Goal: Entertainment & Leisure: Browse casually

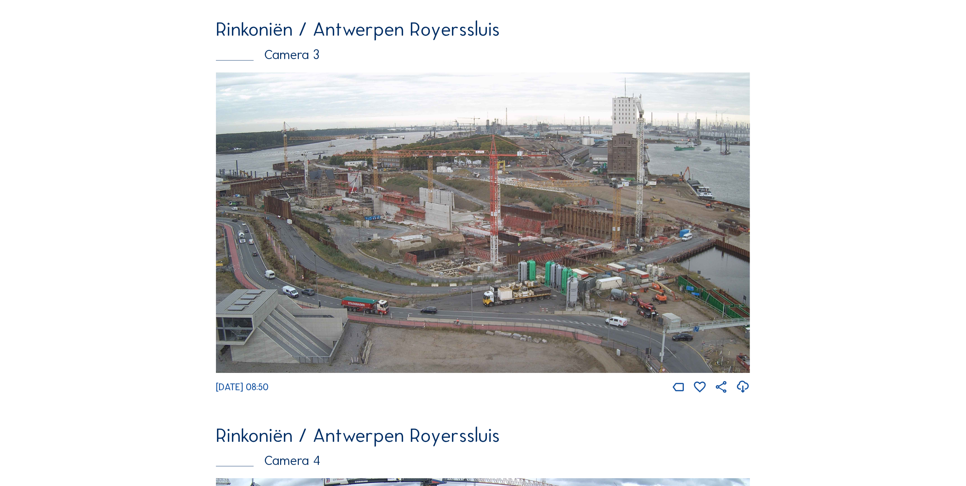
scroll to position [1328, 0]
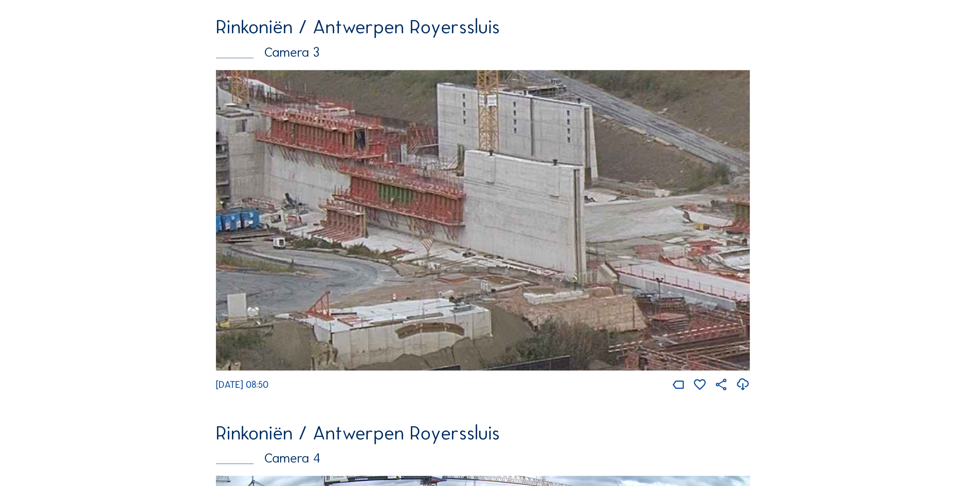
drag, startPoint x: 660, startPoint y: 241, endPoint x: 831, endPoint y: 371, distance: 215.0
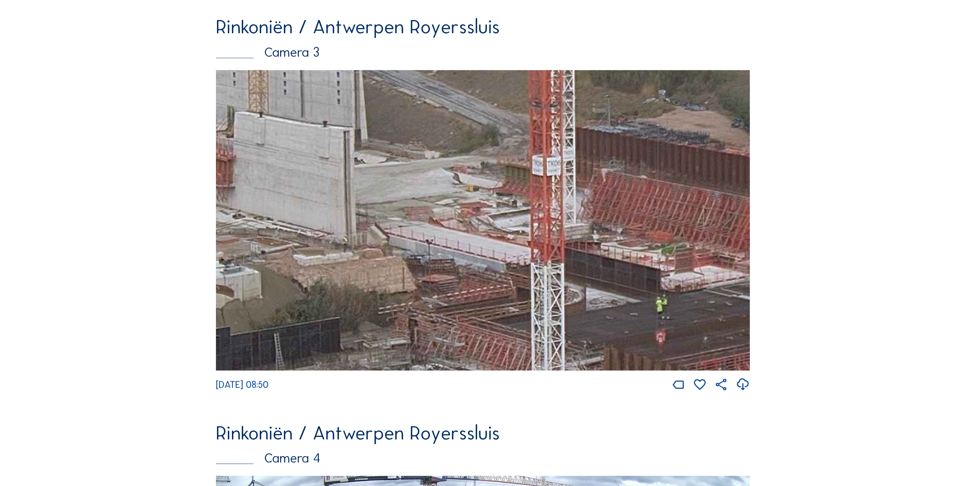
drag, startPoint x: 640, startPoint y: 319, endPoint x: 109, endPoint y: 237, distance: 537.3
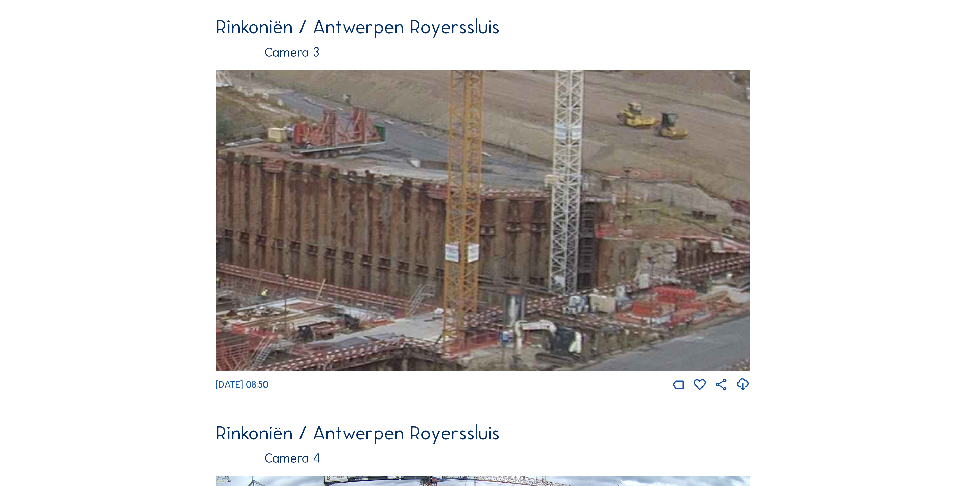
drag, startPoint x: 632, startPoint y: 298, endPoint x: -2, endPoint y: 330, distance: 635.3
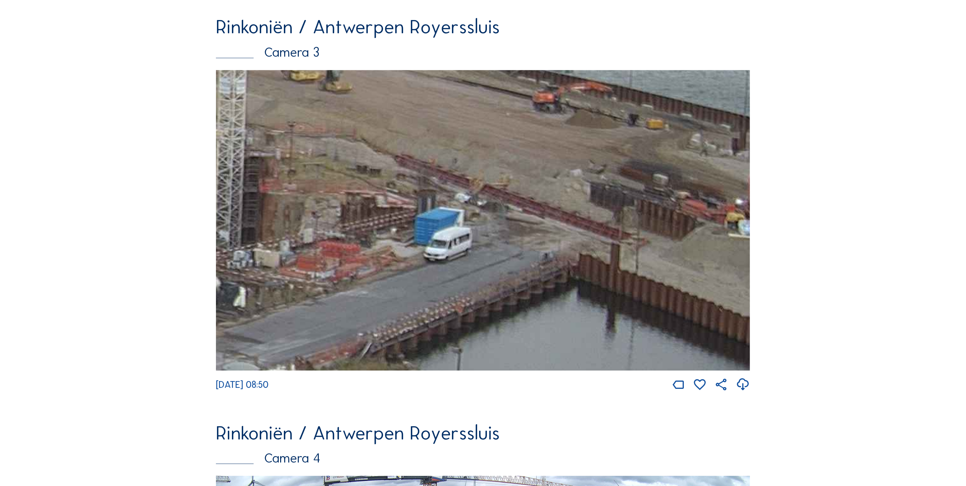
drag, startPoint x: 563, startPoint y: 214, endPoint x: 0, endPoint y: 153, distance: 565.8
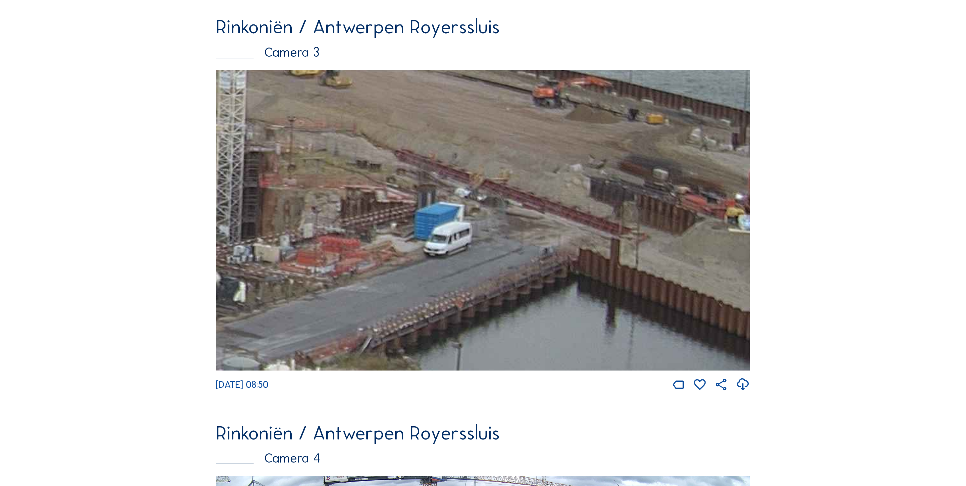
drag, startPoint x: 382, startPoint y: 372, endPoint x: 408, endPoint y: 273, distance: 102.3
click at [408, 273] on div "Mo 08 Sep 2025 08:50" at bounding box center [483, 231] width 534 height 322
drag, startPoint x: 434, startPoint y: 229, endPoint x: 554, endPoint y: 102, distance: 174.6
click at [549, 105] on img at bounding box center [483, 220] width 534 height 300
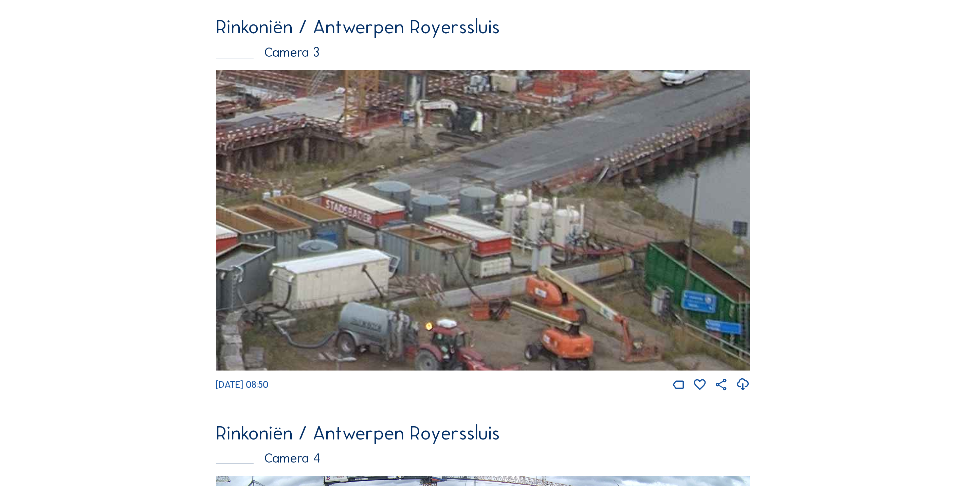
drag, startPoint x: 476, startPoint y: 235, endPoint x: 581, endPoint y: 204, distance: 109.0
click at [581, 204] on img at bounding box center [483, 220] width 534 height 300
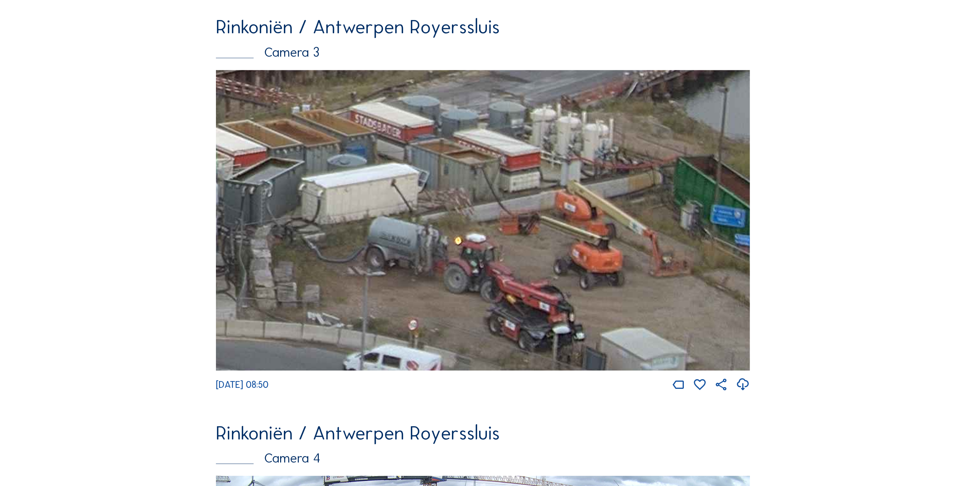
drag, startPoint x: 510, startPoint y: 216, endPoint x: 522, endPoint y: 200, distance: 20.2
click at [522, 200] on img at bounding box center [483, 220] width 534 height 300
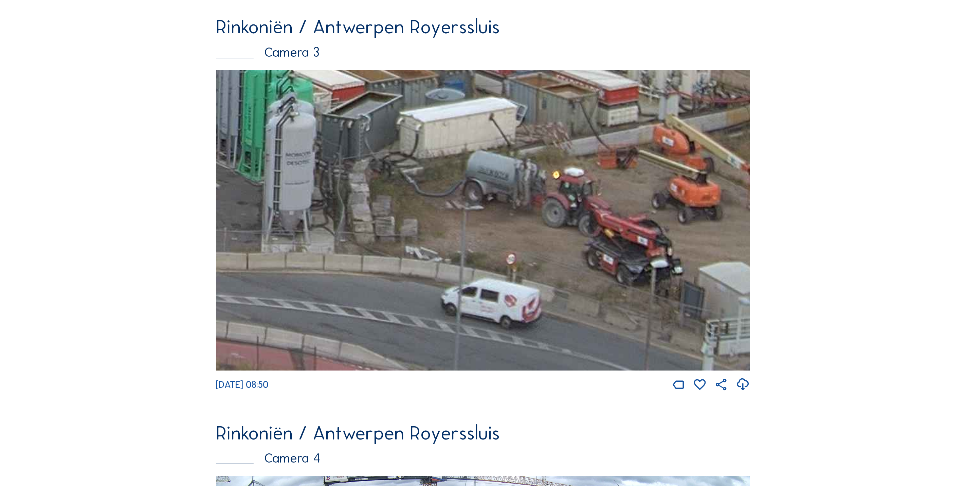
drag, startPoint x: 485, startPoint y: 256, endPoint x: 550, endPoint y: 234, distance: 68.7
click at [550, 234] on img at bounding box center [483, 220] width 534 height 300
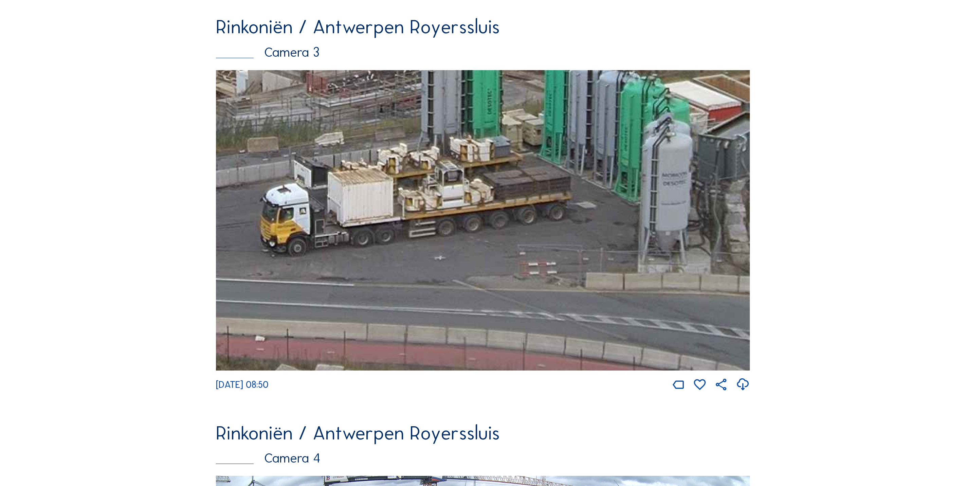
drag, startPoint x: 332, startPoint y: 249, endPoint x: 670, endPoint y: 273, distance: 339.3
click at [670, 273] on img at bounding box center [483, 220] width 534 height 300
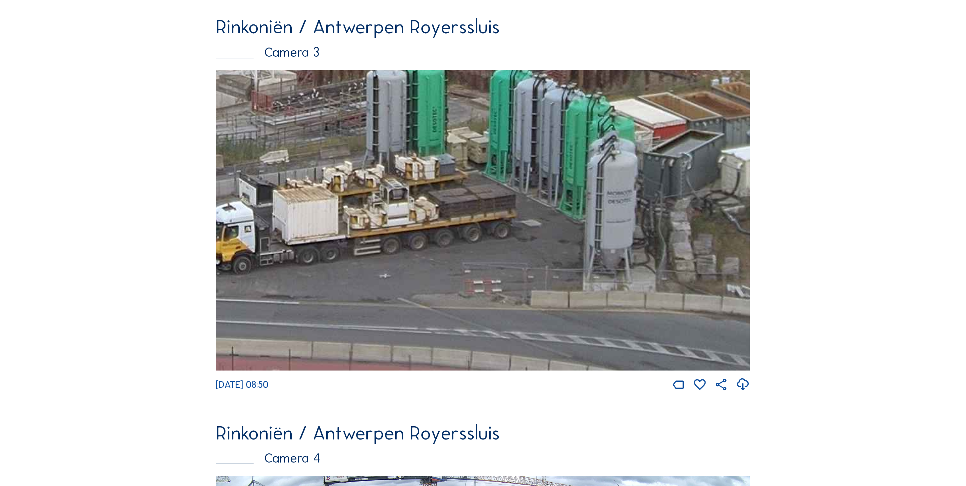
drag, startPoint x: 653, startPoint y: 253, endPoint x: 570, endPoint y: 269, distance: 85.1
click at [570, 269] on img at bounding box center [483, 220] width 534 height 300
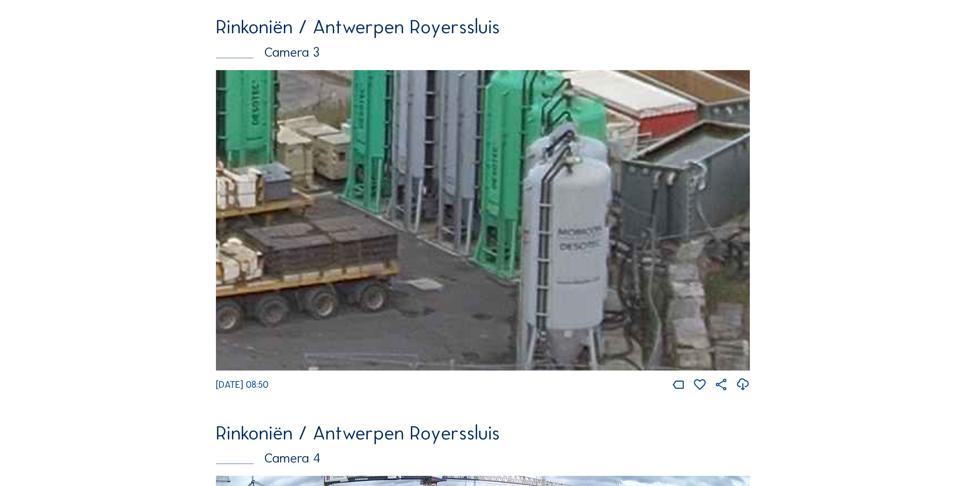
drag, startPoint x: 628, startPoint y: 262, endPoint x: 668, endPoint y: 349, distance: 95.9
click at [668, 348] on img at bounding box center [483, 220] width 534 height 300
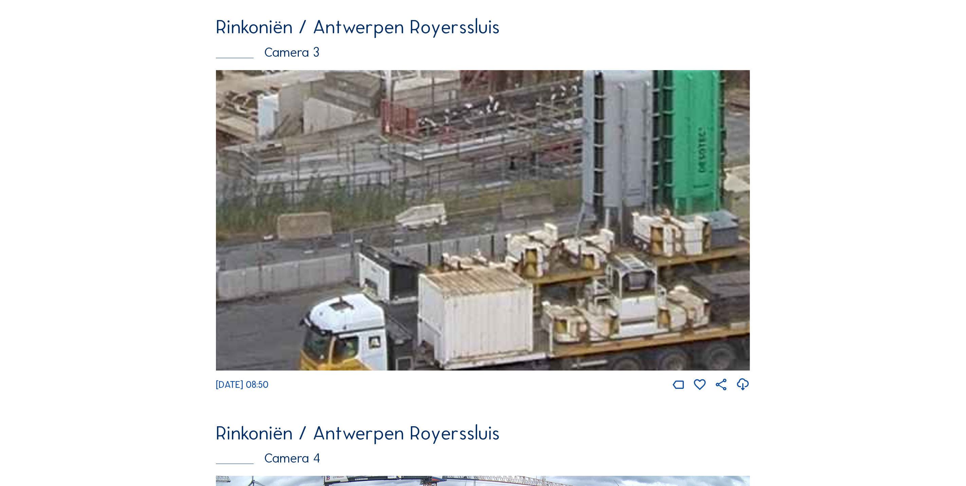
drag, startPoint x: 538, startPoint y: 205, endPoint x: 914, endPoint y: 223, distance: 376.2
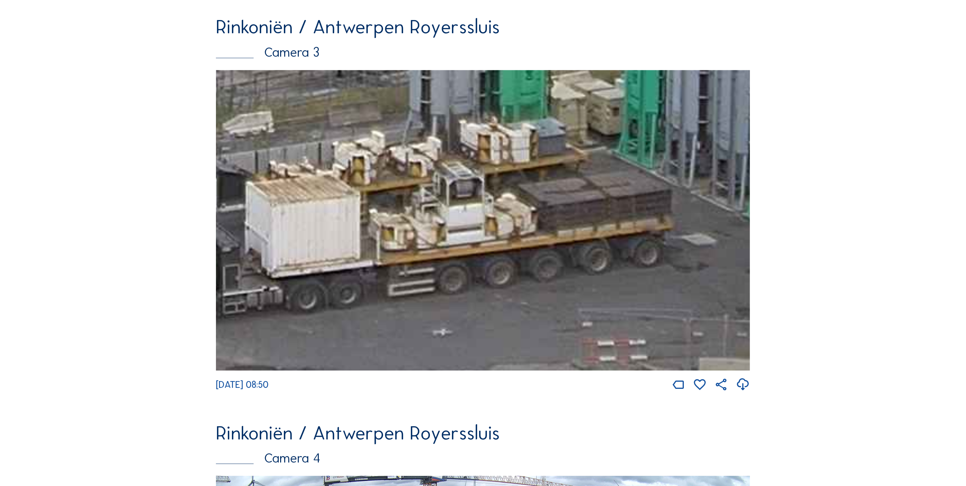
drag, startPoint x: 618, startPoint y: 273, endPoint x: 445, endPoint y: 181, distance: 195.8
click at [445, 181] on img at bounding box center [483, 220] width 534 height 300
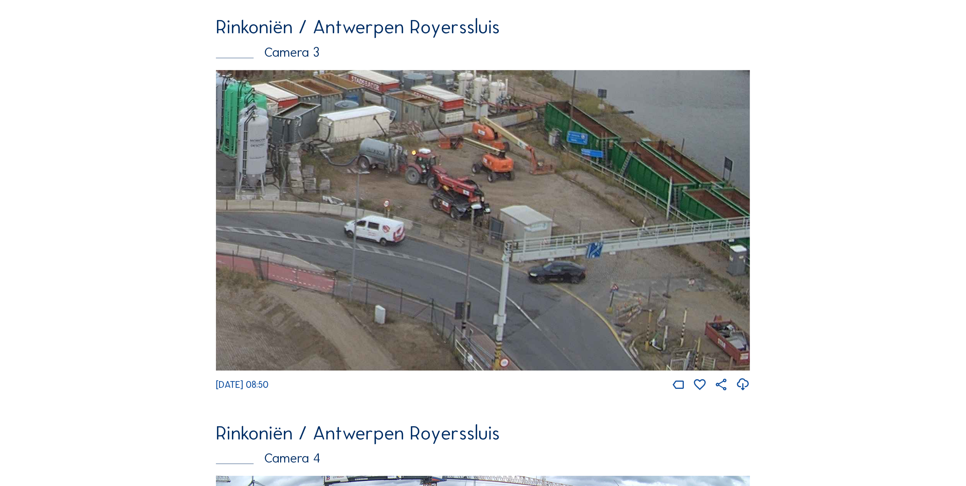
drag, startPoint x: 563, startPoint y: 191, endPoint x: 176, endPoint y: 156, distance: 388.6
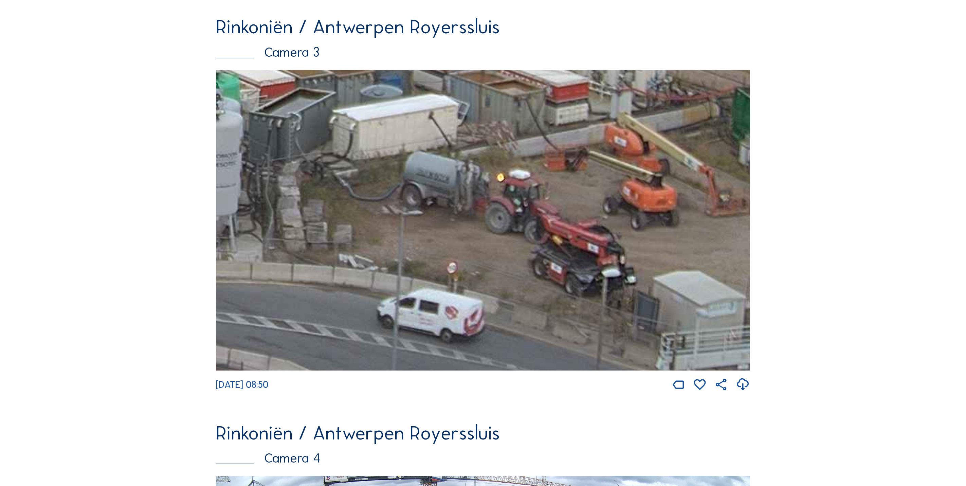
drag, startPoint x: 656, startPoint y: 292, endPoint x: 617, endPoint y: 284, distance: 39.8
click at [617, 284] on img at bounding box center [483, 220] width 534 height 300
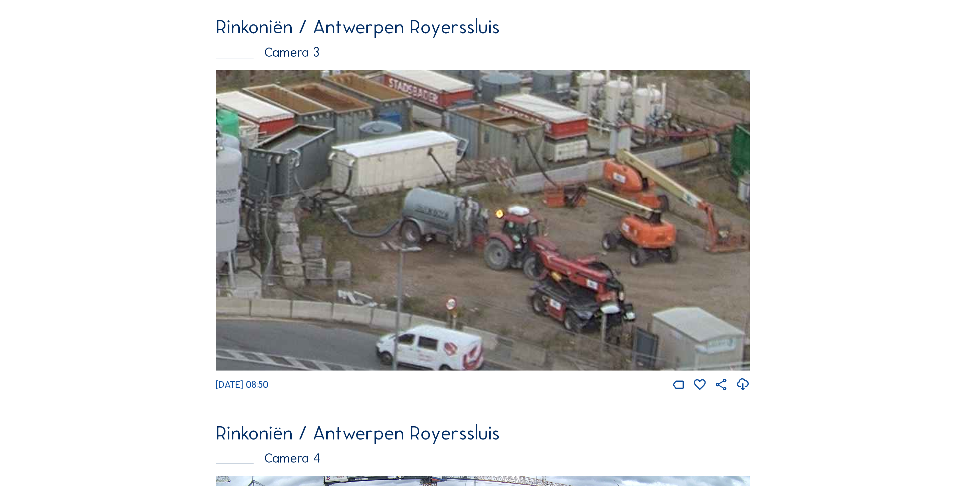
drag, startPoint x: 668, startPoint y: 255, endPoint x: 668, endPoint y: 265, distance: 10.2
click at [668, 265] on img at bounding box center [483, 220] width 534 height 300
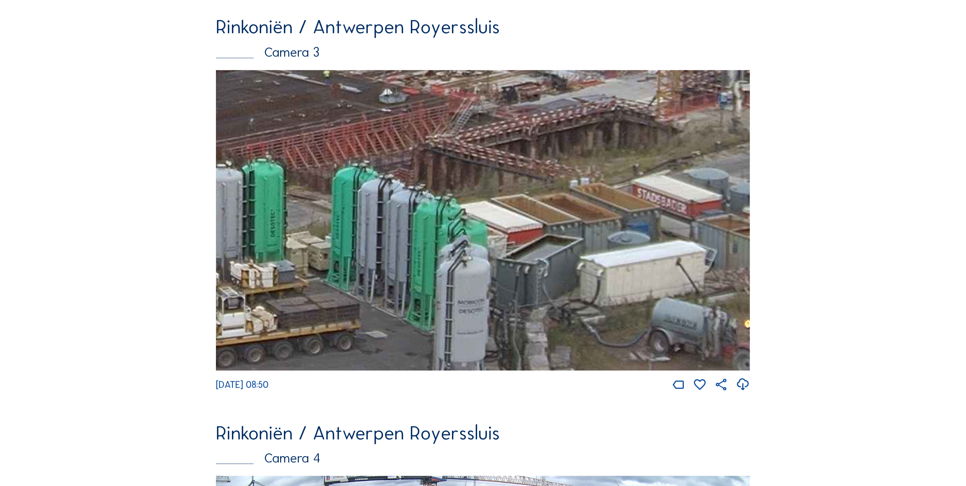
drag, startPoint x: 432, startPoint y: 222, endPoint x: 895, endPoint y: 331, distance: 475.1
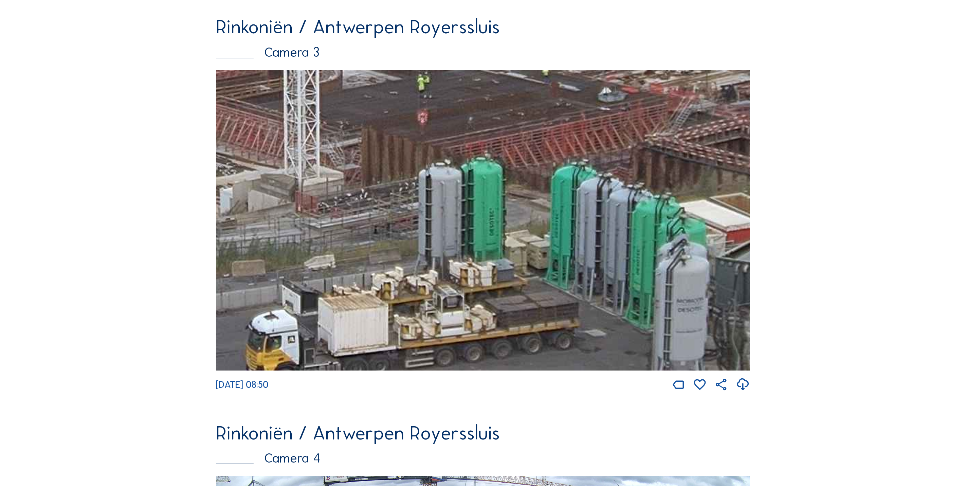
drag, startPoint x: 553, startPoint y: 337, endPoint x: 648, endPoint y: 289, distance: 106.6
click at [663, 279] on img at bounding box center [483, 220] width 534 height 300
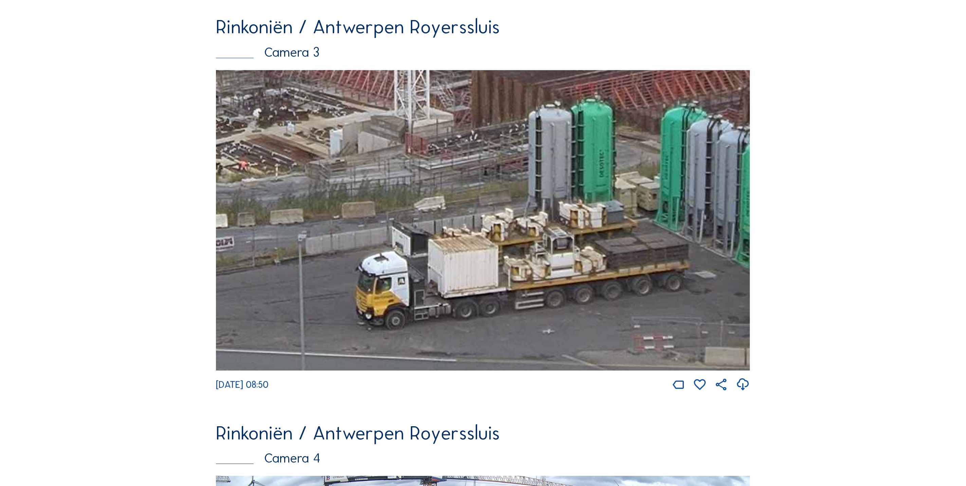
drag, startPoint x: 613, startPoint y: 302, endPoint x: 687, endPoint y: 307, distance: 73.5
click at [687, 302] on img at bounding box center [483, 220] width 534 height 300
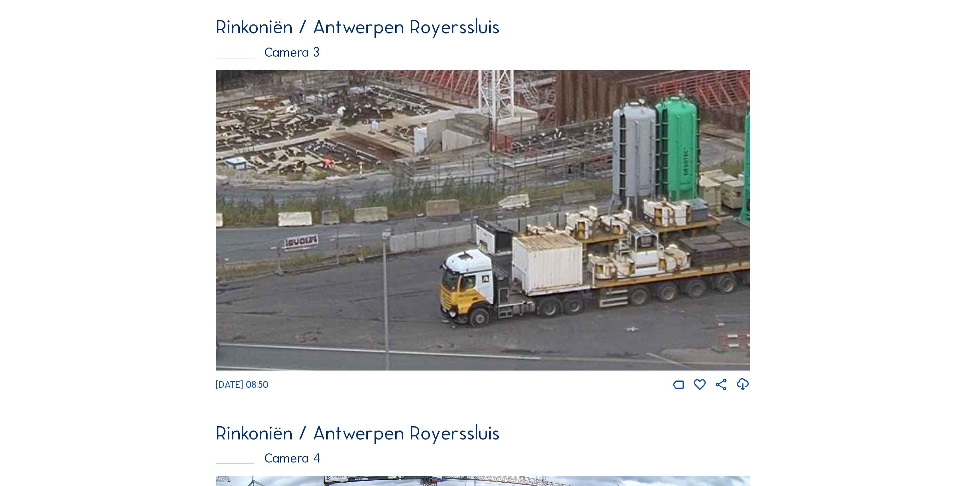
click at [590, 296] on img at bounding box center [483, 220] width 534 height 300
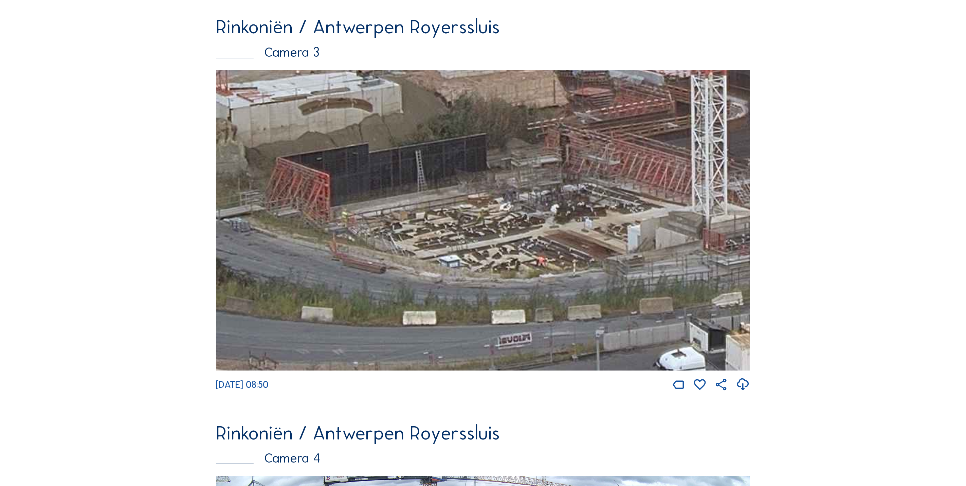
drag, startPoint x: 590, startPoint y: 296, endPoint x: 752, endPoint y: 389, distance: 186.5
click at [750, 389] on div "[DATE] 08:50" at bounding box center [483, 231] width 534 height 322
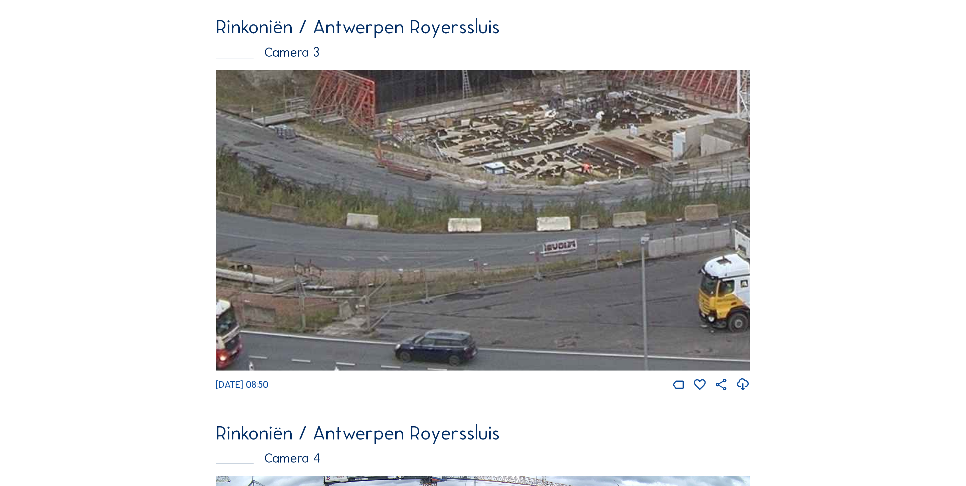
drag, startPoint x: 713, startPoint y: 211, endPoint x: 724, endPoint y: 194, distance: 20.4
click at [724, 194] on img at bounding box center [483, 220] width 534 height 300
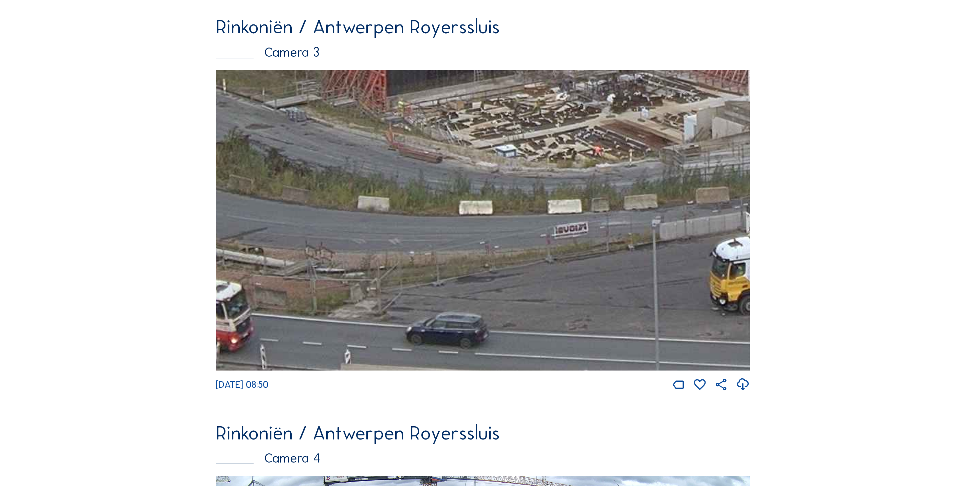
drag, startPoint x: 520, startPoint y: 254, endPoint x: 636, endPoint y: 255, distance: 115.1
click at [636, 255] on img at bounding box center [483, 220] width 534 height 300
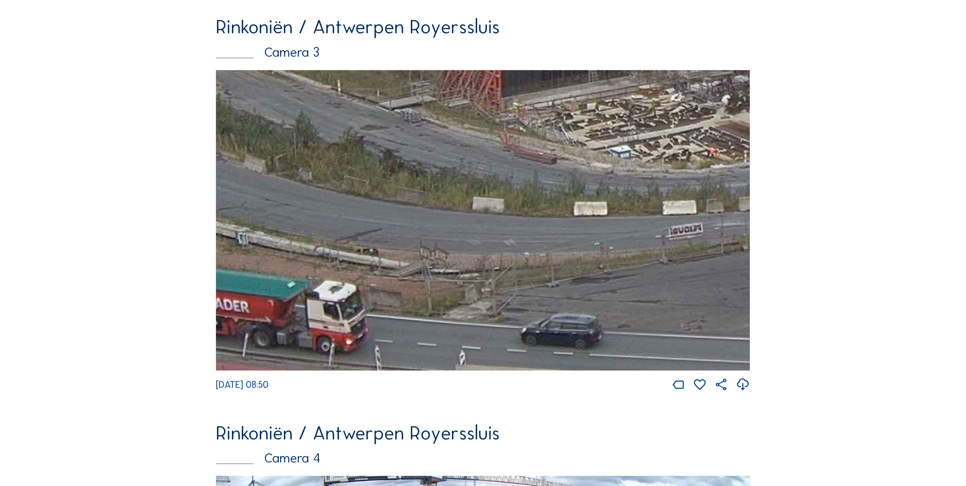
drag, startPoint x: 657, startPoint y: 360, endPoint x: 785, endPoint y: 378, distance: 128.7
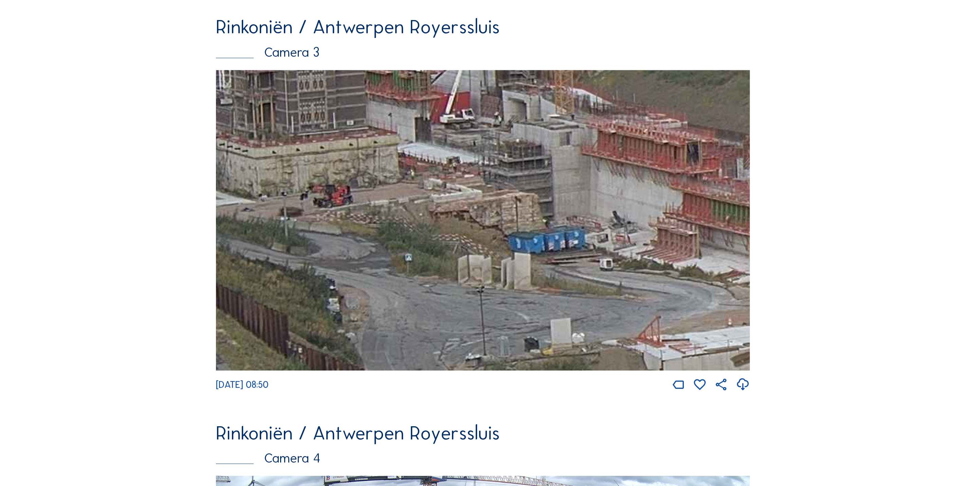
drag, startPoint x: 510, startPoint y: 214, endPoint x: 494, endPoint y: 512, distance: 298.1
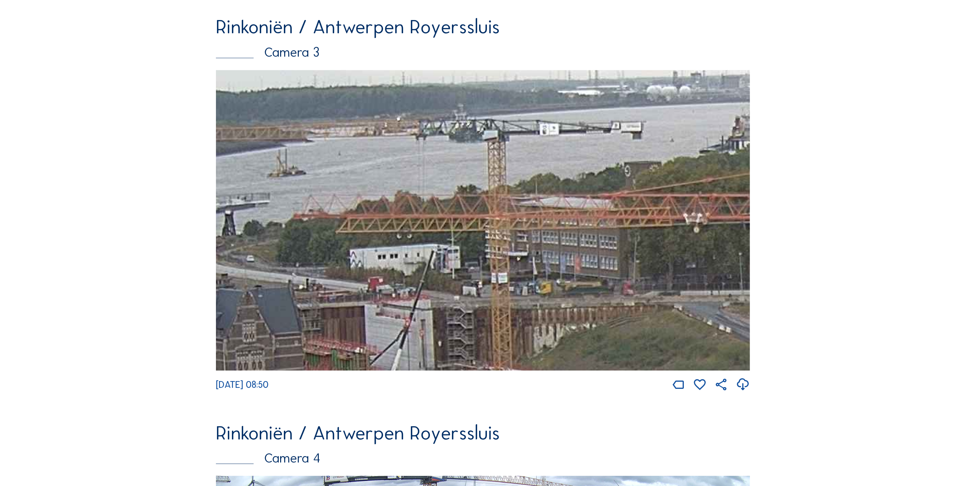
drag, startPoint x: 515, startPoint y: 367, endPoint x: 398, endPoint y: 377, distance: 117.6
click at [405, 388] on div "[DATE] 08:50" at bounding box center [483, 231] width 534 height 322
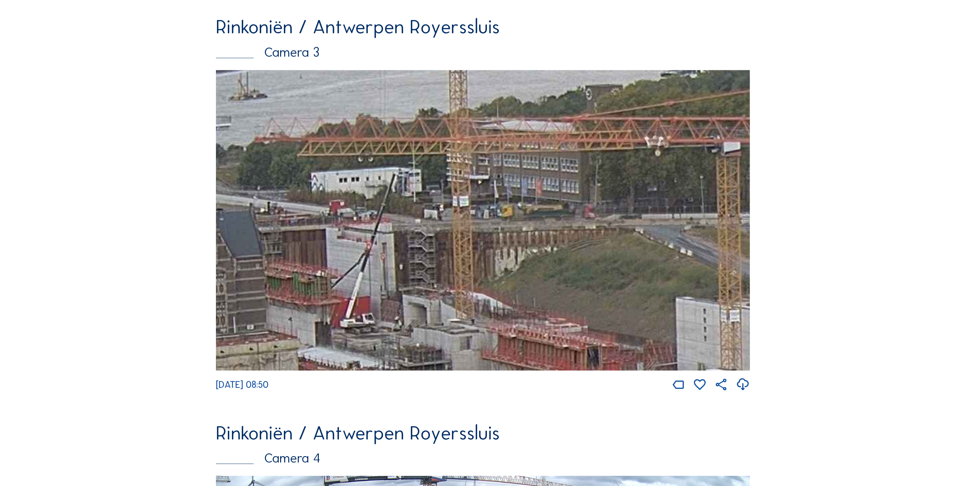
drag, startPoint x: 381, startPoint y: 355, endPoint x: 378, endPoint y: 349, distance: 7.4
click at [379, 353] on img at bounding box center [483, 220] width 534 height 300
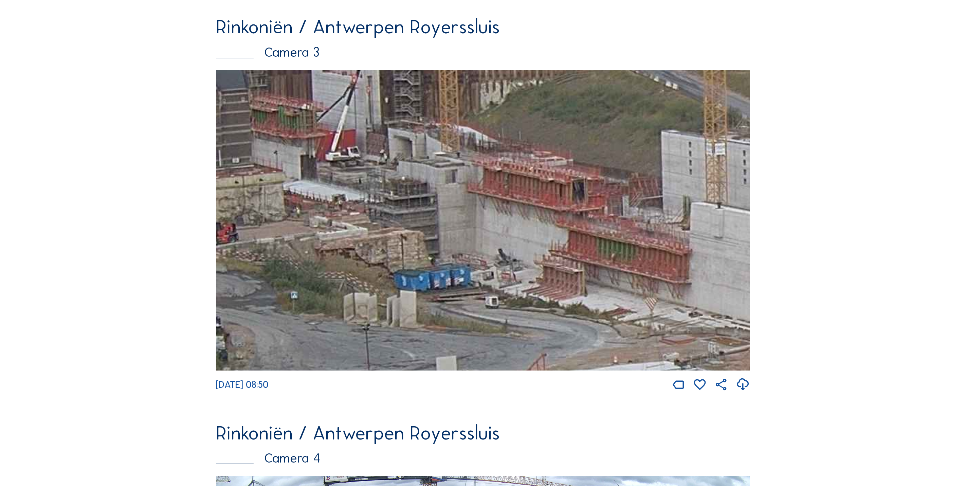
drag, startPoint x: 378, startPoint y: 349, endPoint x: 365, endPoint y: 185, distance: 163.8
click at [365, 185] on img at bounding box center [483, 220] width 534 height 300
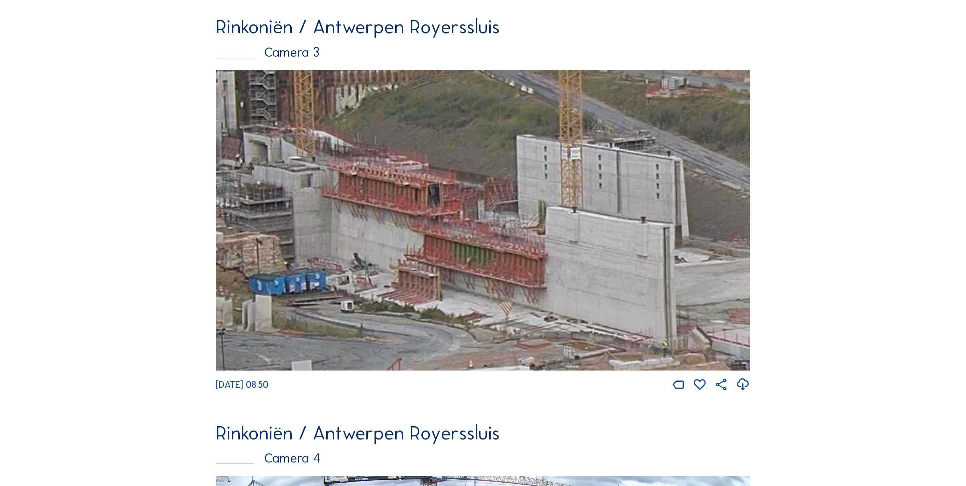
drag, startPoint x: 648, startPoint y: 238, endPoint x: 488, endPoint y: 242, distance: 159.6
click at [491, 242] on img at bounding box center [483, 220] width 534 height 300
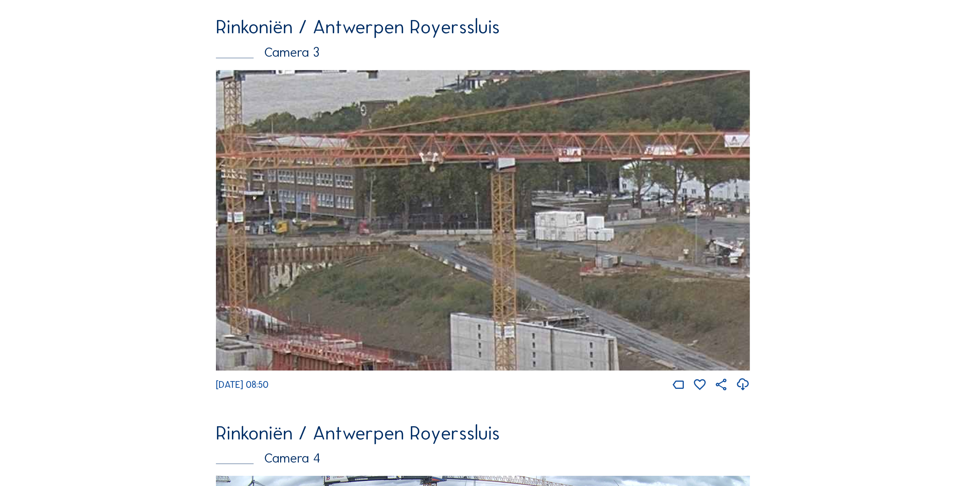
drag, startPoint x: 488, startPoint y: 242, endPoint x: 437, endPoint y: 421, distance: 185.8
drag, startPoint x: 369, startPoint y: 405, endPoint x: 285, endPoint y: 388, distance: 85.5
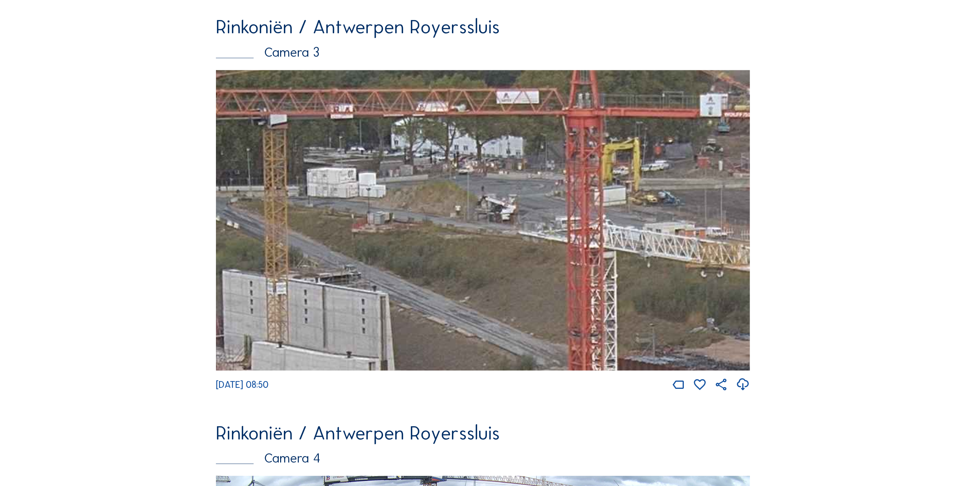
drag, startPoint x: 285, startPoint y: 388, endPoint x: 345, endPoint y: 263, distance: 138.3
click at [345, 263] on img at bounding box center [483, 220] width 534 height 300
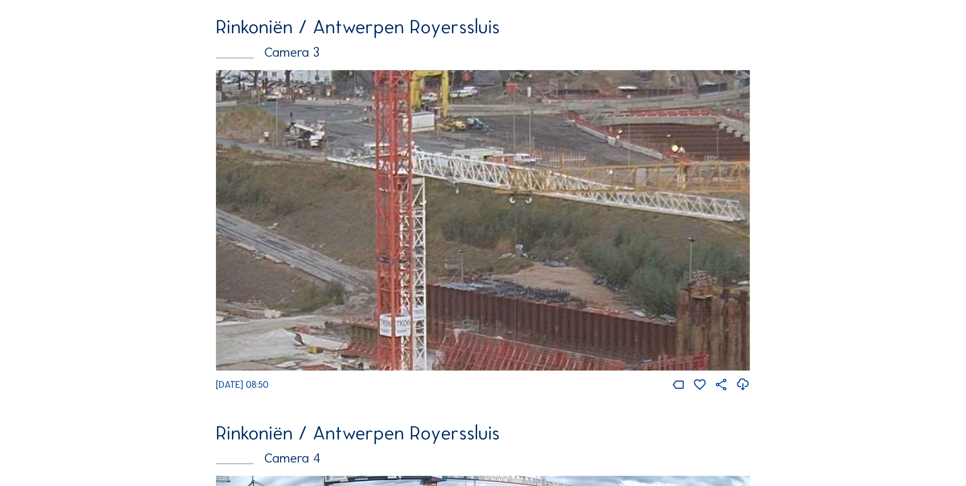
drag, startPoint x: 711, startPoint y: 239, endPoint x: 511, endPoint y: 122, distance: 231.1
click at [511, 122] on img at bounding box center [483, 220] width 534 height 300
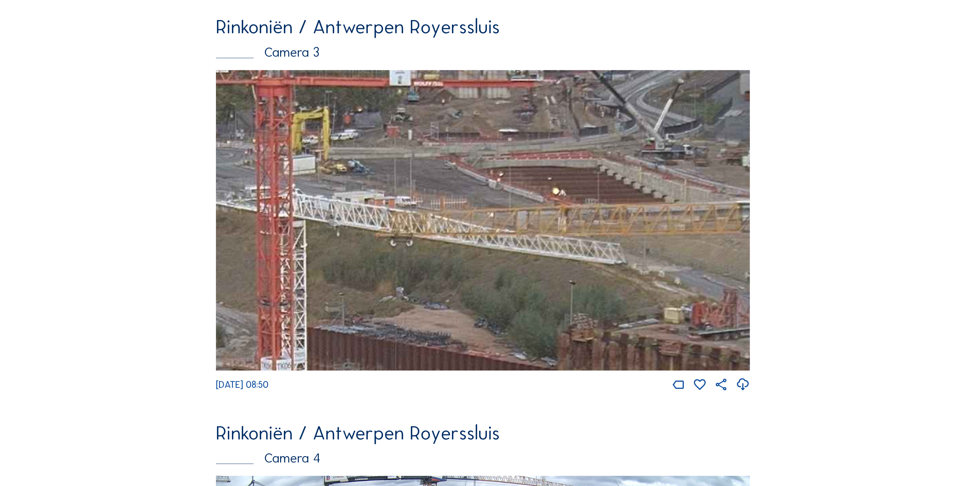
drag, startPoint x: 510, startPoint y: 121, endPoint x: 399, endPoint y: 207, distance: 140.7
click at [399, 207] on img at bounding box center [483, 220] width 534 height 300
drag, startPoint x: 725, startPoint y: 368, endPoint x: 716, endPoint y: 389, distance: 23.4
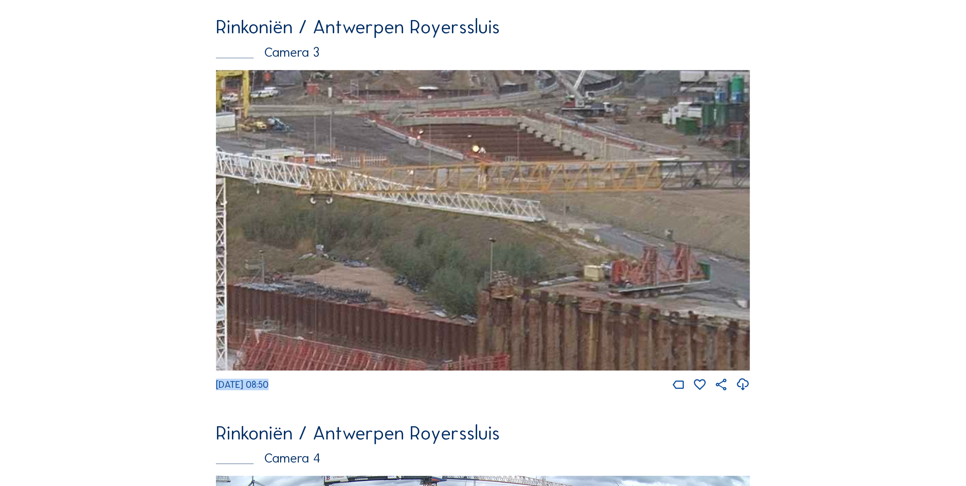
drag, startPoint x: 716, startPoint y: 389, endPoint x: 536, endPoint y: 196, distance: 264.2
click at [536, 196] on img at bounding box center [483, 220] width 534 height 300
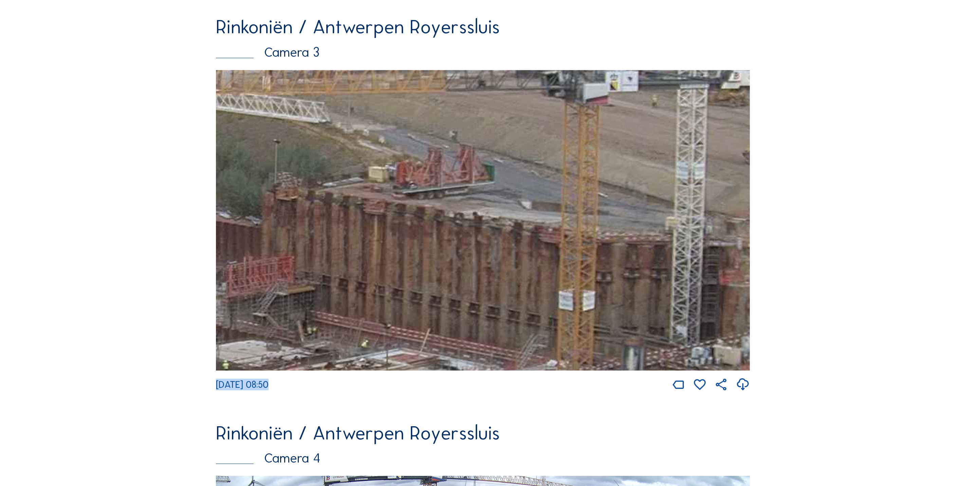
drag, startPoint x: 628, startPoint y: 249, endPoint x: 405, endPoint y: 136, distance: 249.7
click at [406, 137] on img at bounding box center [483, 220] width 534 height 300
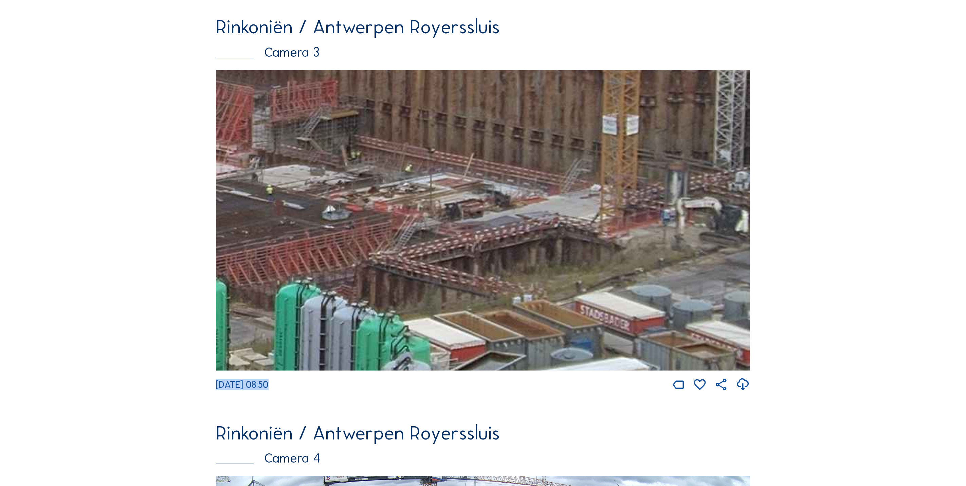
drag, startPoint x: 535, startPoint y: 244, endPoint x: 586, endPoint y: 82, distance: 169.0
click at [586, 81] on img at bounding box center [483, 220] width 534 height 300
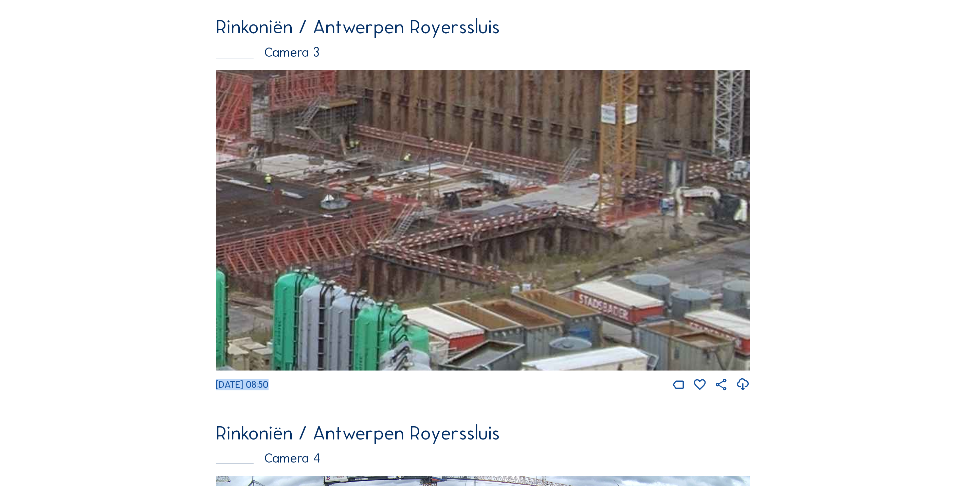
drag, startPoint x: 656, startPoint y: 212, endPoint x: 660, endPoint y: 248, distance: 36.2
click at [660, 248] on img at bounding box center [483, 220] width 534 height 300
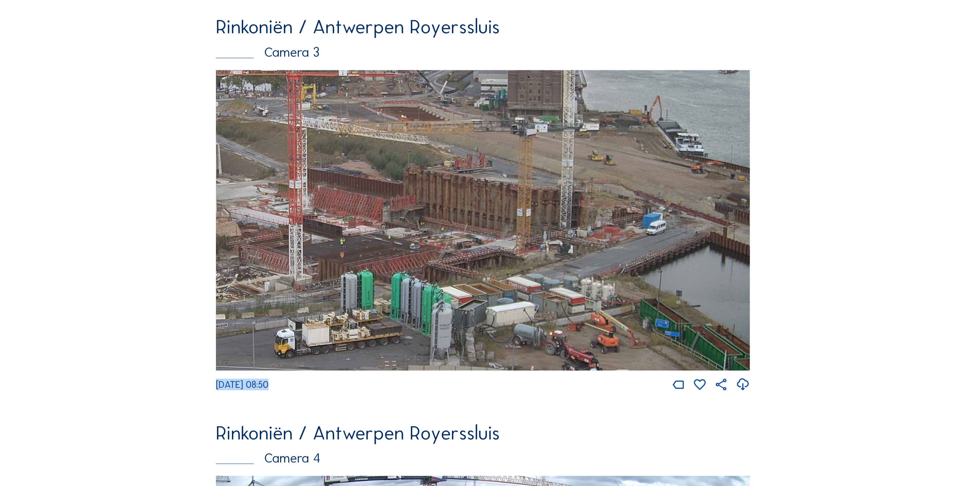
drag, startPoint x: 656, startPoint y: 194, endPoint x: 555, endPoint y: 274, distance: 129.0
click at [611, 266] on img at bounding box center [483, 220] width 534 height 300
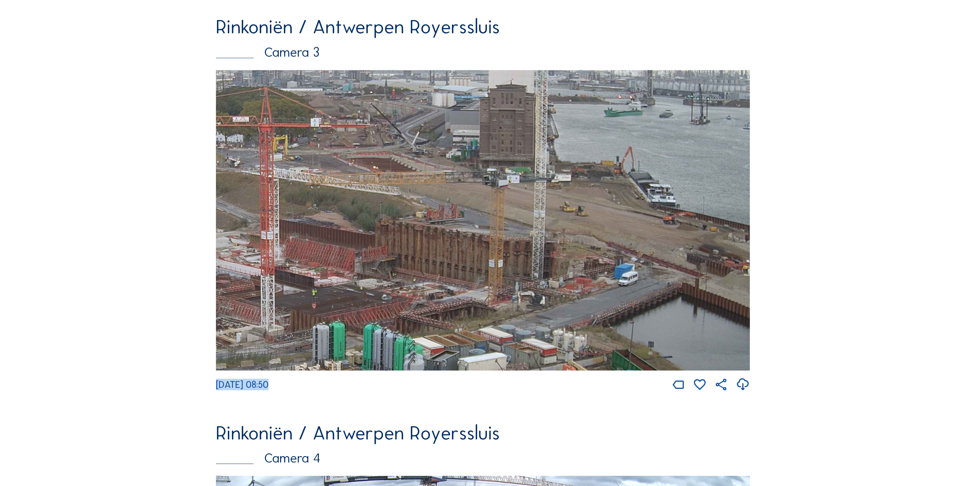
drag, startPoint x: 528, startPoint y: 269, endPoint x: 347, endPoint y: 291, distance: 182.2
click at [347, 291] on img at bounding box center [483, 220] width 534 height 300
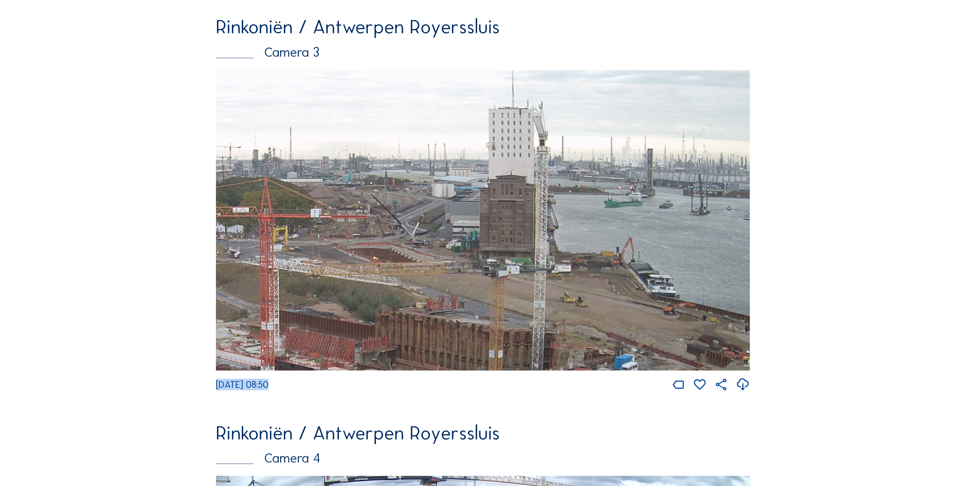
drag, startPoint x: 488, startPoint y: 294, endPoint x: 361, endPoint y: 360, distance: 143.0
click at [366, 360] on img at bounding box center [483, 220] width 534 height 300
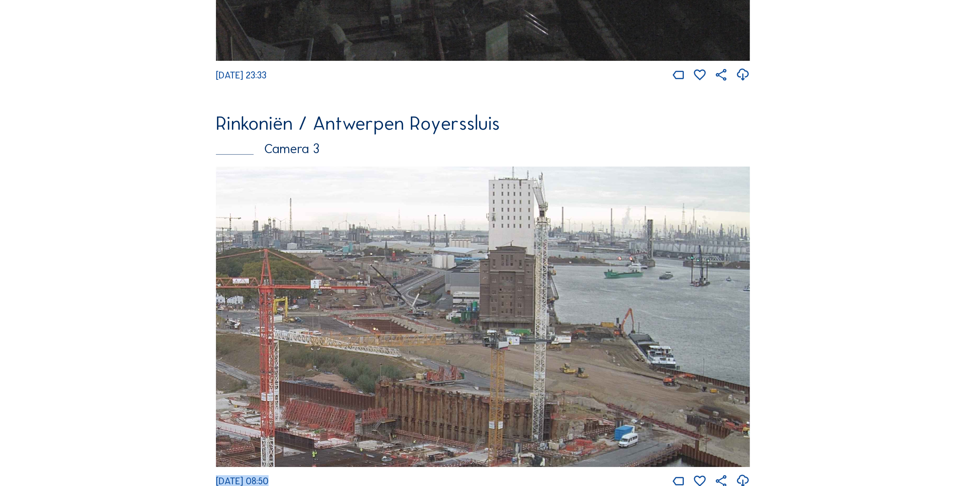
scroll to position [1226, 0]
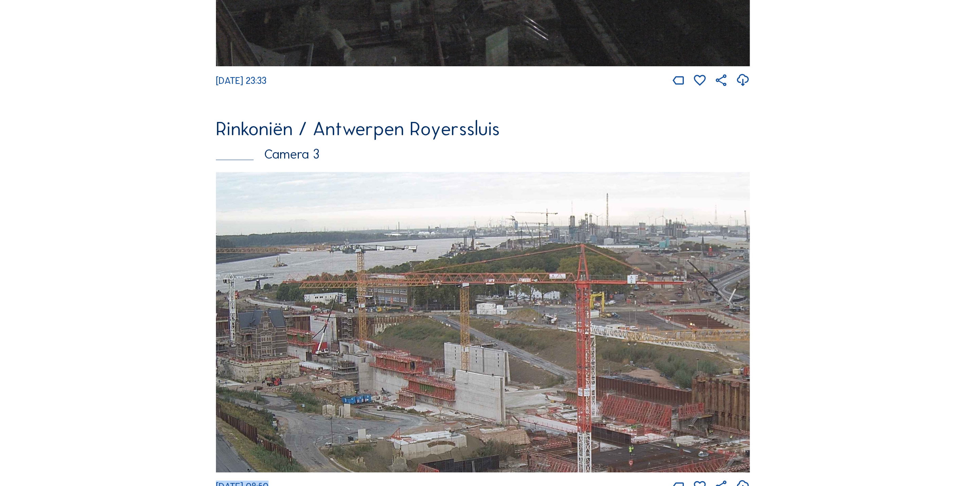
drag, startPoint x: 338, startPoint y: 313, endPoint x: 644, endPoint y: 298, distance: 305.6
click at [701, 297] on img at bounding box center [483, 322] width 534 height 300
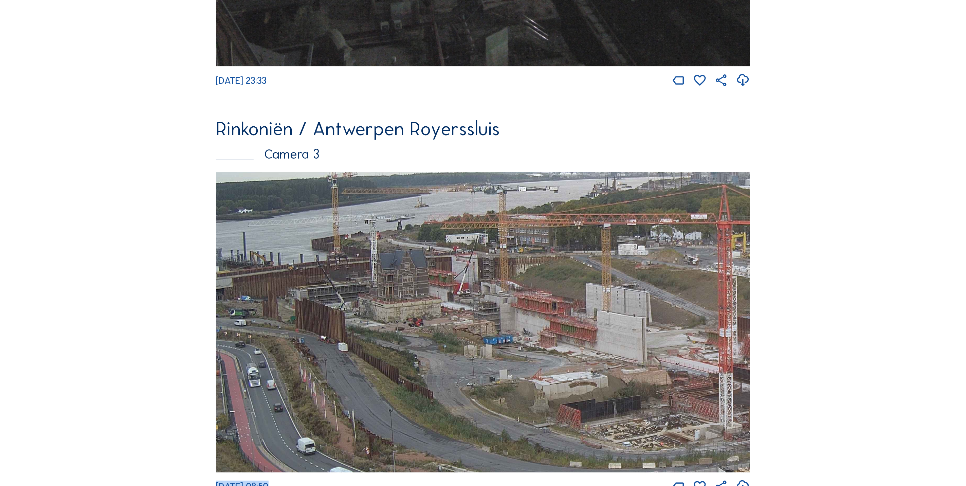
drag, startPoint x: 514, startPoint y: 363, endPoint x: 641, endPoint y: 303, distance: 140.2
click at [641, 303] on img at bounding box center [483, 322] width 534 height 300
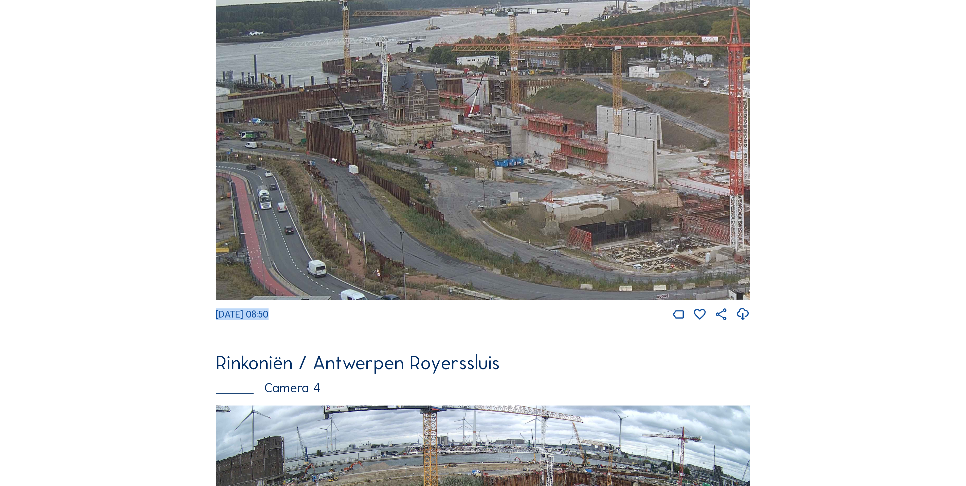
scroll to position [1328, 0]
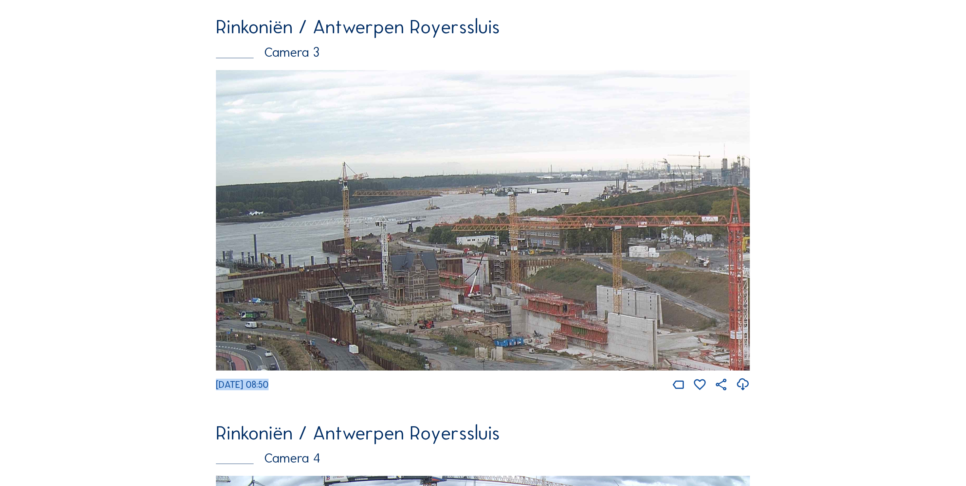
drag, startPoint x: 501, startPoint y: 315, endPoint x: 589, endPoint y: 422, distance: 138.2
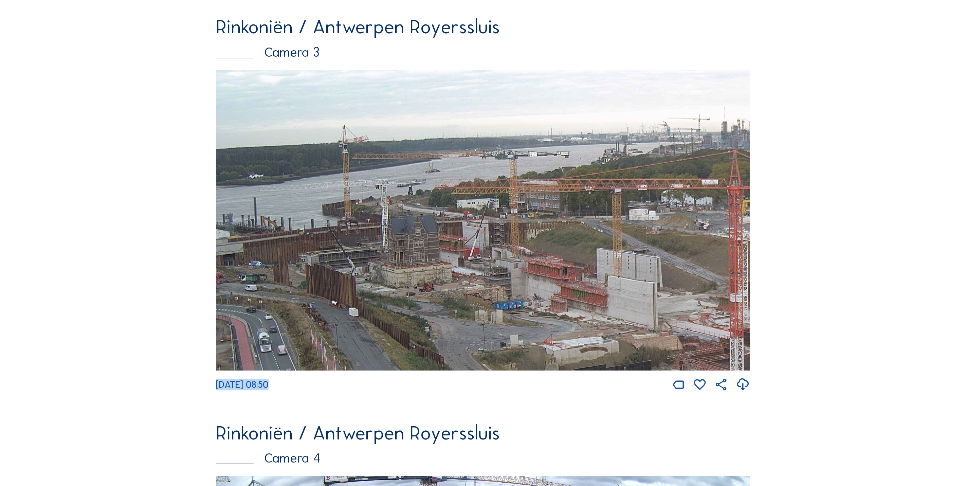
drag, startPoint x: 550, startPoint y: 337, endPoint x: 584, endPoint y: 307, distance: 45.4
click at [580, 308] on img at bounding box center [483, 220] width 534 height 300
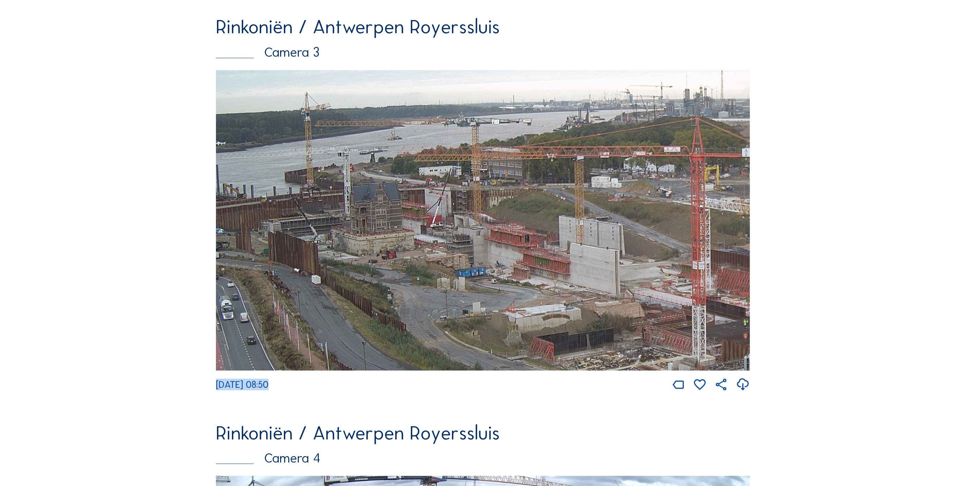
drag, startPoint x: 609, startPoint y: 262, endPoint x: 541, endPoint y: 241, distance: 71.1
click at [541, 241] on img at bounding box center [483, 220] width 534 height 300
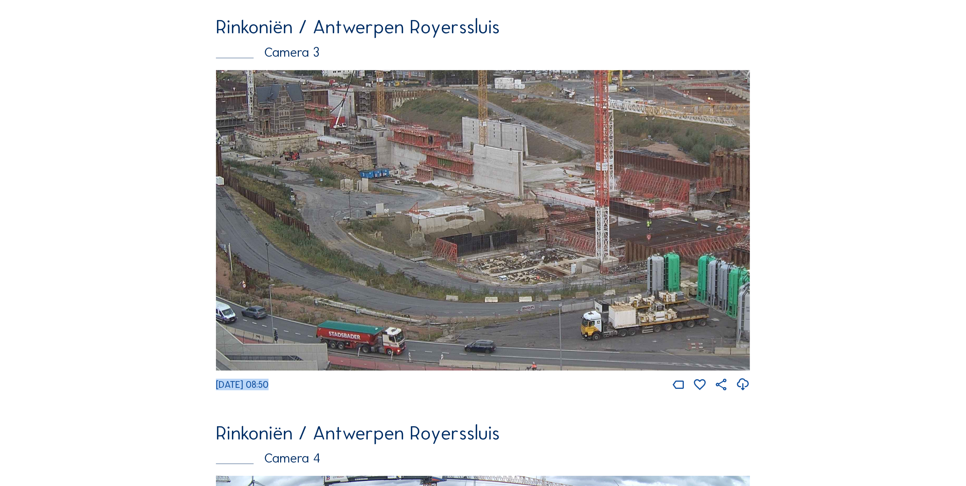
drag, startPoint x: 655, startPoint y: 316, endPoint x: 626, endPoint y: 238, distance: 82.9
click at [626, 238] on img at bounding box center [483, 220] width 534 height 300
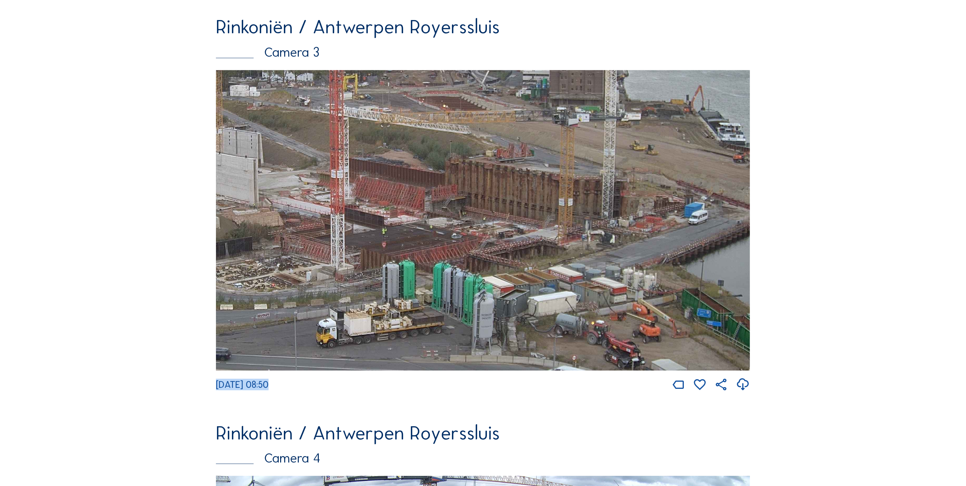
drag, startPoint x: 650, startPoint y: 243, endPoint x: 369, endPoint y: 240, distance: 280.8
click at [369, 240] on img at bounding box center [483, 220] width 534 height 300
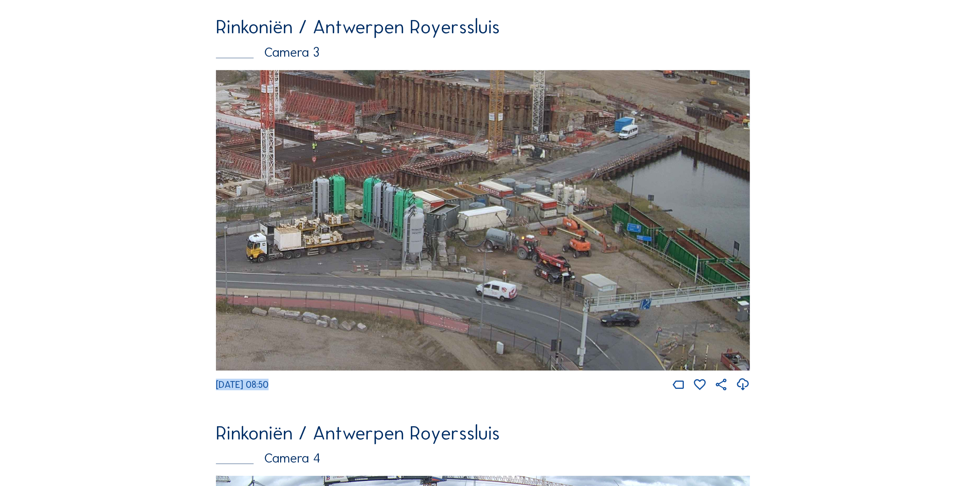
drag, startPoint x: 630, startPoint y: 238, endPoint x: 118, endPoint y: 162, distance: 517.6
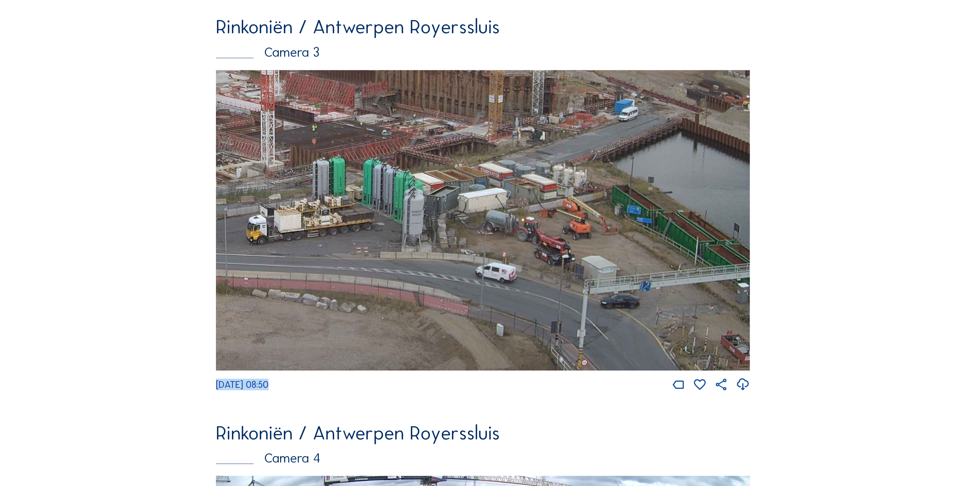
drag, startPoint x: 383, startPoint y: 260, endPoint x: 258, endPoint y: 229, distance: 128.9
click at [258, 229] on img at bounding box center [483, 220] width 534 height 300
drag, startPoint x: 591, startPoint y: 275, endPoint x: 457, endPoint y: 251, distance: 136.7
click at [457, 251] on img at bounding box center [483, 220] width 534 height 300
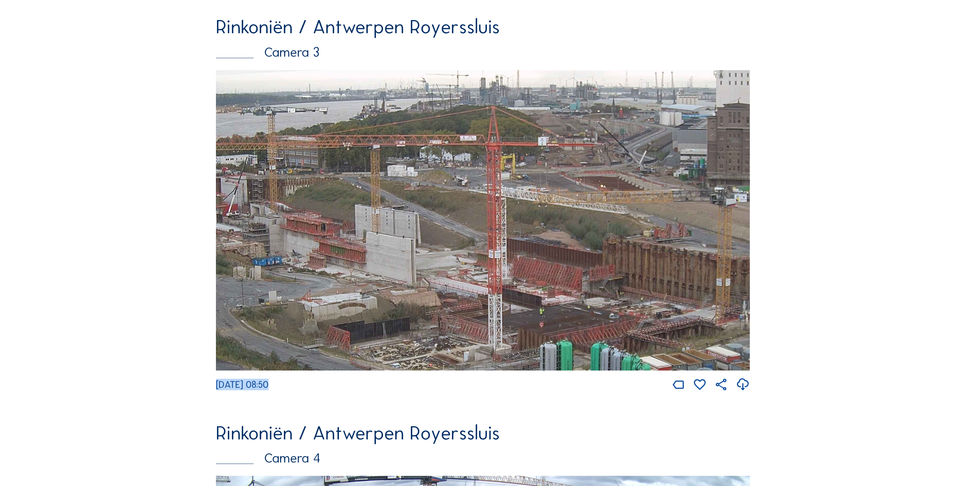
drag, startPoint x: 559, startPoint y: 200, endPoint x: 755, endPoint y: 384, distance: 268.5
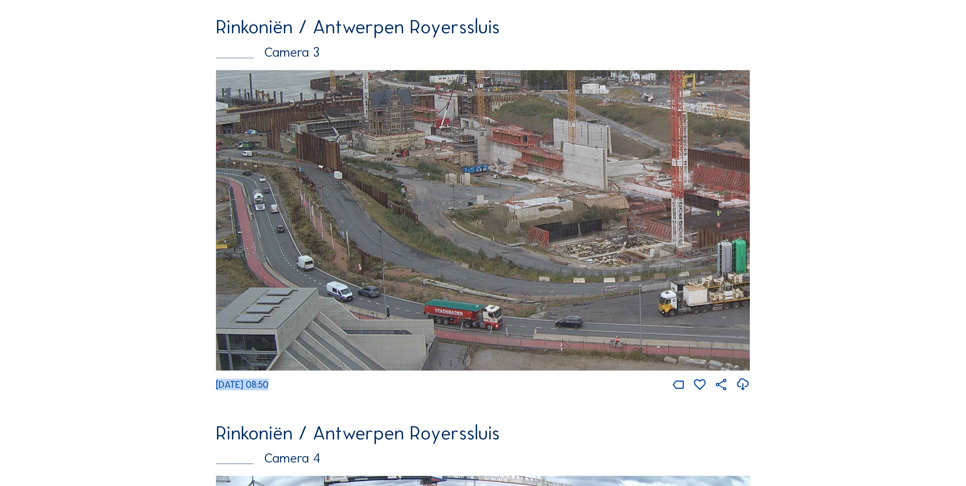
drag, startPoint x: 519, startPoint y: 259, endPoint x: 787, endPoint y: 176, distance: 279.8
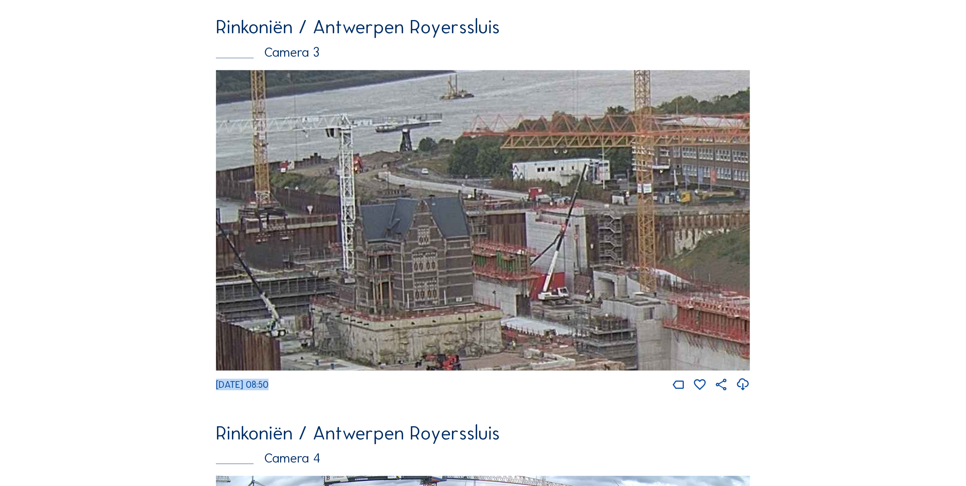
drag, startPoint x: 510, startPoint y: 267, endPoint x: 503, endPoint y: 293, distance: 27.3
click at [503, 293] on img at bounding box center [483, 220] width 534 height 300
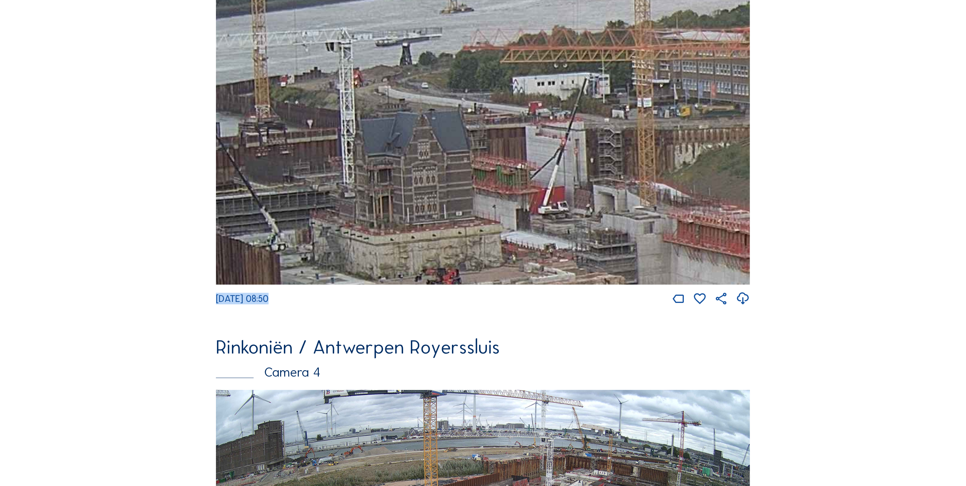
scroll to position [1430, 0]
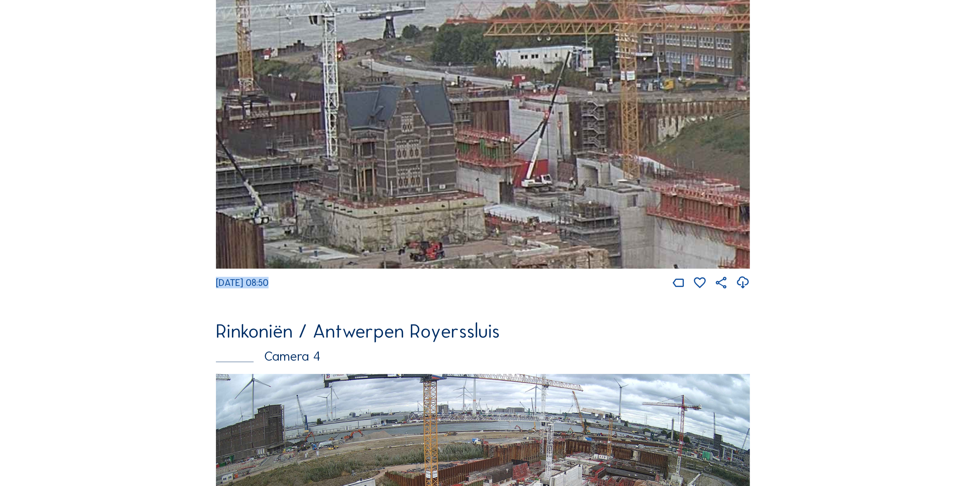
drag, startPoint x: 549, startPoint y: 215, endPoint x: 371, endPoint y: 88, distance: 218.7
click at [381, 101] on img at bounding box center [483, 118] width 534 height 300
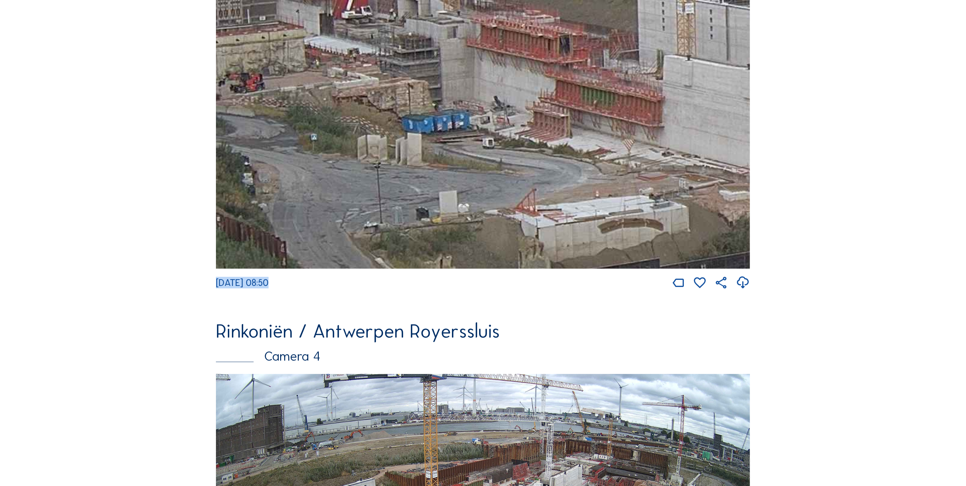
drag, startPoint x: 445, startPoint y: 204, endPoint x: 387, endPoint y: 79, distance: 137.5
click at [391, 86] on img at bounding box center [483, 118] width 534 height 300
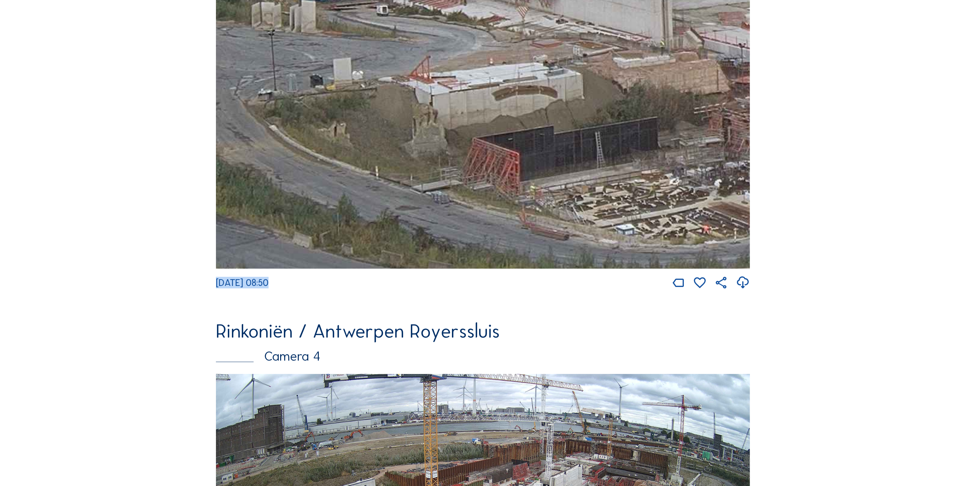
drag, startPoint x: 603, startPoint y: 149, endPoint x: 196, endPoint y: 83, distance: 412.7
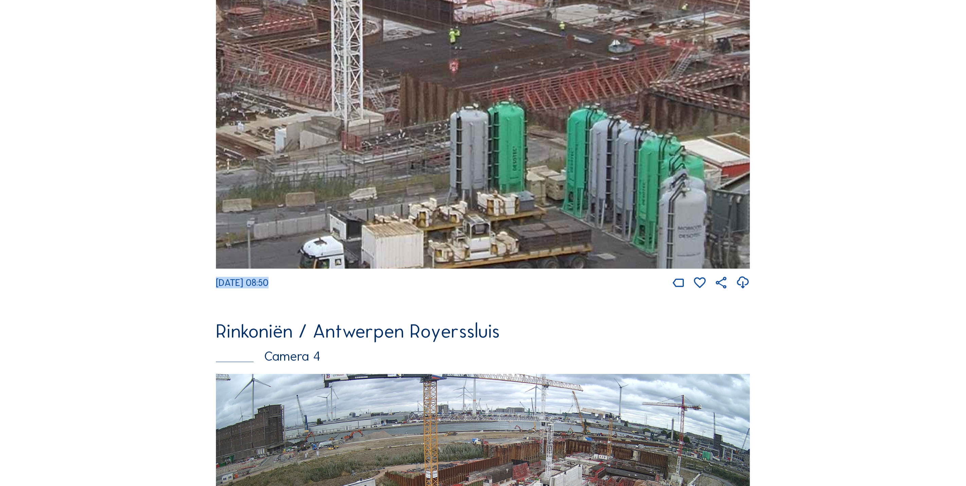
drag, startPoint x: 592, startPoint y: 151, endPoint x: 445, endPoint y: 137, distance: 147.3
click at [445, 137] on img at bounding box center [483, 118] width 534 height 300
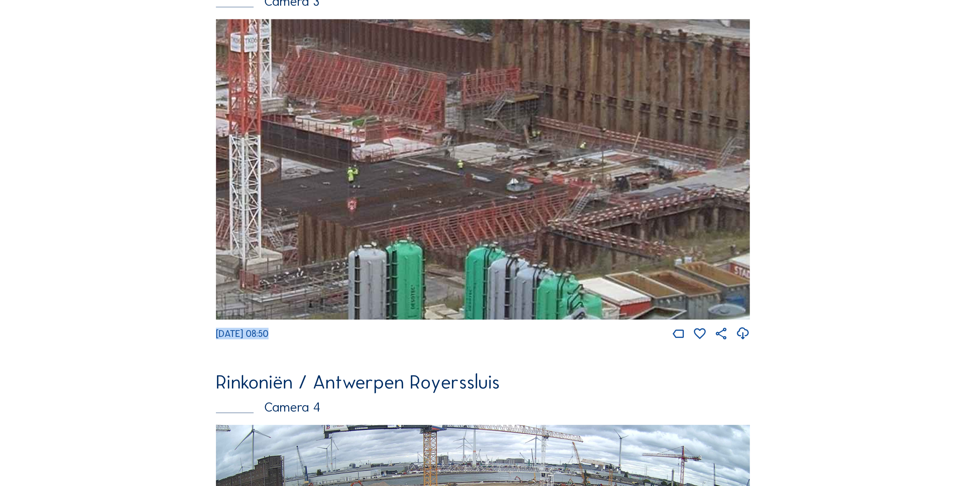
drag, startPoint x: 414, startPoint y: 191, endPoint x: 329, endPoint y: 267, distance: 113.7
click at [329, 267] on img at bounding box center [483, 169] width 534 height 300
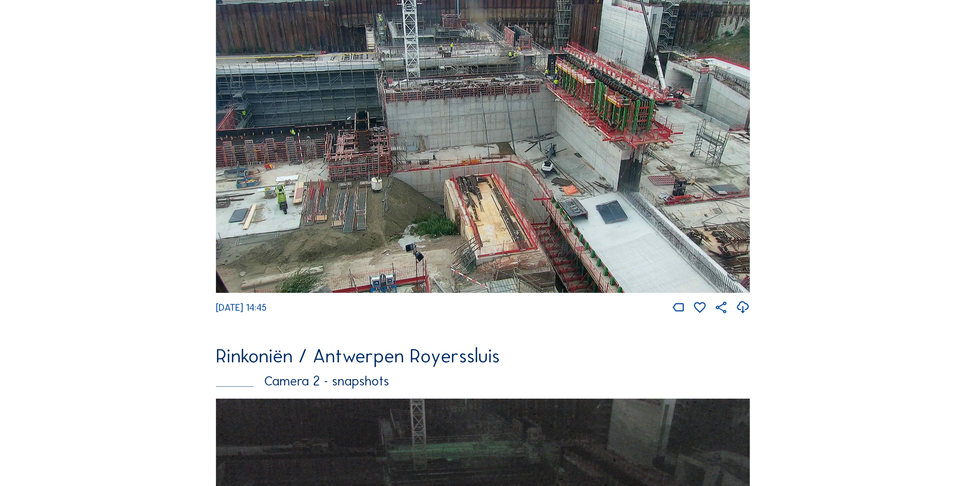
scroll to position [411, 0]
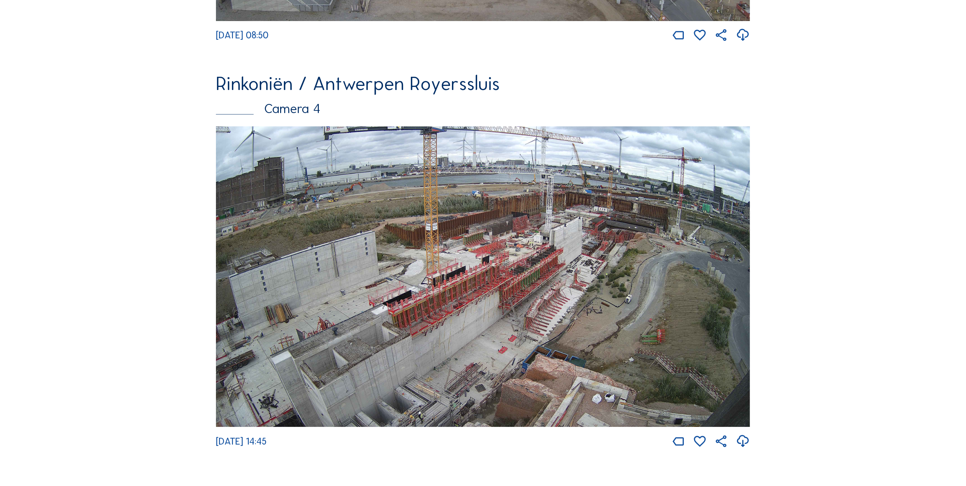
scroll to position [1735, 0]
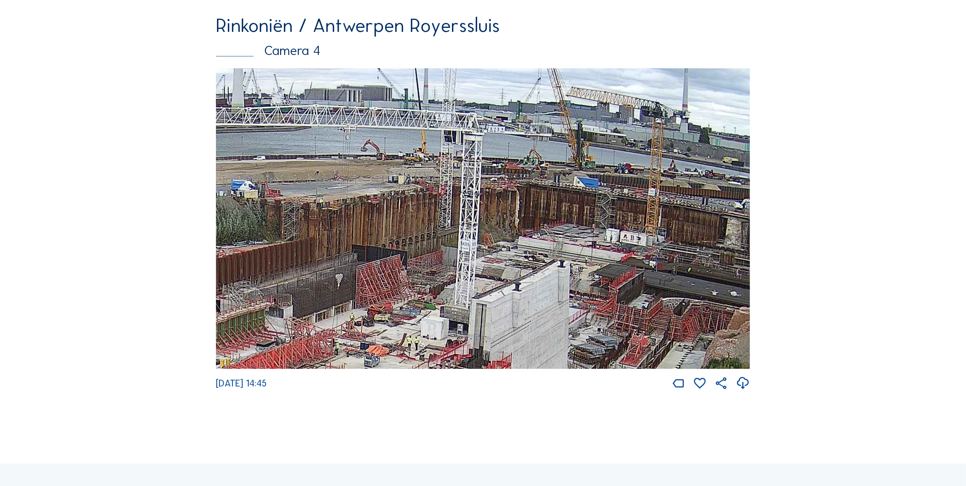
drag, startPoint x: 644, startPoint y: 179, endPoint x: 482, endPoint y: 297, distance: 200.3
click at [482, 297] on img at bounding box center [483, 218] width 534 height 300
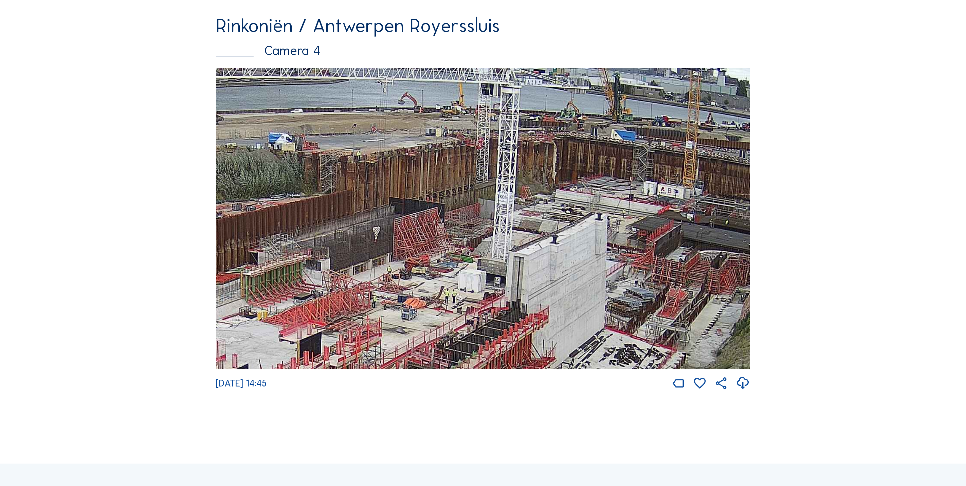
drag, startPoint x: 532, startPoint y: 250, endPoint x: 928, endPoint y: 150, distance: 408.6
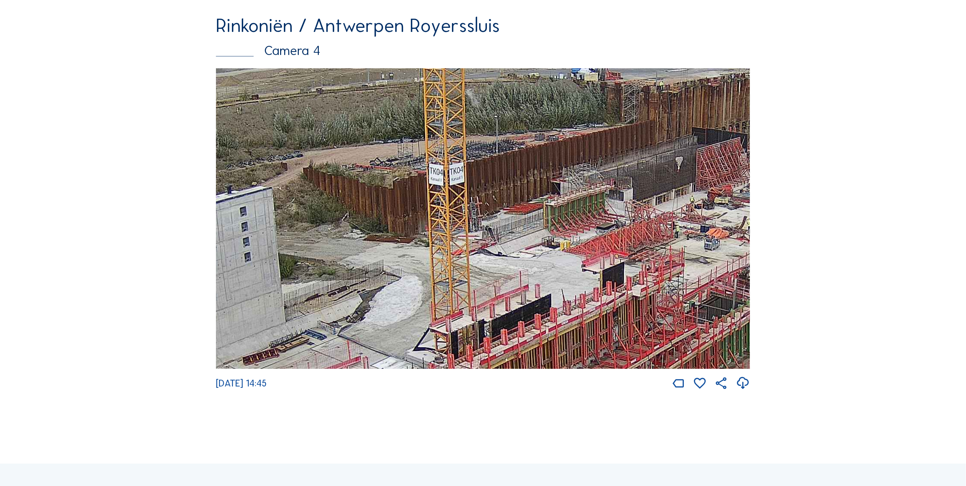
drag, startPoint x: 503, startPoint y: 183, endPoint x: 463, endPoint y: 234, distance: 65.2
click at [653, 158] on img at bounding box center [483, 218] width 534 height 300
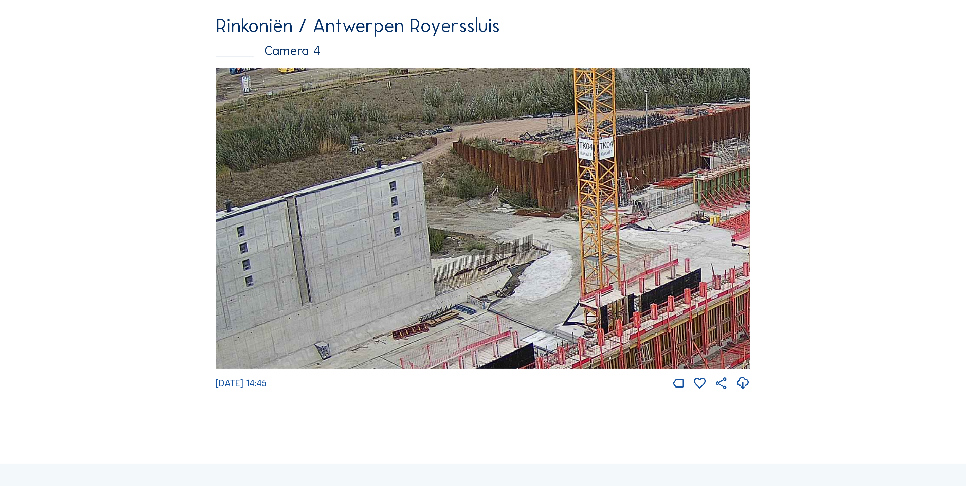
drag, startPoint x: 612, startPoint y: 185, endPoint x: 684, endPoint y: 181, distance: 72.5
click at [682, 173] on img at bounding box center [483, 218] width 534 height 300
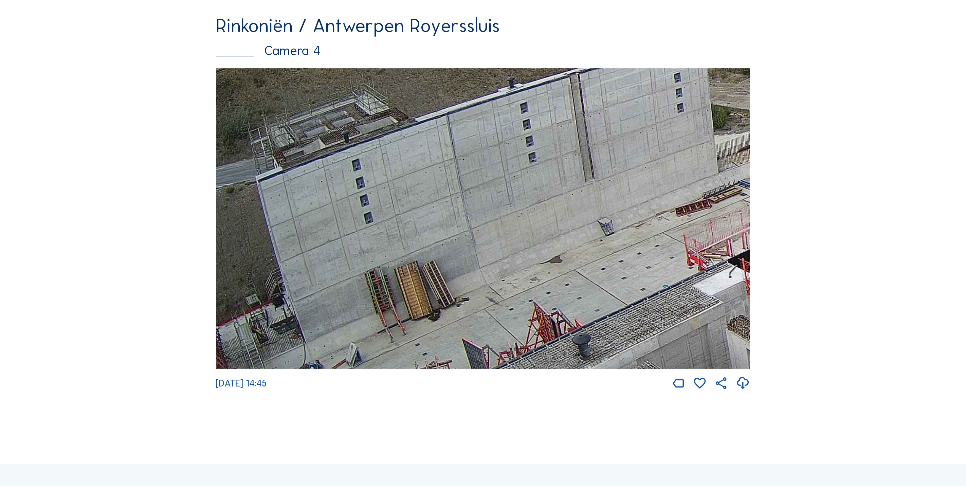
drag, startPoint x: 612, startPoint y: 213, endPoint x: 680, endPoint y: 209, distance: 68.0
click at [734, 185] on img at bounding box center [483, 218] width 534 height 300
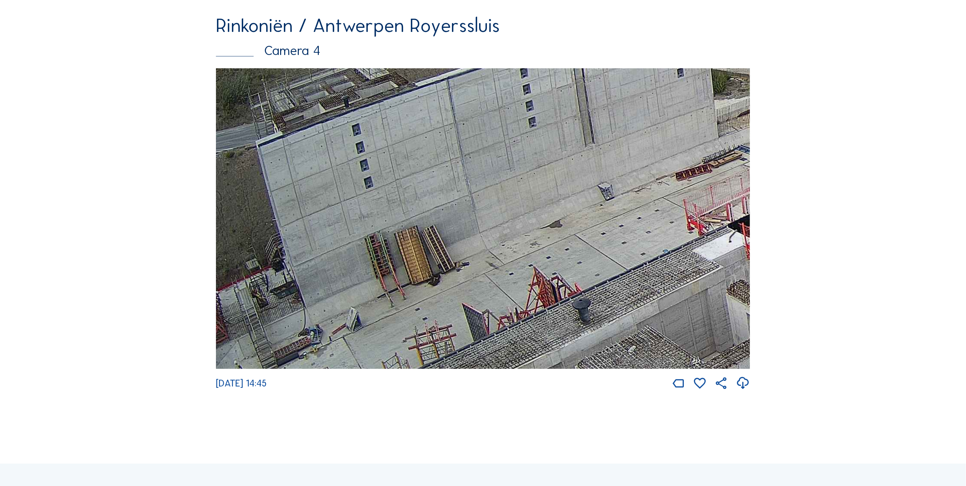
drag, startPoint x: 494, startPoint y: 259, endPoint x: 631, endPoint y: 240, distance: 138.1
click at [631, 240] on img at bounding box center [483, 218] width 534 height 300
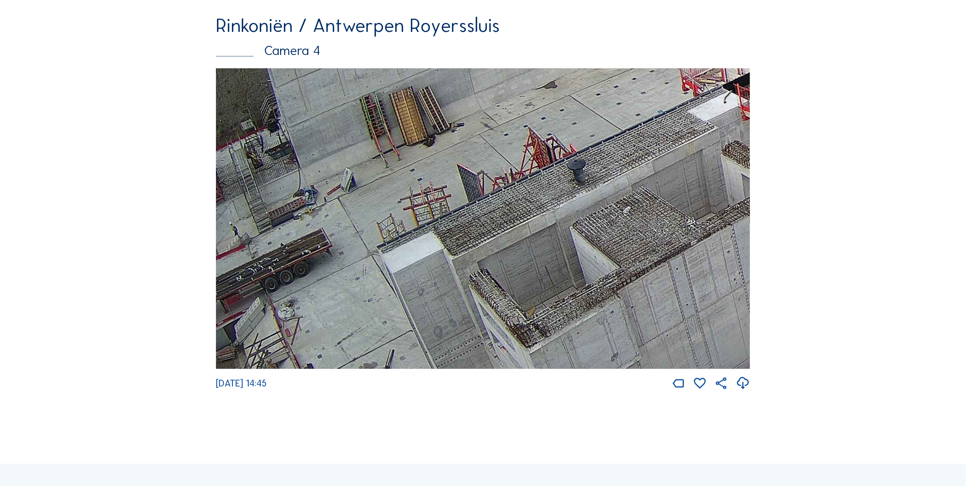
drag, startPoint x: 386, startPoint y: 318, endPoint x: 395, endPoint y: 179, distance: 139.5
click at [395, 179] on img at bounding box center [483, 218] width 534 height 300
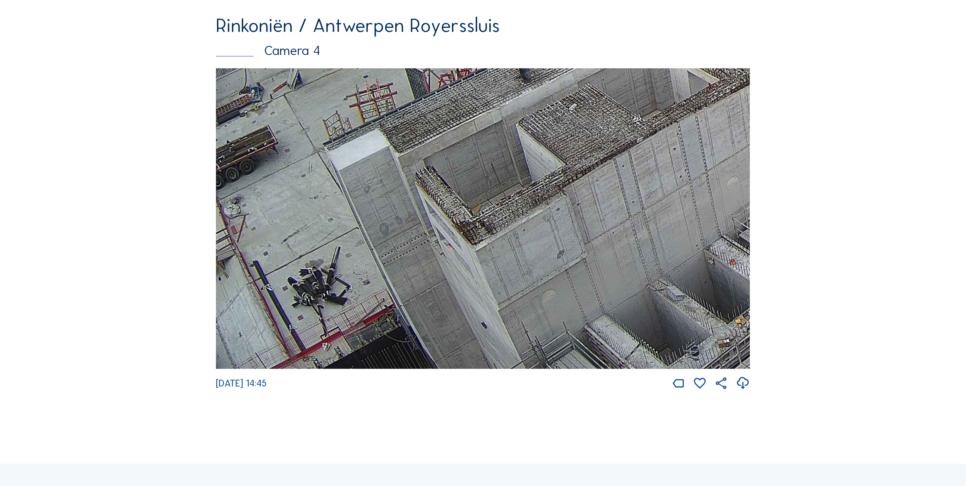
drag, startPoint x: 633, startPoint y: 210, endPoint x: 564, endPoint y: 139, distance: 99.4
click at [578, 103] on img at bounding box center [483, 218] width 534 height 300
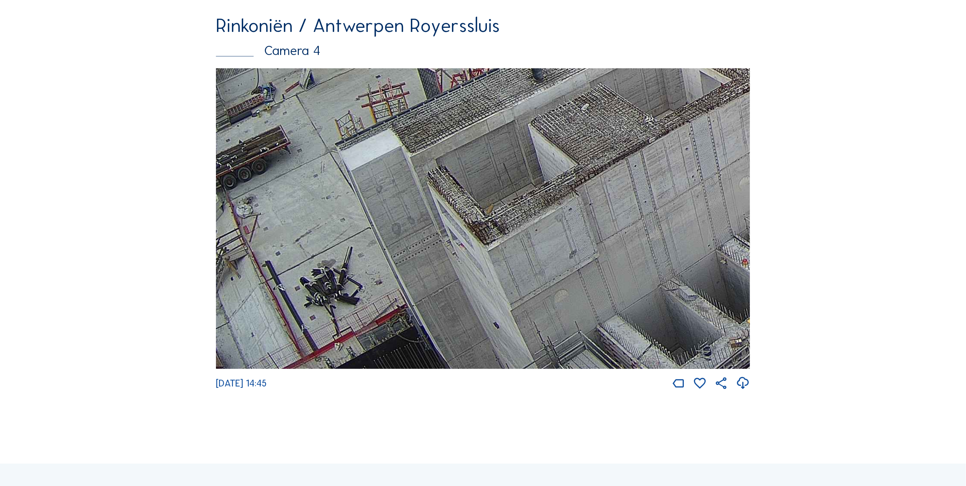
drag, startPoint x: 533, startPoint y: 209, endPoint x: 551, endPoint y: 155, distance: 56.6
click at [550, 156] on img at bounding box center [483, 218] width 534 height 300
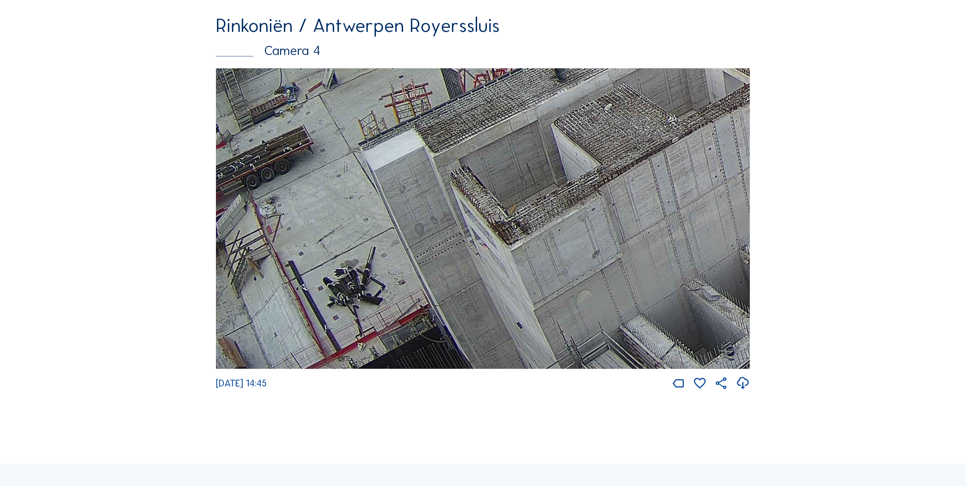
drag, startPoint x: 549, startPoint y: 291, endPoint x: 569, endPoint y: 190, distance: 102.7
click at [569, 190] on img at bounding box center [483, 218] width 534 height 300
drag, startPoint x: 513, startPoint y: 241, endPoint x: 814, endPoint y: 171, distance: 308.8
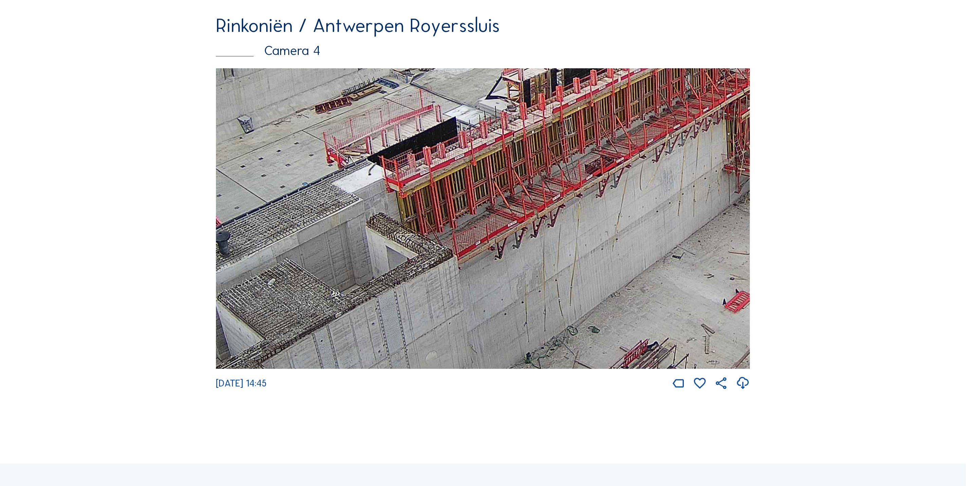
drag, startPoint x: 558, startPoint y: 202, endPoint x: 224, endPoint y: 369, distance: 373.3
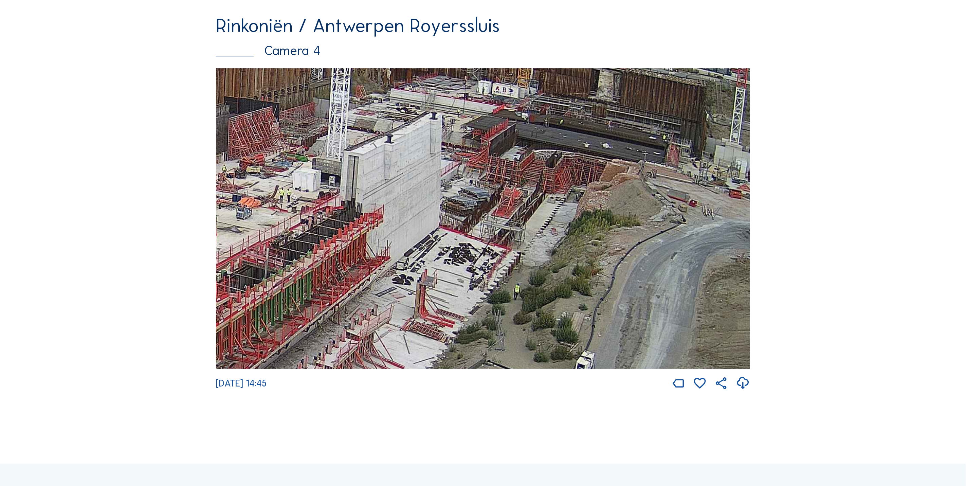
drag, startPoint x: 607, startPoint y: 200, endPoint x: 243, endPoint y: 406, distance: 418.1
click at [243, 390] on div "[DATE] 14:45" at bounding box center [483, 229] width 534 height 322
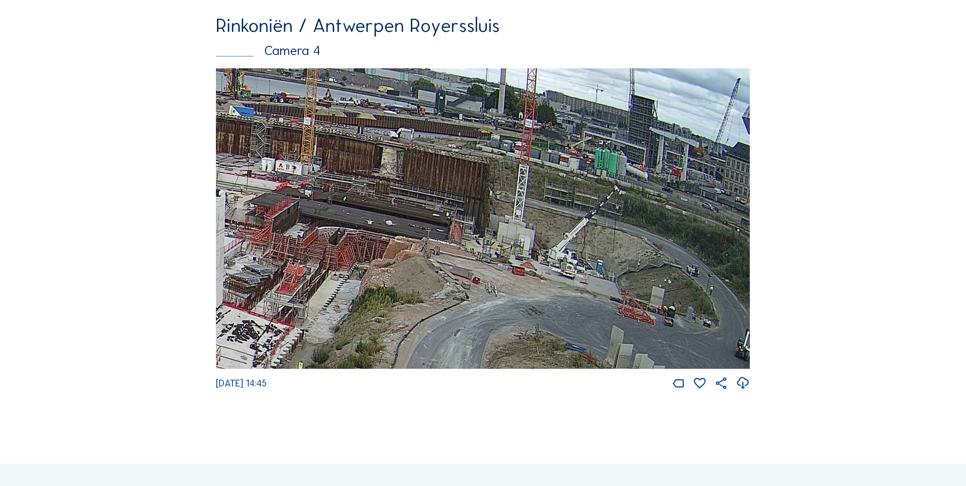
drag, startPoint x: 521, startPoint y: 143, endPoint x: 210, endPoint y: 220, distance: 320.4
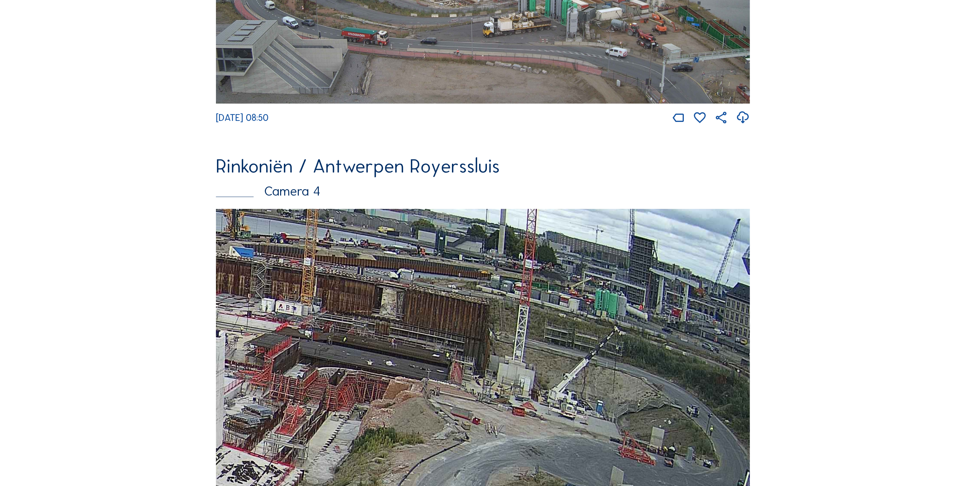
scroll to position [1583, 0]
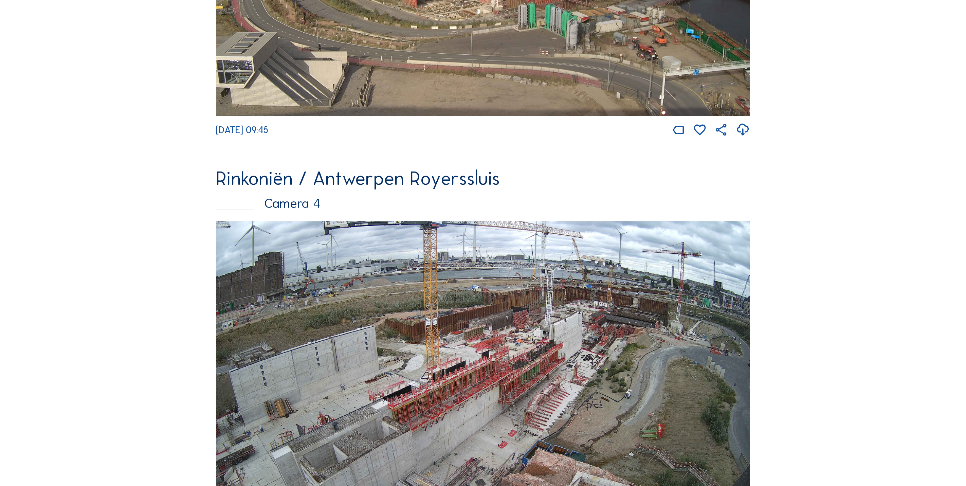
scroll to position [1277, 0]
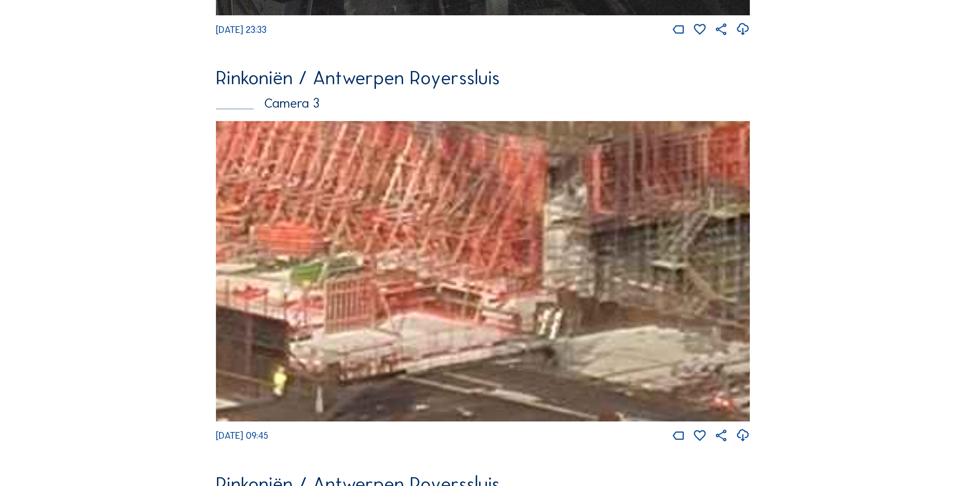
drag, startPoint x: 588, startPoint y: 347, endPoint x: 479, endPoint y: 328, distance: 110.7
click at [479, 328] on img at bounding box center [483, 271] width 534 height 300
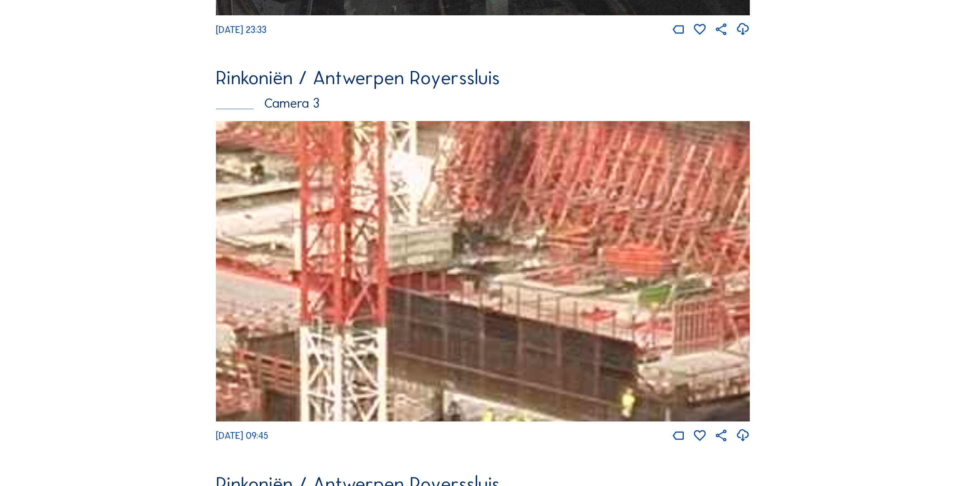
drag, startPoint x: 407, startPoint y: 363, endPoint x: 716, endPoint y: 364, distance: 308.6
click at [716, 364] on img at bounding box center [483, 271] width 534 height 300
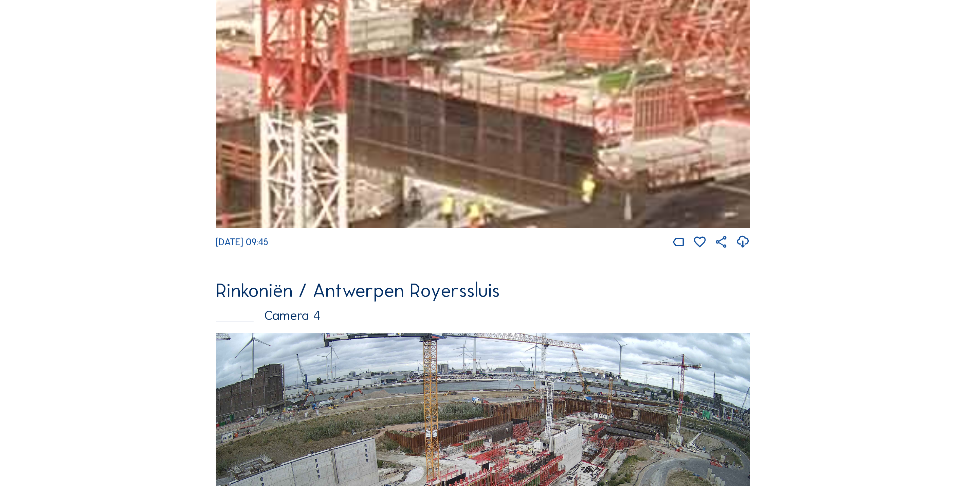
scroll to position [1481, 0]
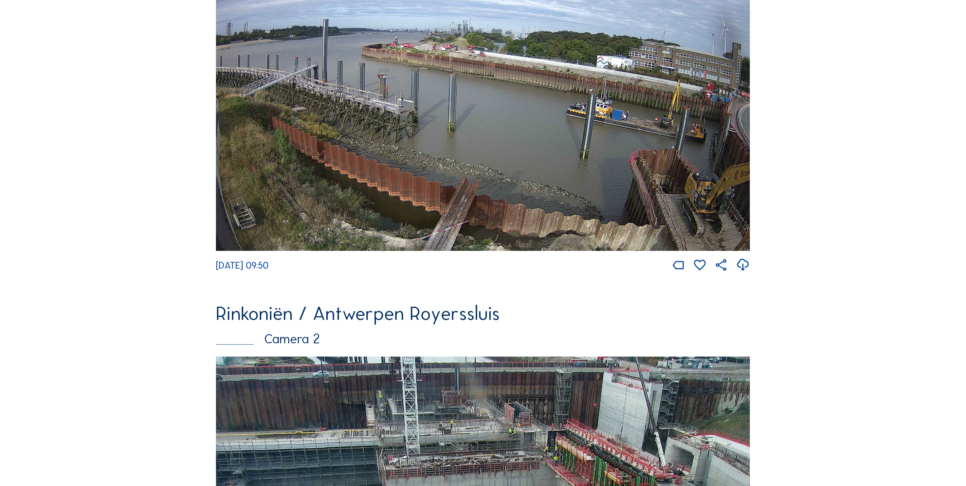
scroll to position [106, 0]
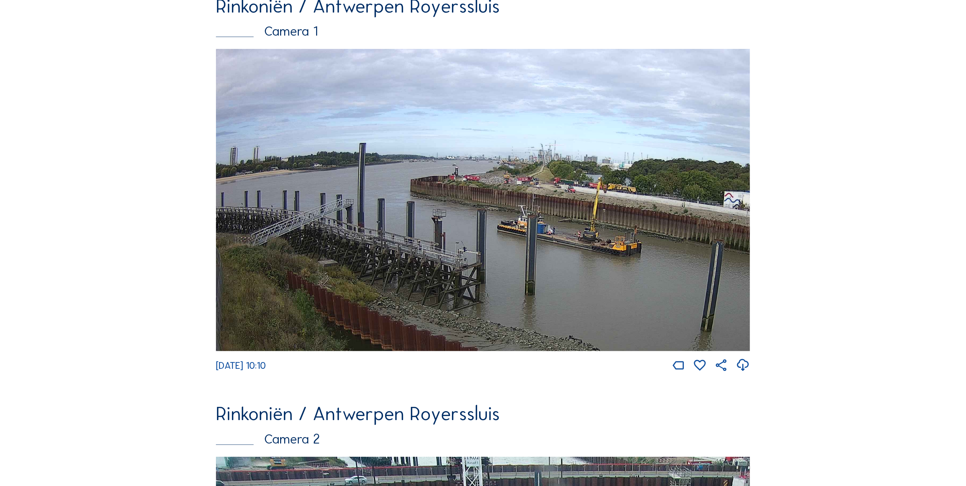
scroll to position [103, 0]
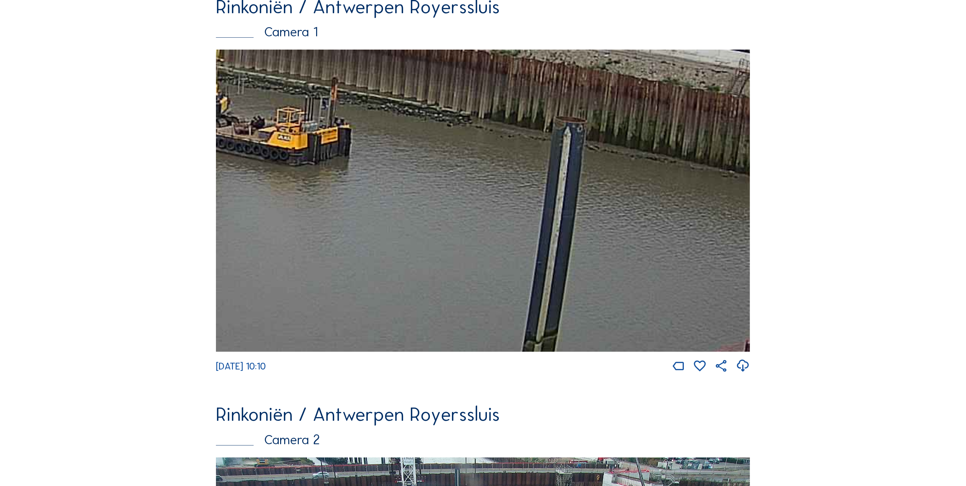
drag, startPoint x: 664, startPoint y: 267, endPoint x: 619, endPoint y: 22, distance: 249.2
click at [615, 19] on div "Rinkoniën / Antwerpen Royerssluis Camera 1 Mo 08 Sep 2025 10:10" at bounding box center [483, 186] width 534 height 376
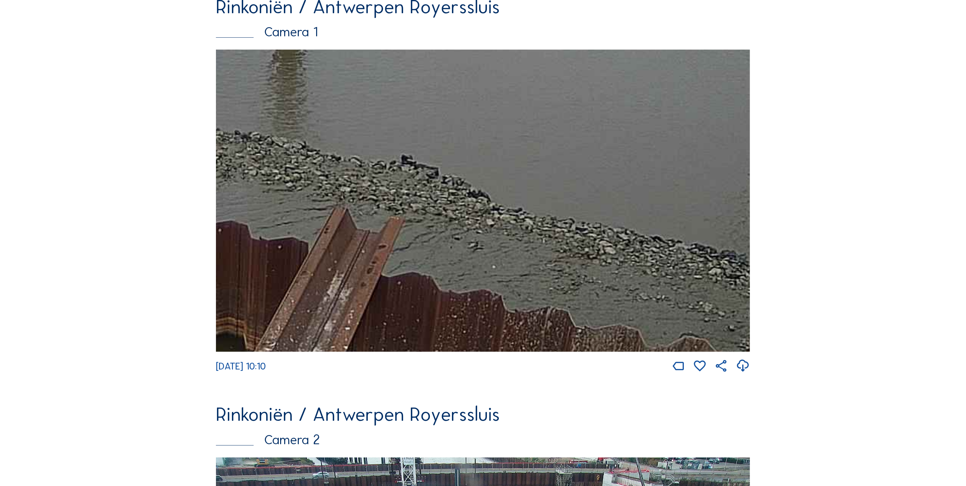
drag, startPoint x: 625, startPoint y: 200, endPoint x: 667, endPoint y: 72, distance: 134.0
click at [667, 72] on img at bounding box center [483, 201] width 534 height 302
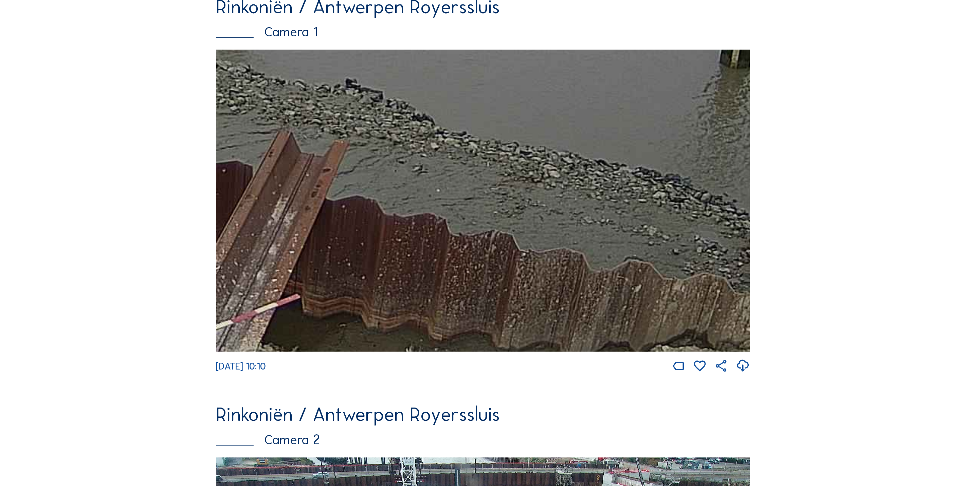
drag, startPoint x: 646, startPoint y: 208, endPoint x: 237, endPoint y: 363, distance: 437.6
click at [237, 363] on div "Mo 08 Sep 2025 10:10" at bounding box center [483, 212] width 534 height 324
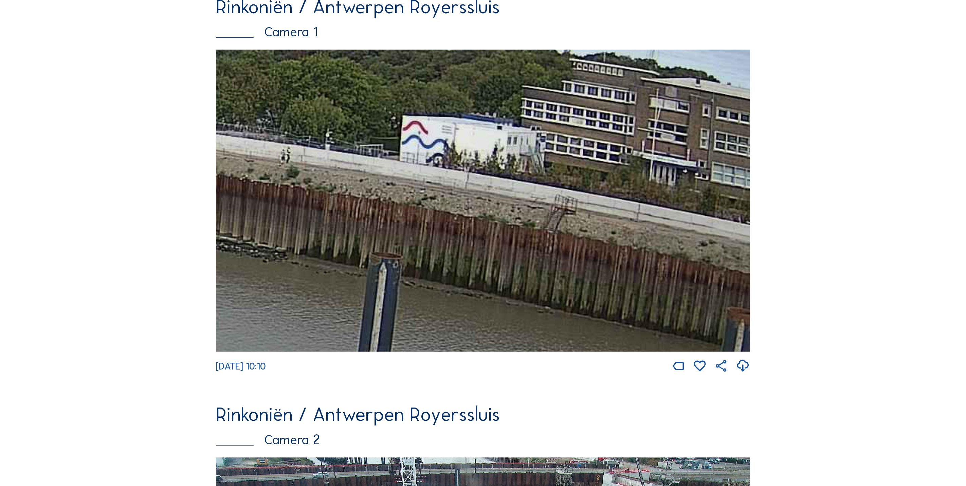
drag, startPoint x: 530, startPoint y: 295, endPoint x: 500, endPoint y: 512, distance: 218.9
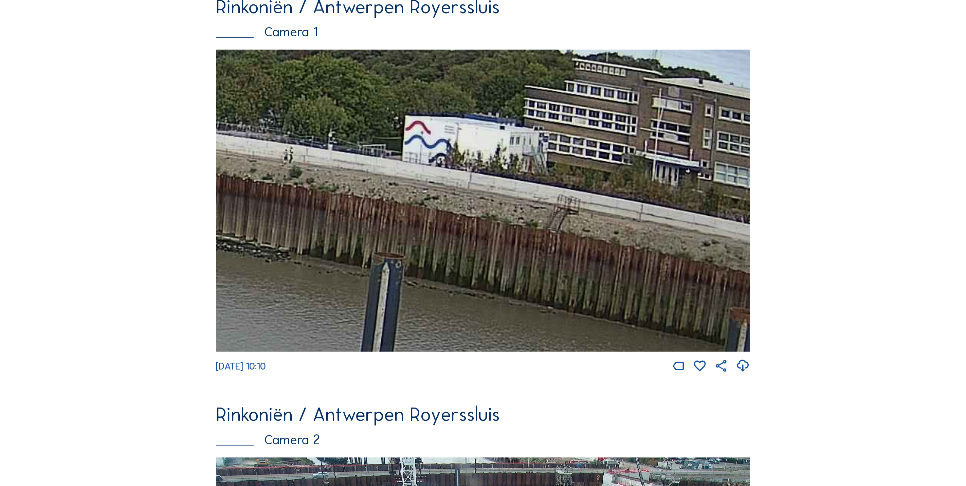
drag, startPoint x: 402, startPoint y: 208, endPoint x: 642, endPoint y: 255, distance: 244.2
click at [637, 255] on img at bounding box center [483, 201] width 534 height 302
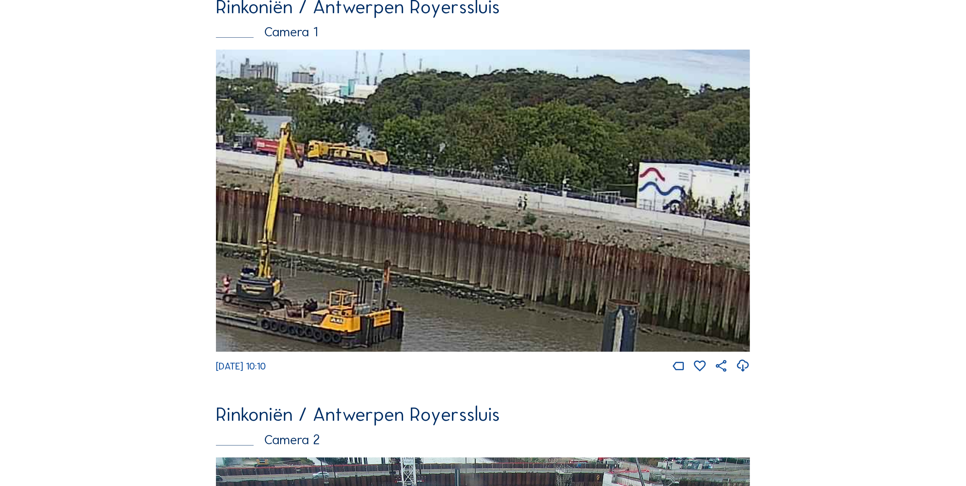
drag, startPoint x: 895, startPoint y: 264, endPoint x: 822, endPoint y: 260, distance: 73.4
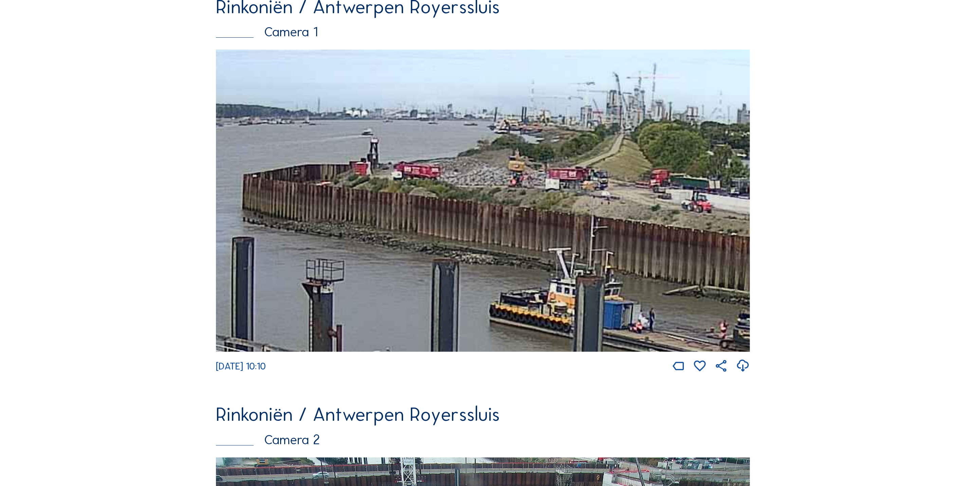
drag, startPoint x: 374, startPoint y: 132, endPoint x: 530, endPoint y: 153, distance: 156.9
click at [530, 153] on img at bounding box center [483, 201] width 534 height 302
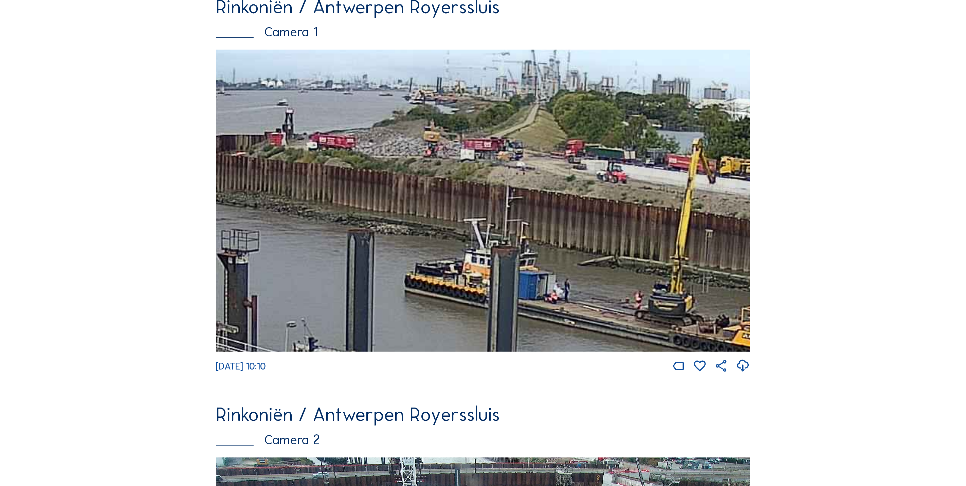
drag, startPoint x: 530, startPoint y: 153, endPoint x: 444, endPoint y: 123, distance: 90.5
click at [444, 123] on img at bounding box center [483, 201] width 534 height 302
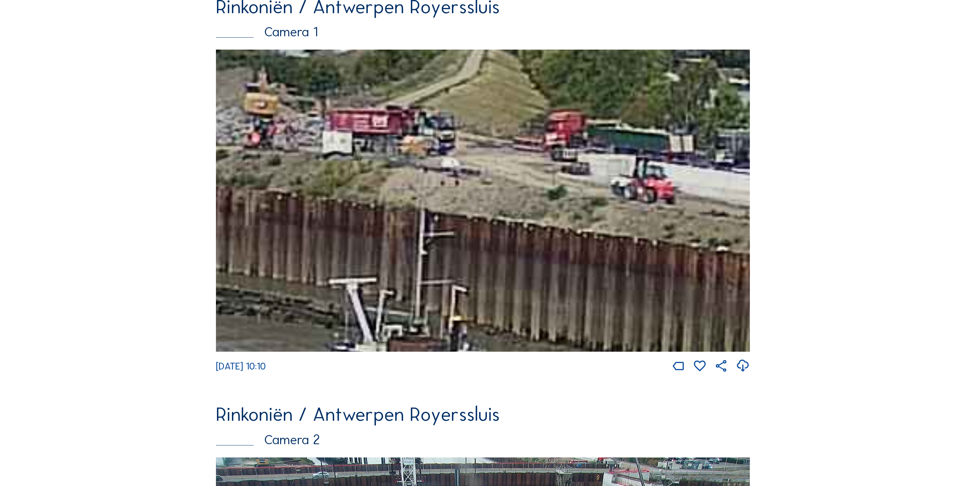
drag, startPoint x: 468, startPoint y: 166, endPoint x: 415, endPoint y: 122, distance: 69.2
click at [310, 109] on img at bounding box center [483, 201] width 534 height 302
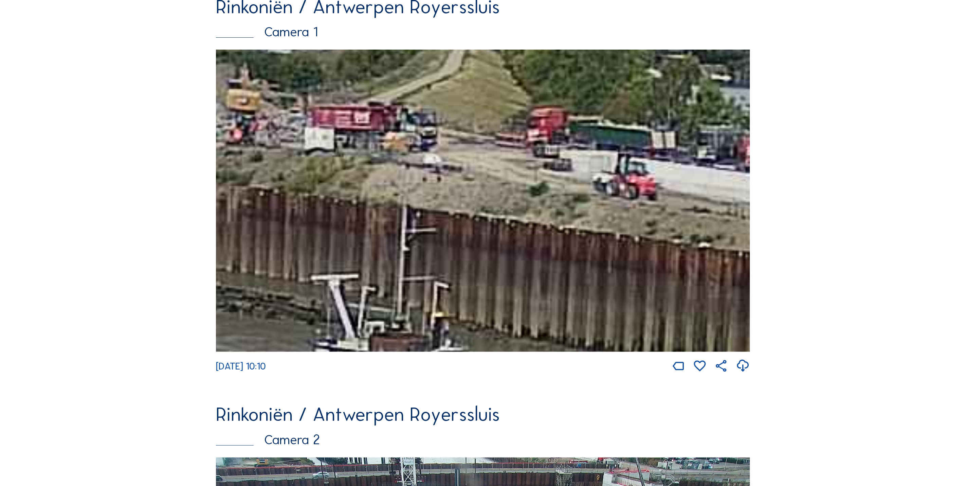
click at [546, 158] on img at bounding box center [483, 201] width 534 height 302
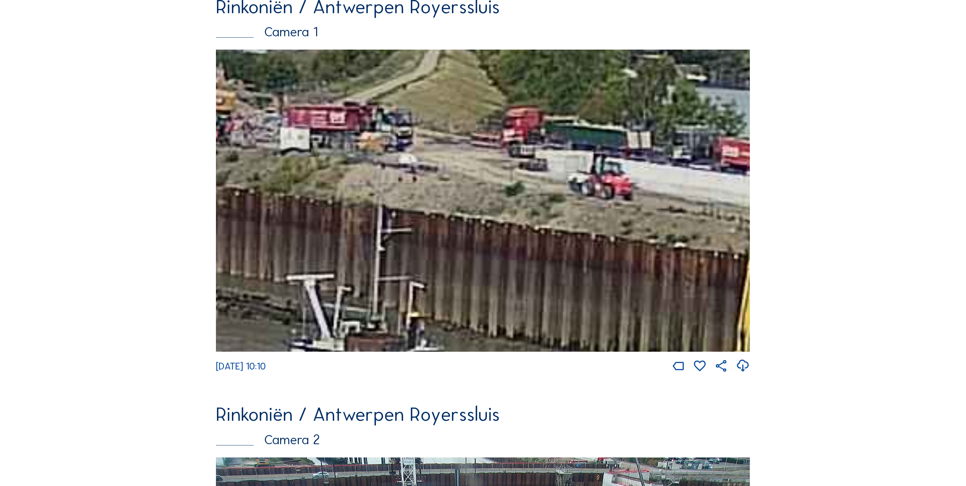
drag, startPoint x: 562, startPoint y: 166, endPoint x: 657, endPoint y: 178, distance: 95.8
click at [657, 178] on img at bounding box center [483, 201] width 534 height 302
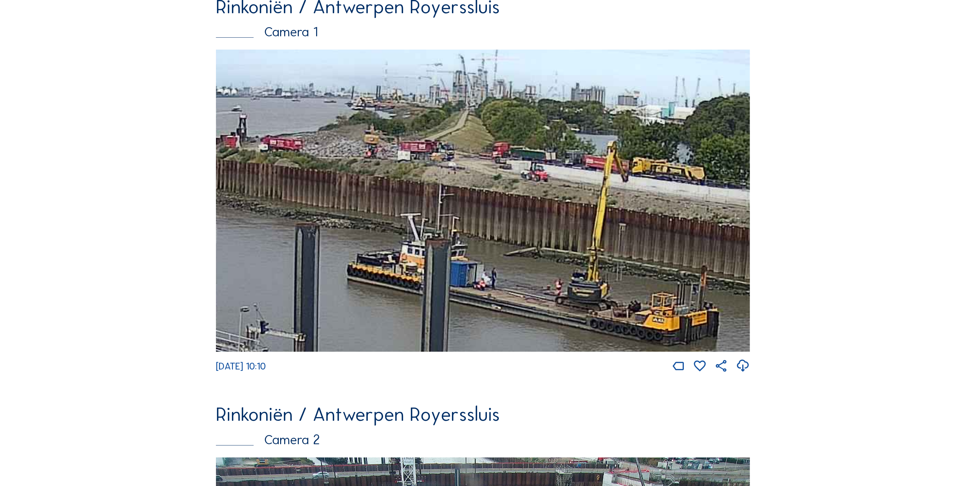
drag, startPoint x: 580, startPoint y: 176, endPoint x: 504, endPoint y: 174, distance: 75.7
click at [497, 173] on img at bounding box center [483, 201] width 534 height 302
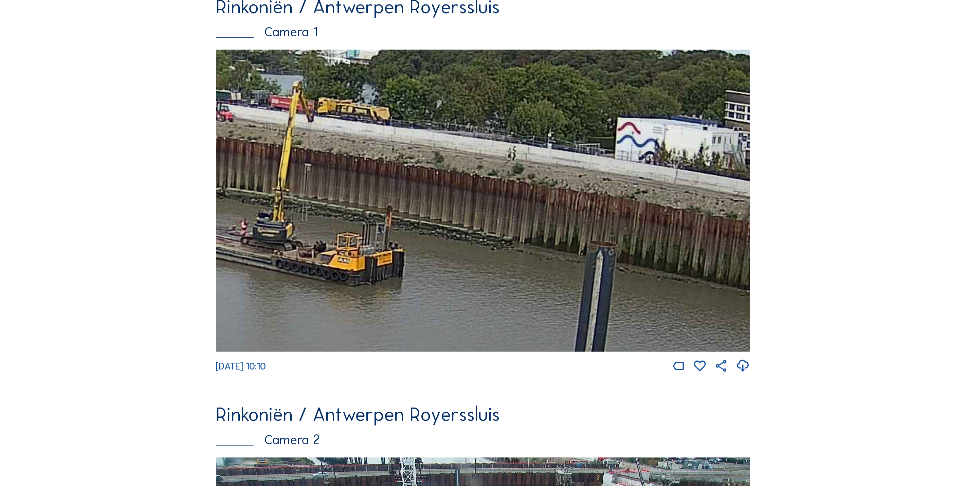
drag, startPoint x: 516, startPoint y: 169, endPoint x: 257, endPoint y: 112, distance: 266.0
click at [260, 112] on img at bounding box center [483, 201] width 534 height 302
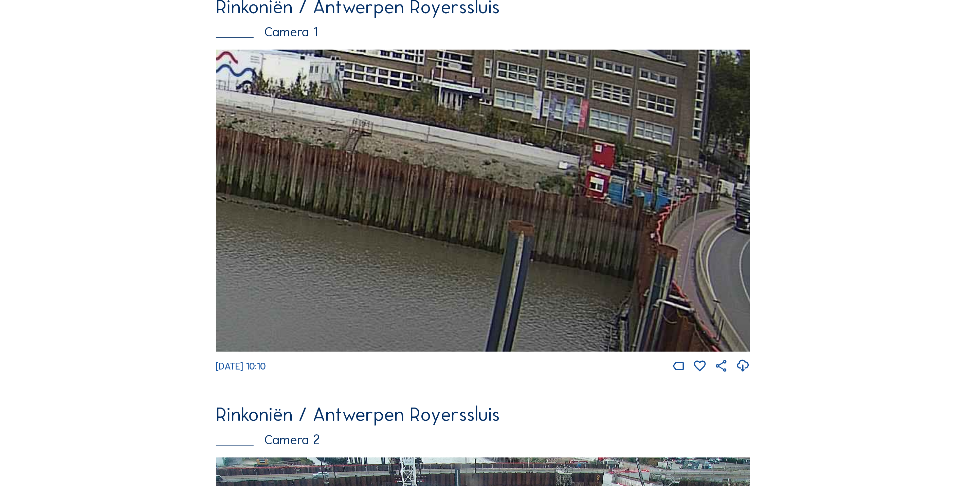
drag, startPoint x: 548, startPoint y: 171, endPoint x: -2, endPoint y: 101, distance: 554.8
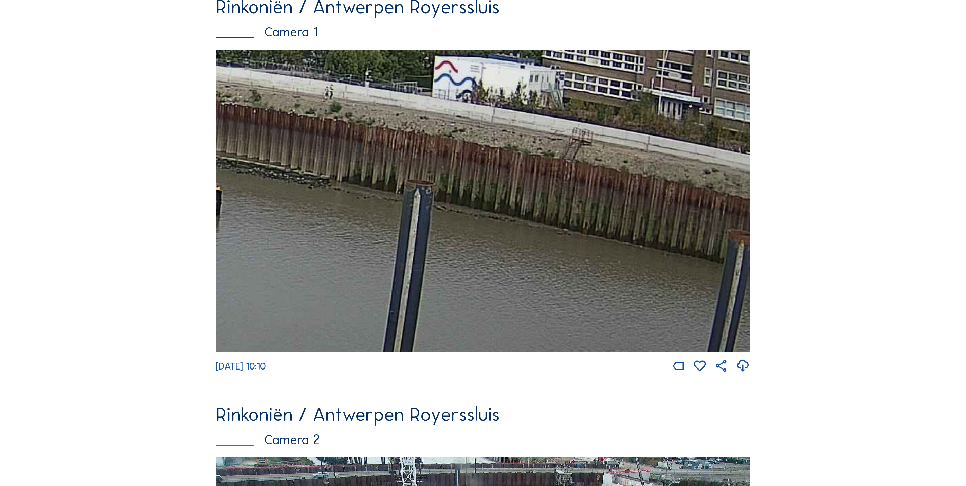
drag, startPoint x: 452, startPoint y: 195, endPoint x: 630, endPoint y: 323, distance: 219.8
click at [630, 323] on img at bounding box center [483, 201] width 534 height 302
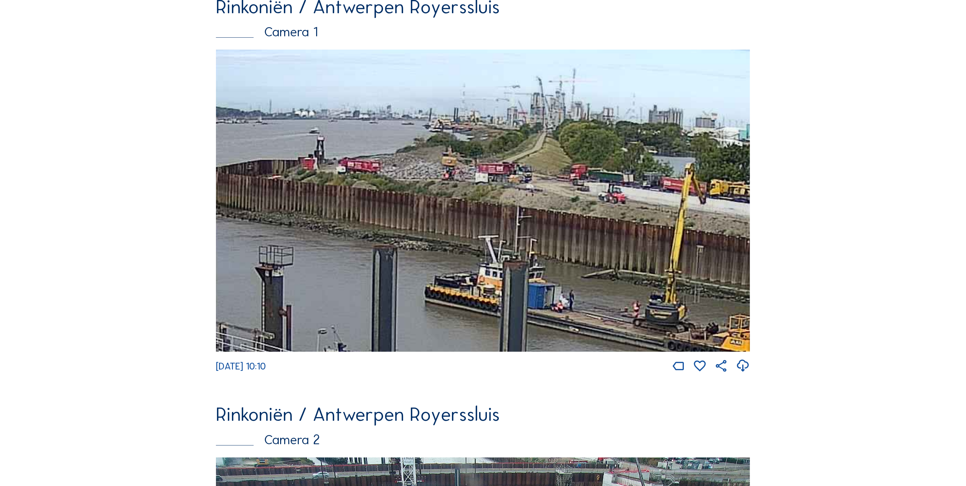
drag, startPoint x: 448, startPoint y: 266, endPoint x: 780, endPoint y: 295, distance: 333.0
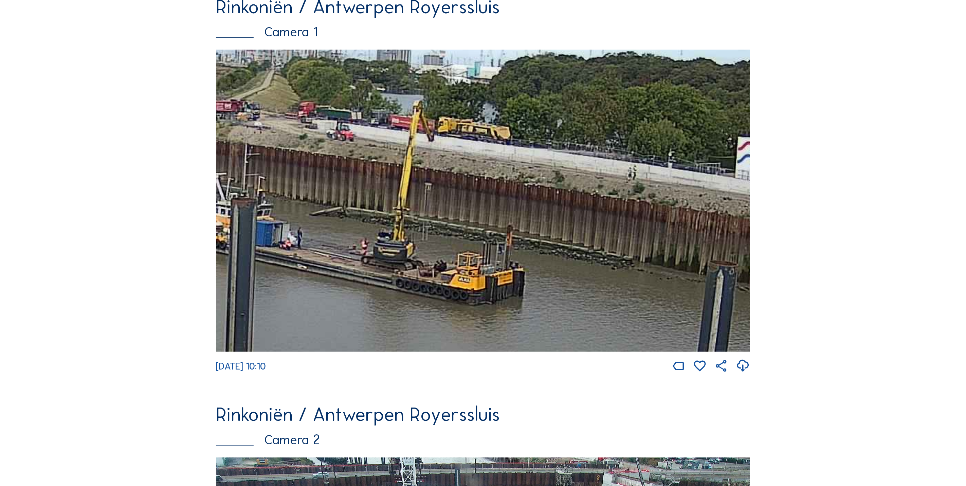
drag, startPoint x: 551, startPoint y: 243, endPoint x: 185, endPoint y: 154, distance: 377.1
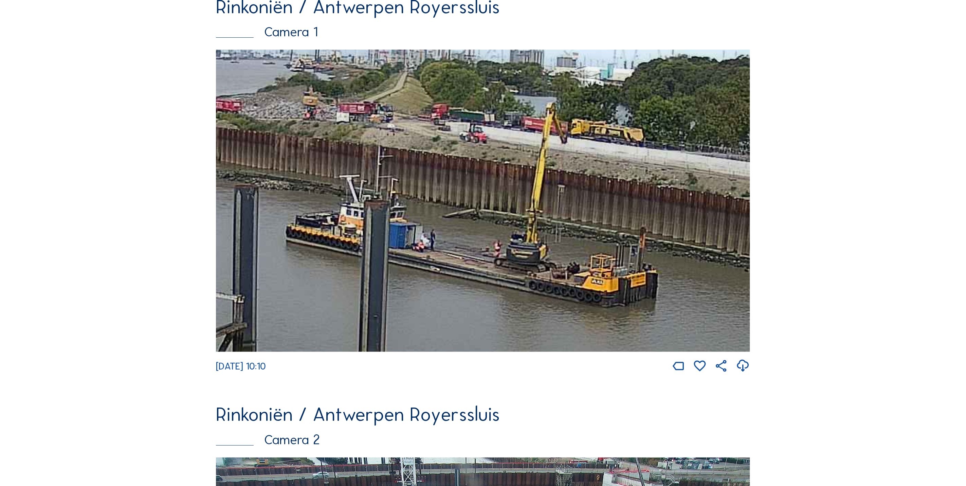
drag, startPoint x: 230, startPoint y: 172, endPoint x: 458, endPoint y: 198, distance: 229.6
click at [458, 198] on img at bounding box center [483, 201] width 534 height 302
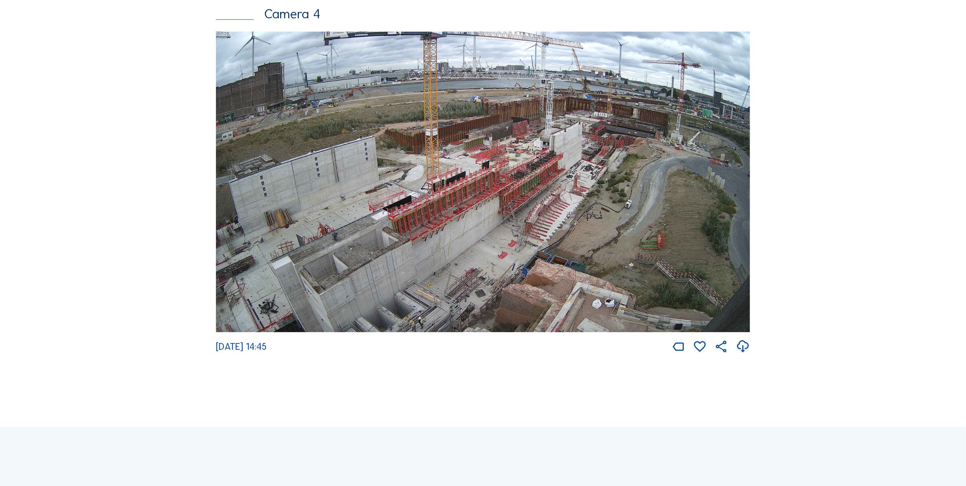
scroll to position [1784, 0]
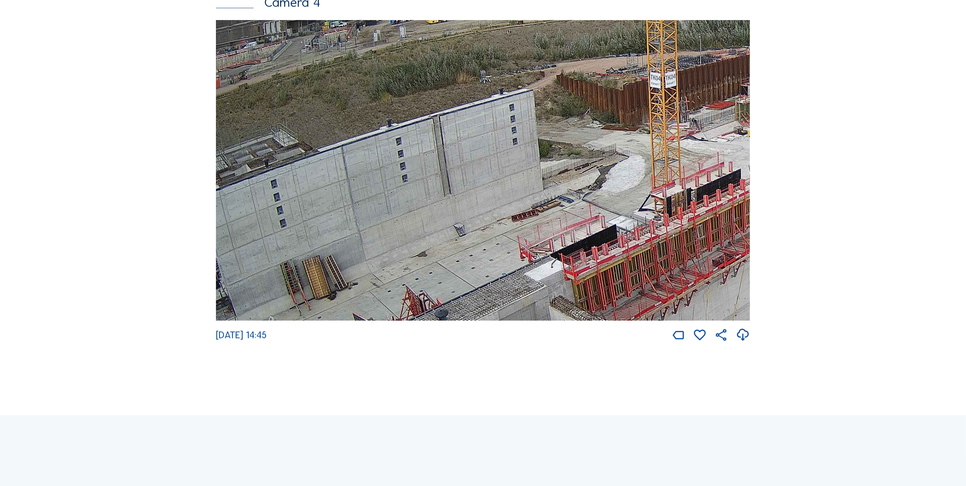
drag, startPoint x: 448, startPoint y: 179, endPoint x: 788, endPoint y: 135, distance: 342.0
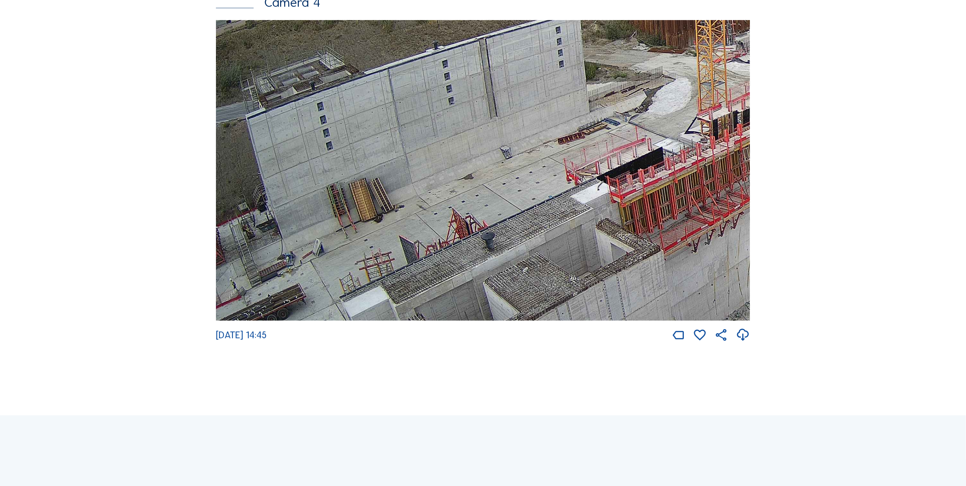
drag, startPoint x: 685, startPoint y: 177, endPoint x: 769, endPoint y: 132, distance: 95.1
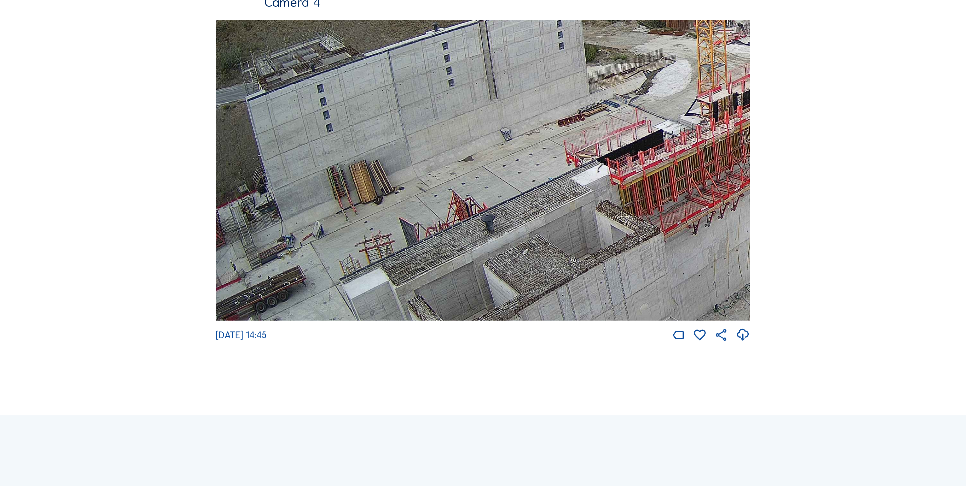
drag, startPoint x: 668, startPoint y: 206, endPoint x: 696, endPoint y: 173, distance: 42.4
click at [694, 173] on img at bounding box center [483, 170] width 534 height 300
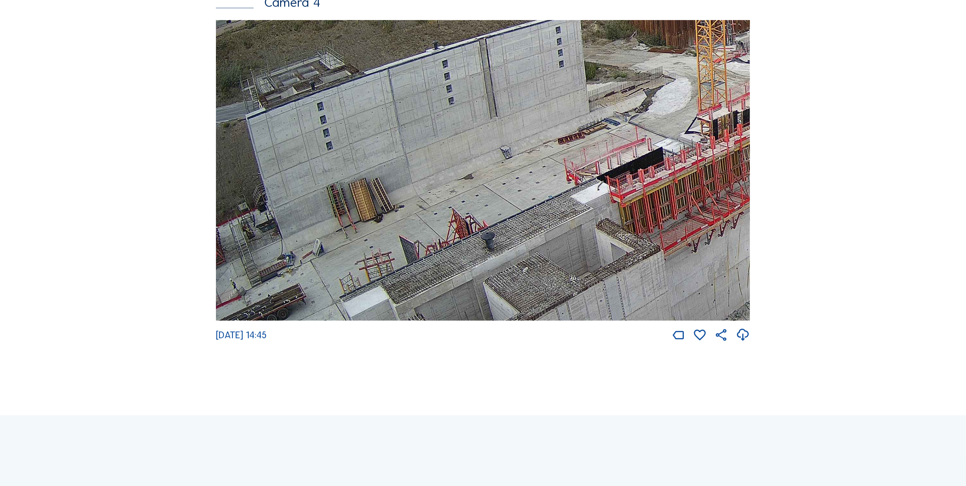
click at [701, 242] on img at bounding box center [483, 170] width 534 height 300
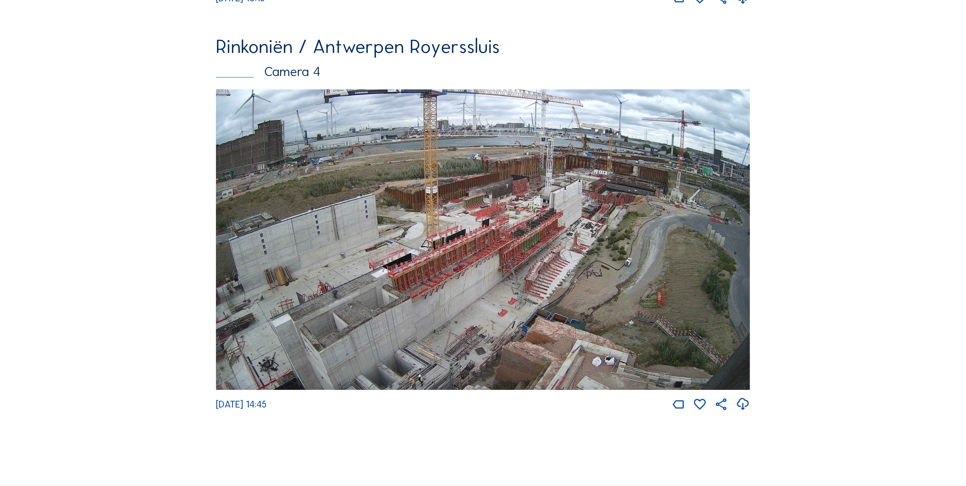
scroll to position [1735, 0]
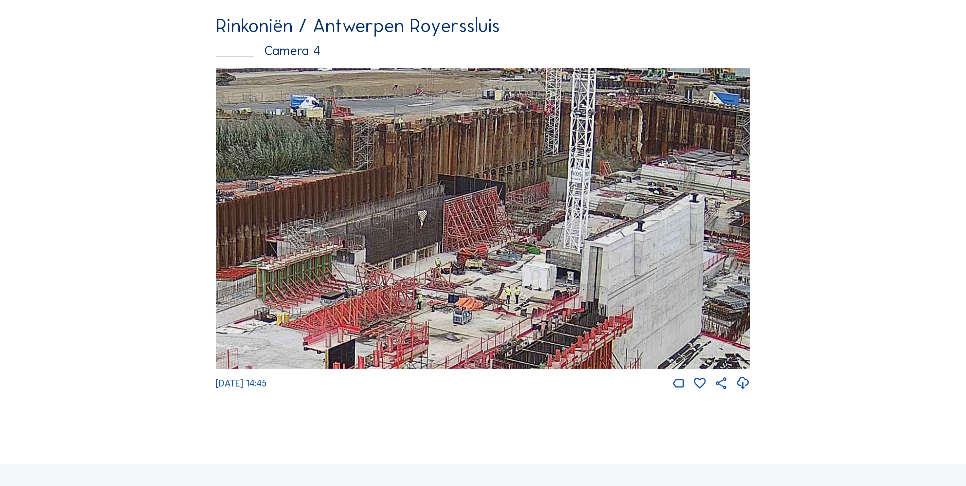
drag, startPoint x: 674, startPoint y: 205, endPoint x: 738, endPoint y: 222, distance: 66.5
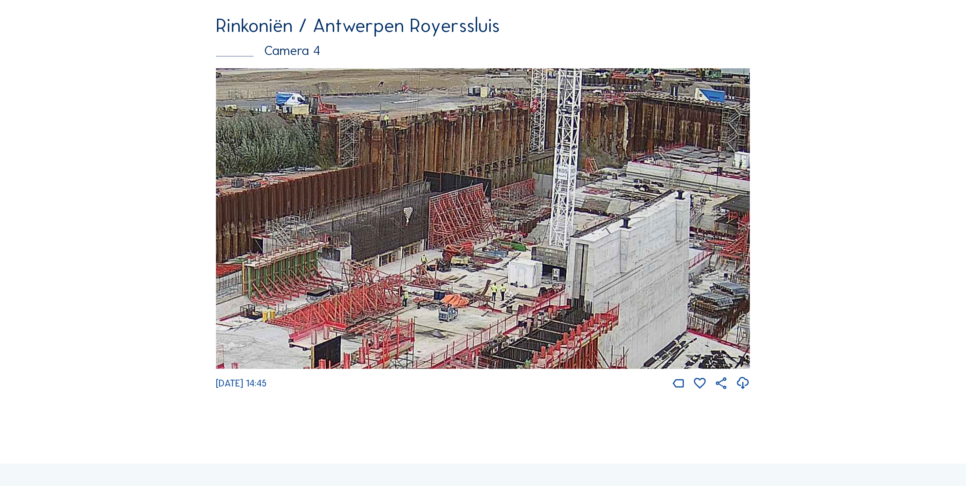
drag, startPoint x: 738, startPoint y: 222, endPoint x: 521, endPoint y: 217, distance: 217.0
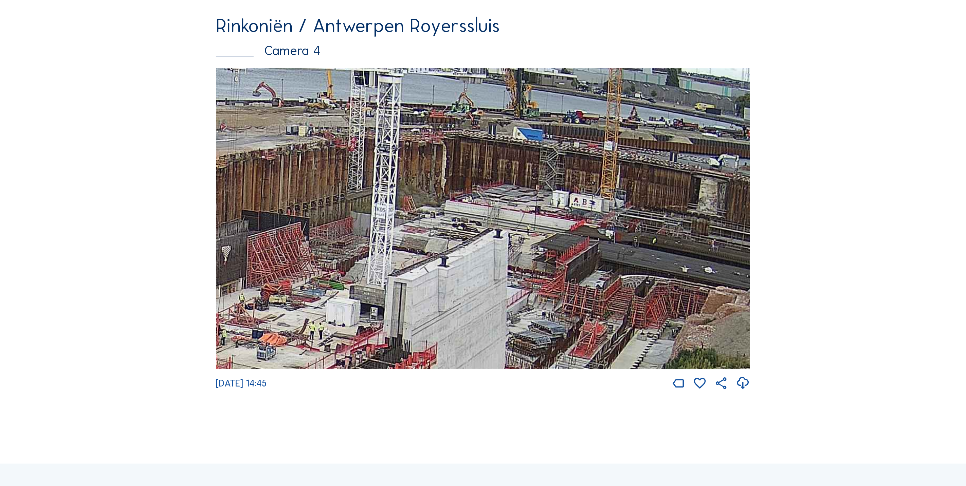
drag, startPoint x: 694, startPoint y: 224, endPoint x: 519, endPoint y: 260, distance: 178.8
click at [519, 260] on img at bounding box center [483, 218] width 534 height 300
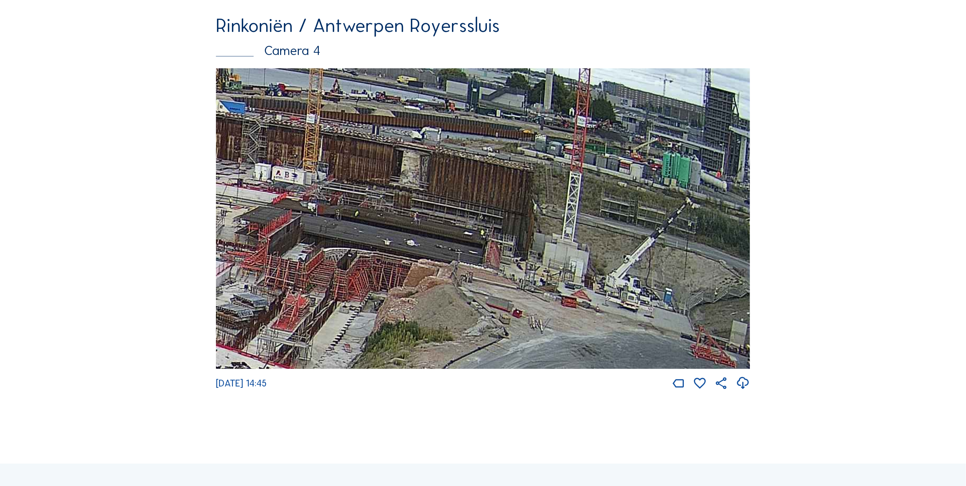
drag, startPoint x: 519, startPoint y: 260, endPoint x: 210, endPoint y: 231, distance: 310.0
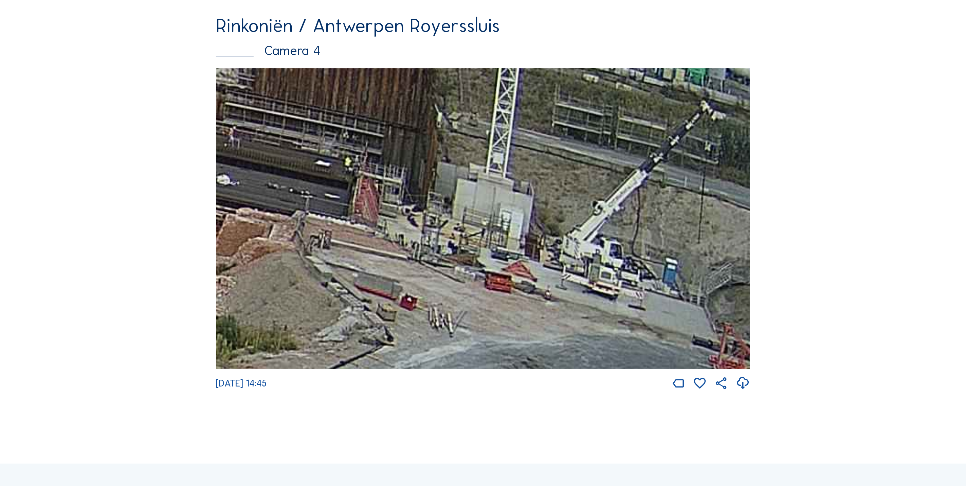
drag, startPoint x: 514, startPoint y: 270, endPoint x: 704, endPoint y: 295, distance: 191.0
click at [704, 295] on img at bounding box center [483, 218] width 534 height 300
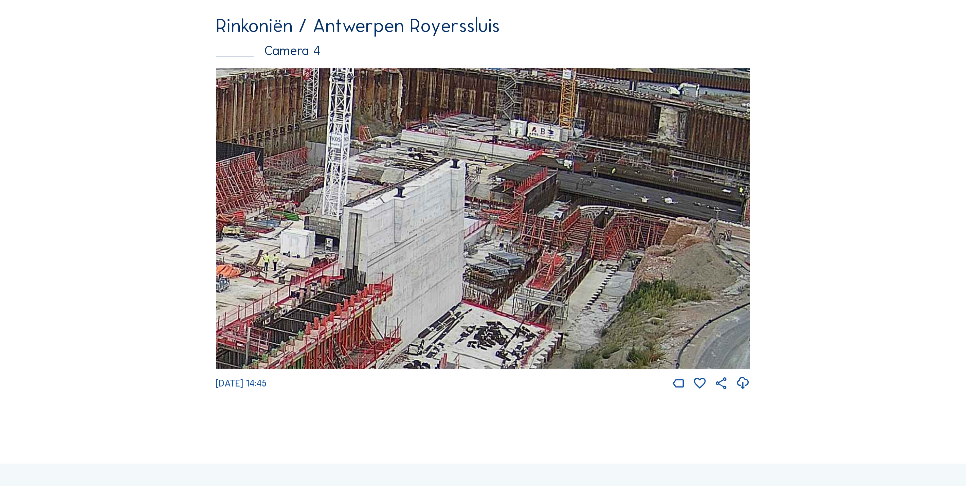
drag, startPoint x: 383, startPoint y: 302, endPoint x: 783, endPoint y: 265, distance: 401.6
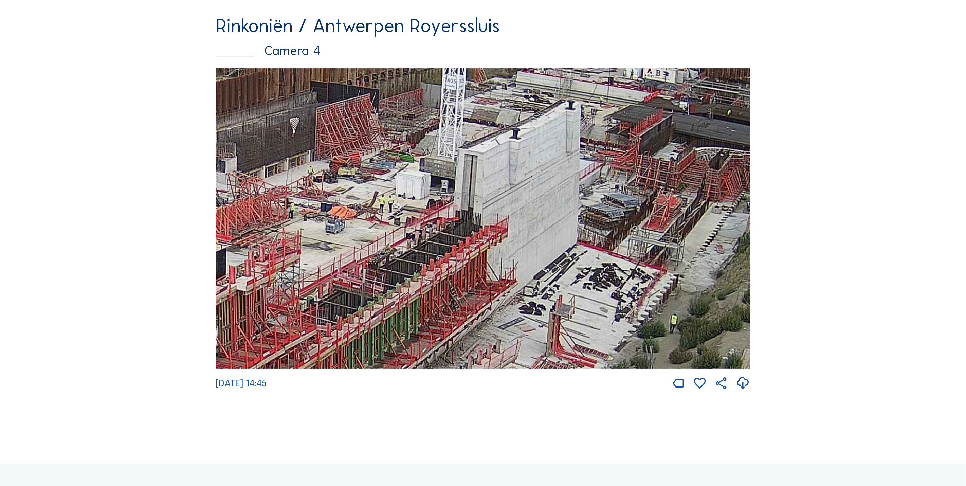
drag, startPoint x: 666, startPoint y: 286, endPoint x: 657, endPoint y: 249, distance: 37.7
click at [657, 251] on img at bounding box center [483, 218] width 534 height 300
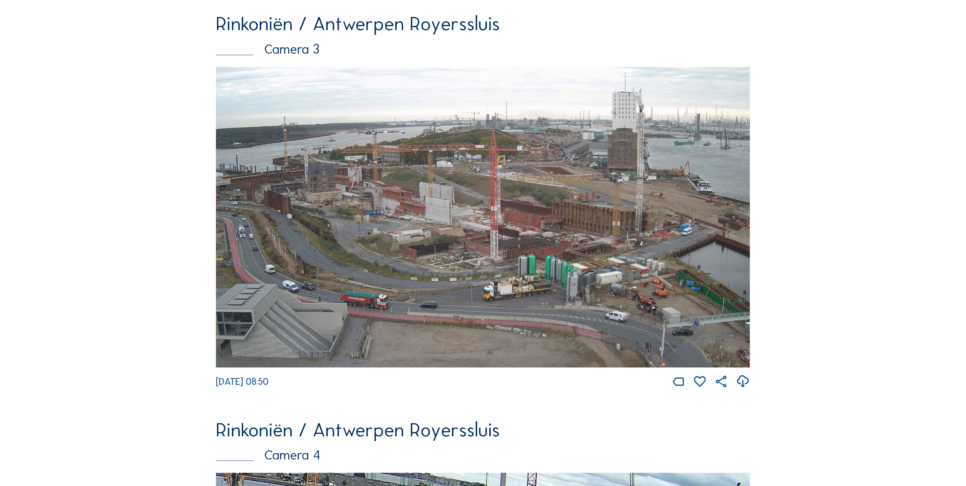
scroll to position [1328, 0]
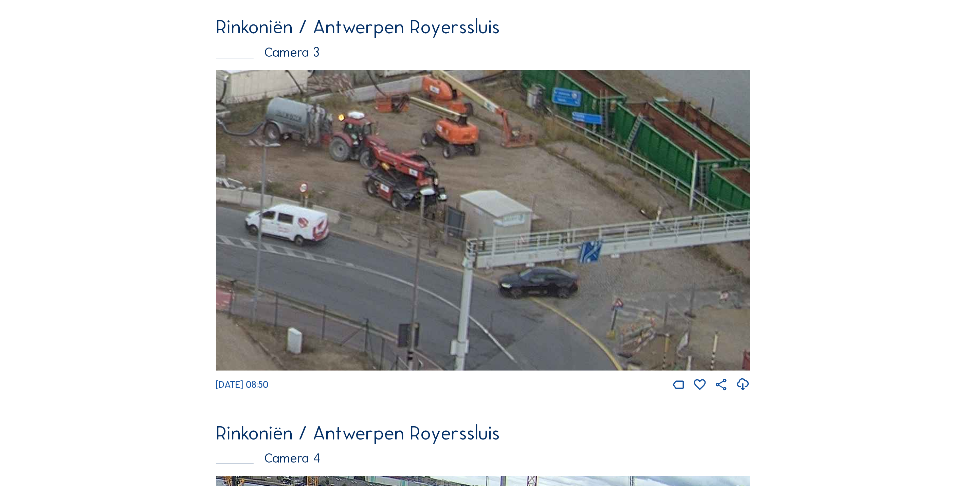
drag, startPoint x: 646, startPoint y: 283, endPoint x: 139, endPoint y: 70, distance: 549.7
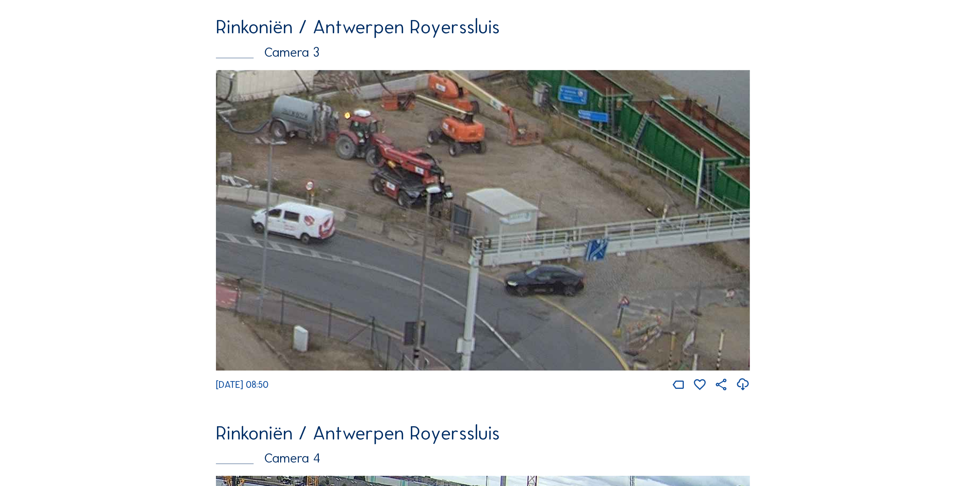
drag, startPoint x: 467, startPoint y: 328, endPoint x: 355, endPoint y: 173, distance: 191.1
click at [378, 180] on img at bounding box center [483, 220] width 534 height 300
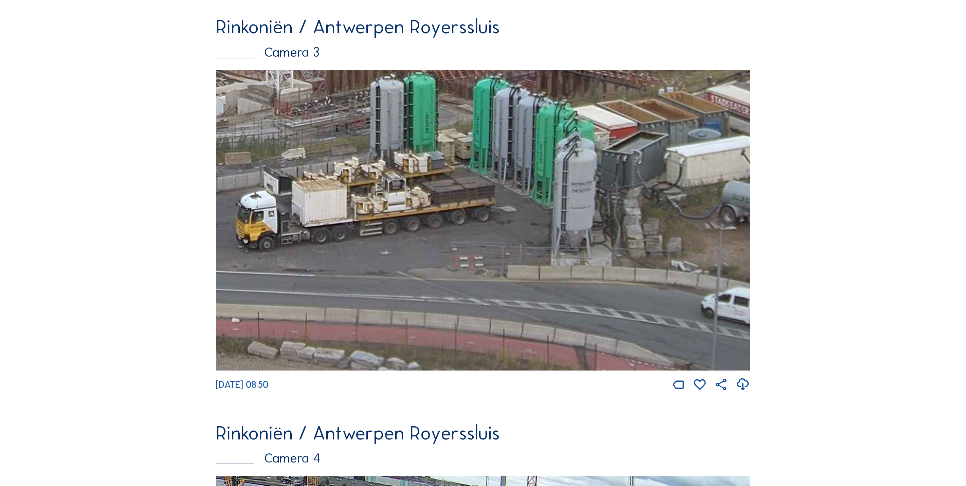
drag, startPoint x: 310, startPoint y: 180, endPoint x: 671, endPoint y: 311, distance: 384.8
click at [671, 311] on img at bounding box center [483, 220] width 534 height 300
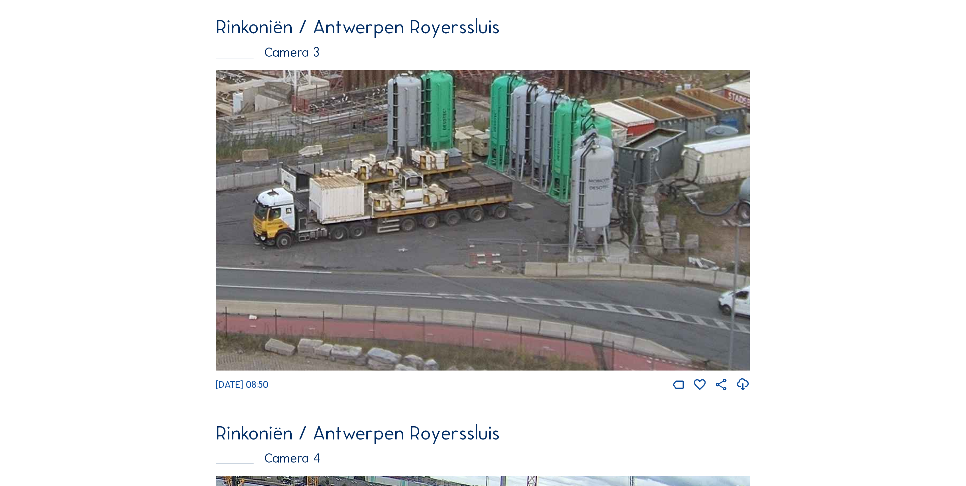
drag, startPoint x: 361, startPoint y: 299, endPoint x: 627, endPoint y: 290, distance: 266.3
click at [623, 290] on img at bounding box center [483, 220] width 534 height 300
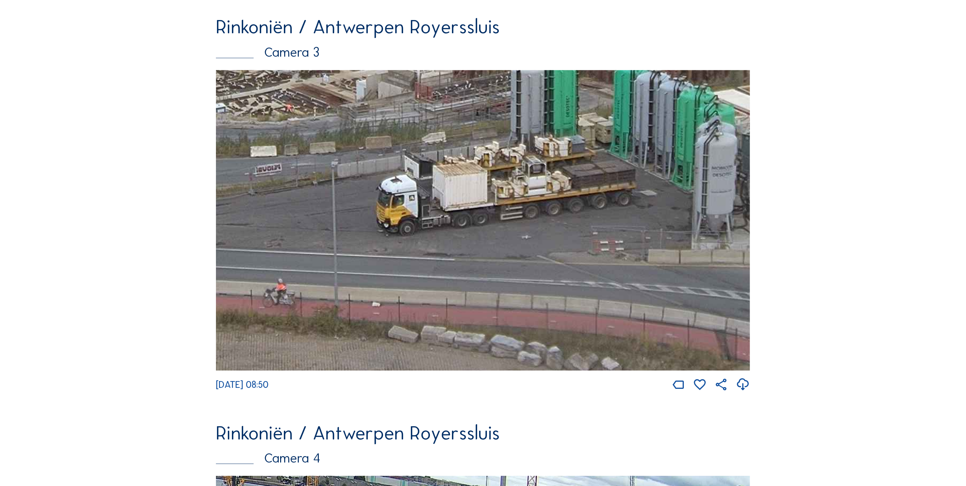
drag, startPoint x: 718, startPoint y: 290, endPoint x: 134, endPoint y: 280, distance: 584.0
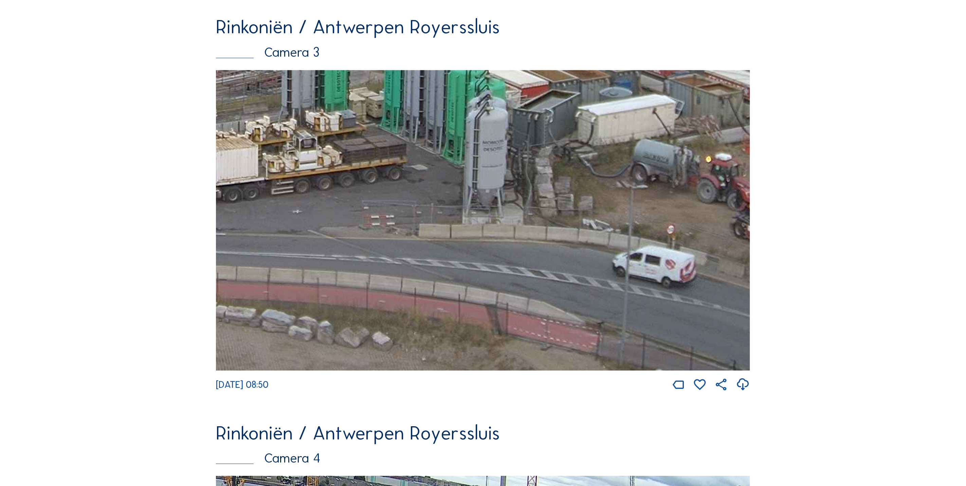
drag, startPoint x: 447, startPoint y: 265, endPoint x: 513, endPoint y: 244, distance: 68.7
click at [414, 253] on img at bounding box center [483, 220] width 534 height 300
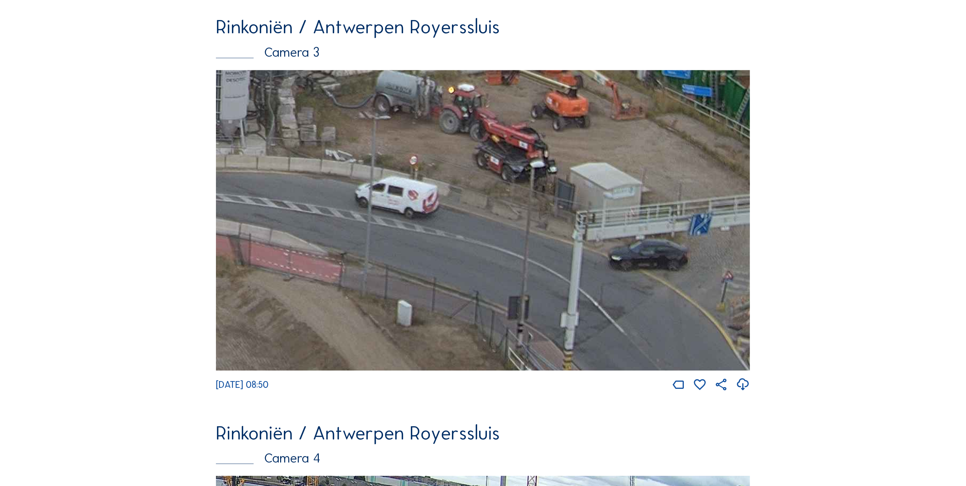
drag, startPoint x: 551, startPoint y: 274, endPoint x: 303, endPoint y: 196, distance: 260.2
click at [303, 196] on img at bounding box center [483, 220] width 534 height 300
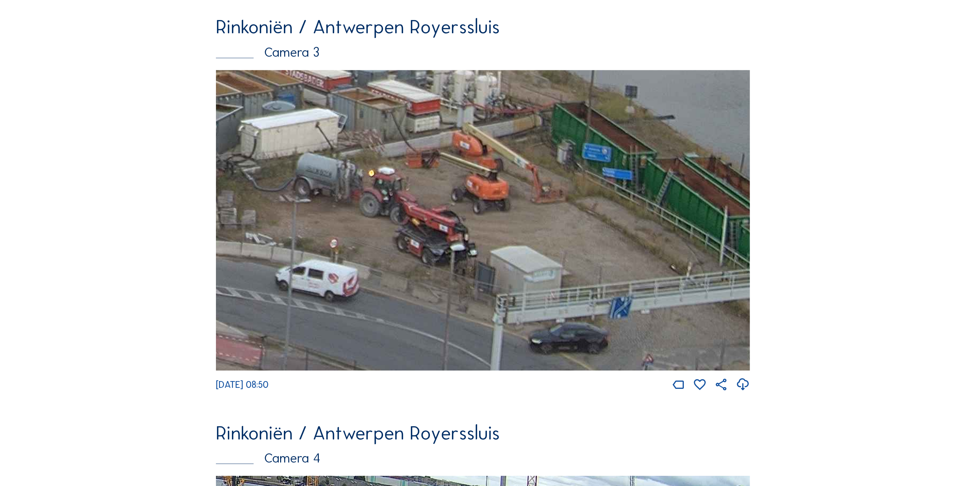
drag, startPoint x: 596, startPoint y: 246, endPoint x: 506, endPoint y: 311, distance: 111.1
click at [506, 311] on img at bounding box center [483, 220] width 534 height 300
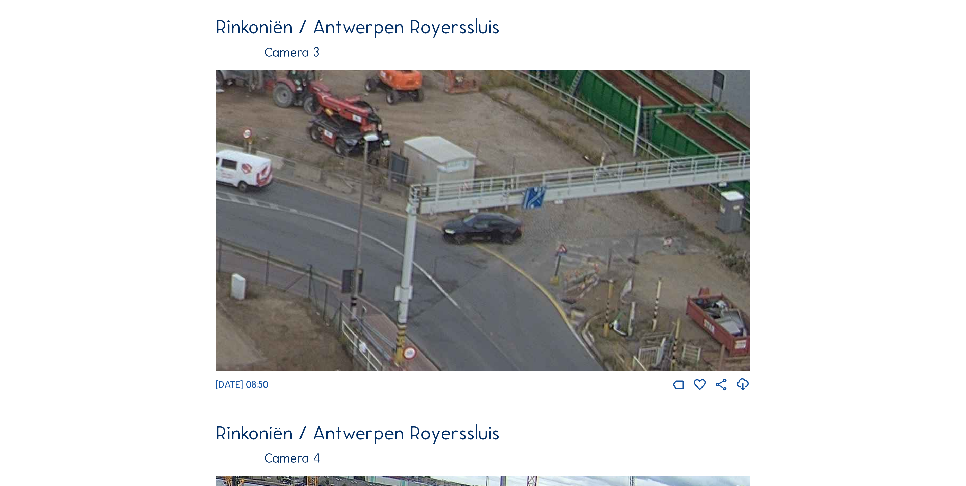
drag, startPoint x: 598, startPoint y: 306, endPoint x: 440, endPoint y: 191, distance: 194.5
click at [440, 191] on img at bounding box center [483, 220] width 534 height 300
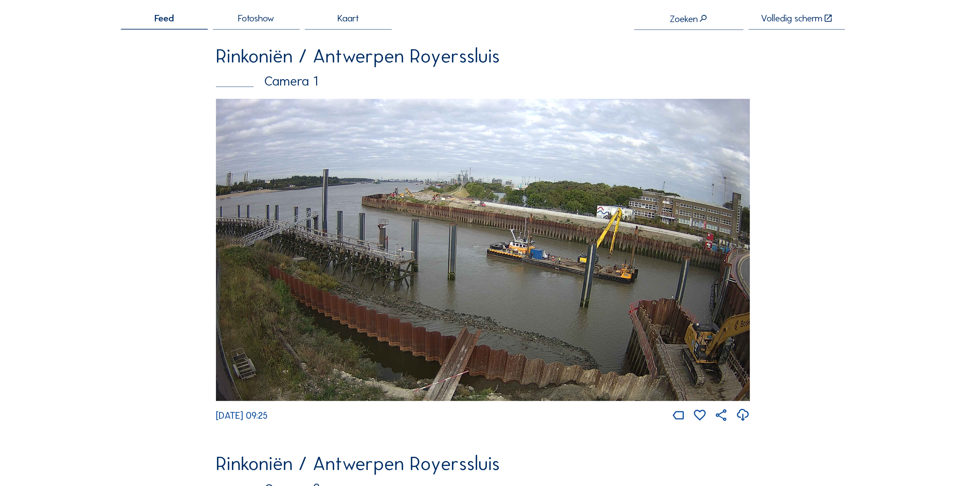
scroll to position [106, 0]
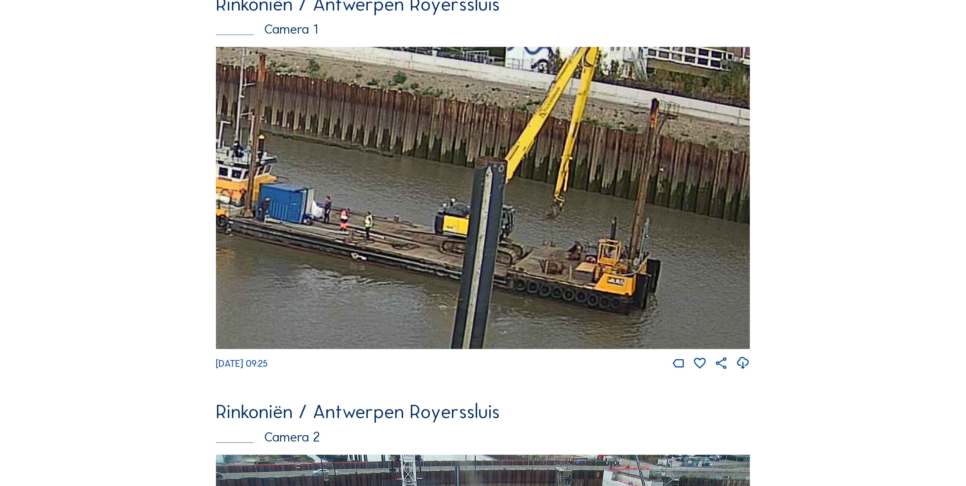
drag, startPoint x: 634, startPoint y: 204, endPoint x: 543, endPoint y: 195, distance: 91.1
click at [543, 195] on img at bounding box center [483, 198] width 534 height 302
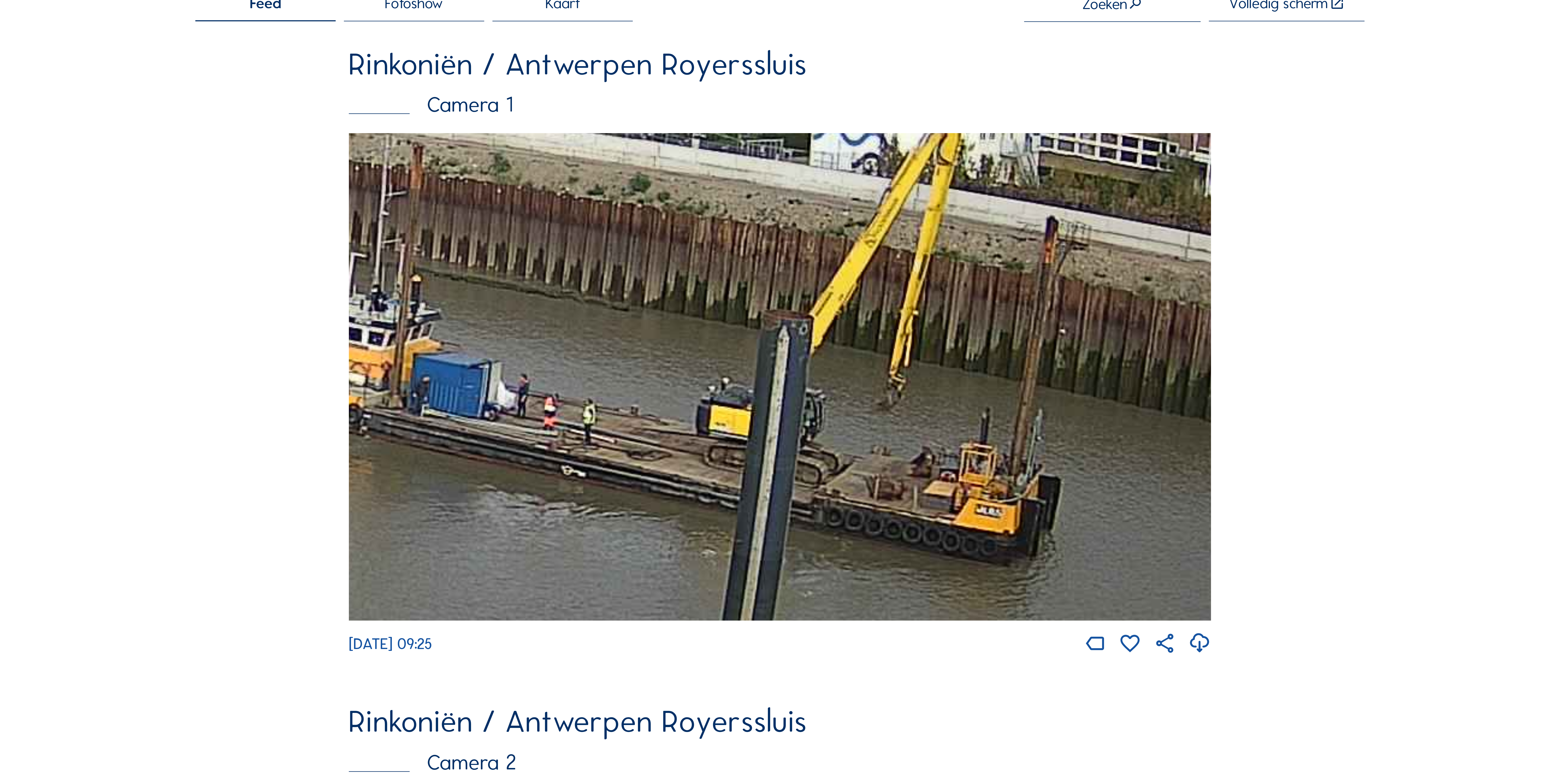
scroll to position [2, 0]
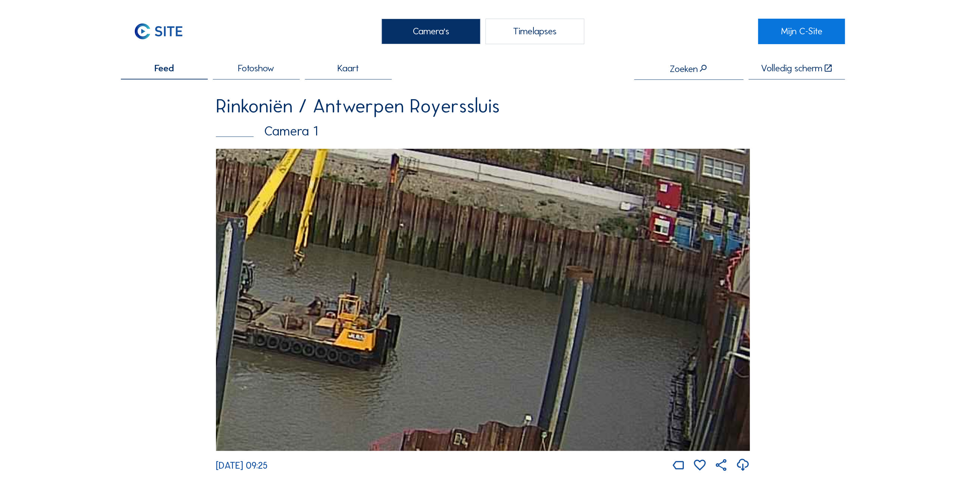
drag, startPoint x: 594, startPoint y: 231, endPoint x: 257, endPoint y: 180, distance: 340.9
click at [255, 179] on img at bounding box center [483, 300] width 534 height 302
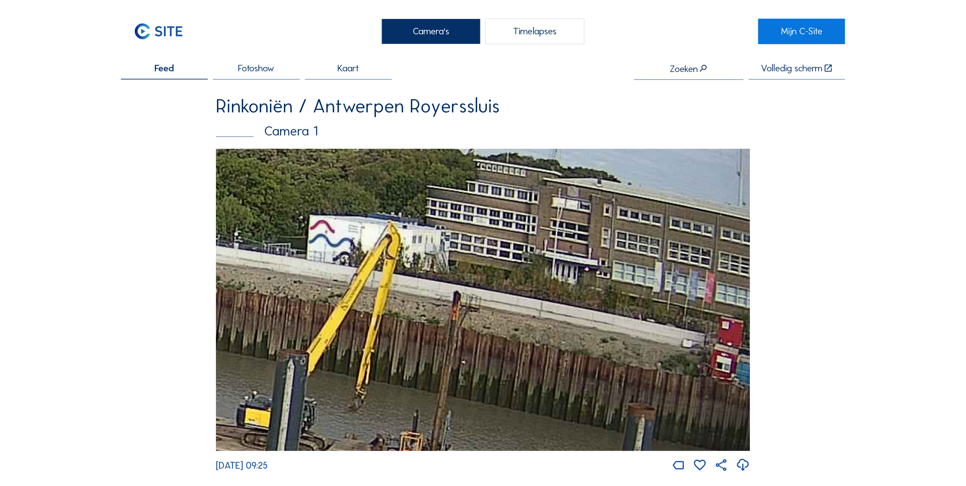
drag, startPoint x: 560, startPoint y: 295, endPoint x: 995, endPoint y: 266, distance: 435.9
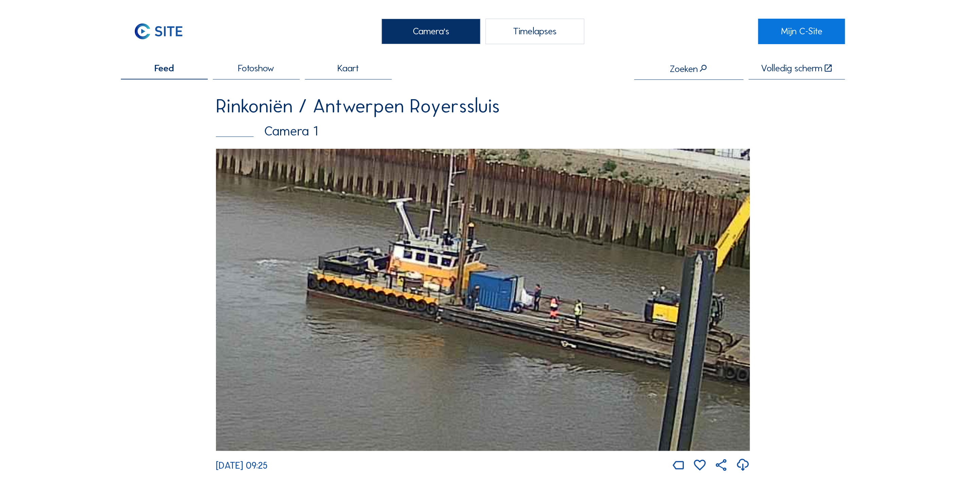
drag, startPoint x: 530, startPoint y: 309, endPoint x: 632, endPoint y: 311, distance: 102.5
click at [733, 310] on img at bounding box center [483, 300] width 534 height 302
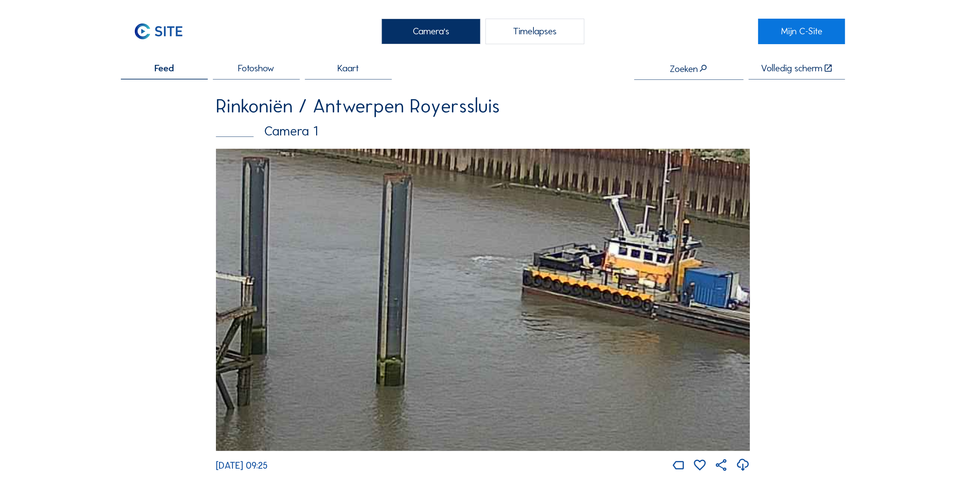
drag, startPoint x: 700, startPoint y: 317, endPoint x: 738, endPoint y: 320, distance: 37.8
click at [742, 319] on img at bounding box center [483, 300] width 534 height 302
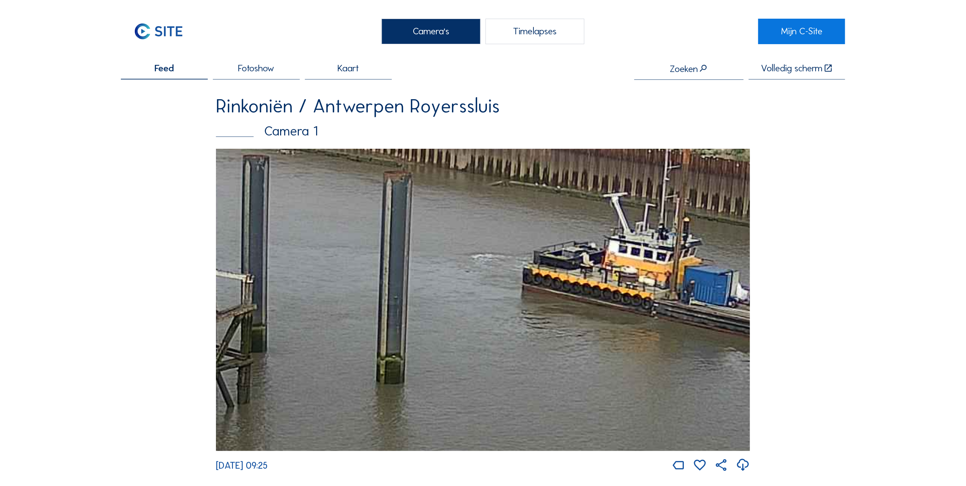
drag, startPoint x: 729, startPoint y: 321, endPoint x: 449, endPoint y: 328, distance: 279.5
click at [449, 328] on img at bounding box center [483, 300] width 534 height 302
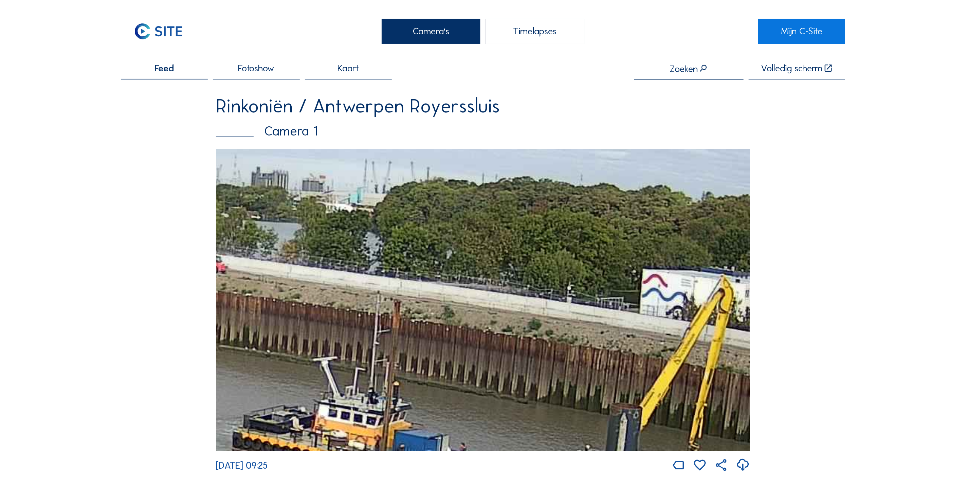
drag, startPoint x: 405, startPoint y: 323, endPoint x: 258, endPoint y: 382, distance: 158.7
click at [243, 386] on img at bounding box center [483, 300] width 534 height 302
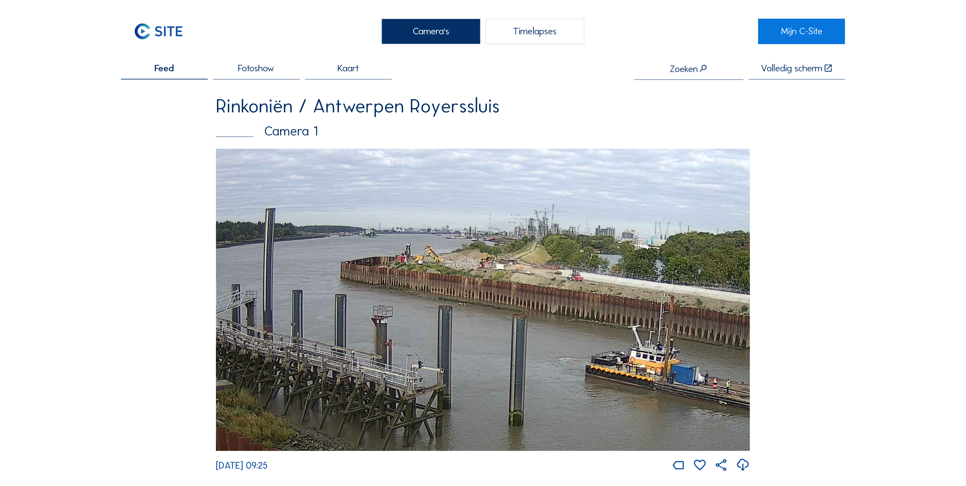
drag, startPoint x: 565, startPoint y: 321, endPoint x: 643, endPoint y: 323, distance: 77.4
click at [643, 323] on img at bounding box center [483, 300] width 534 height 302
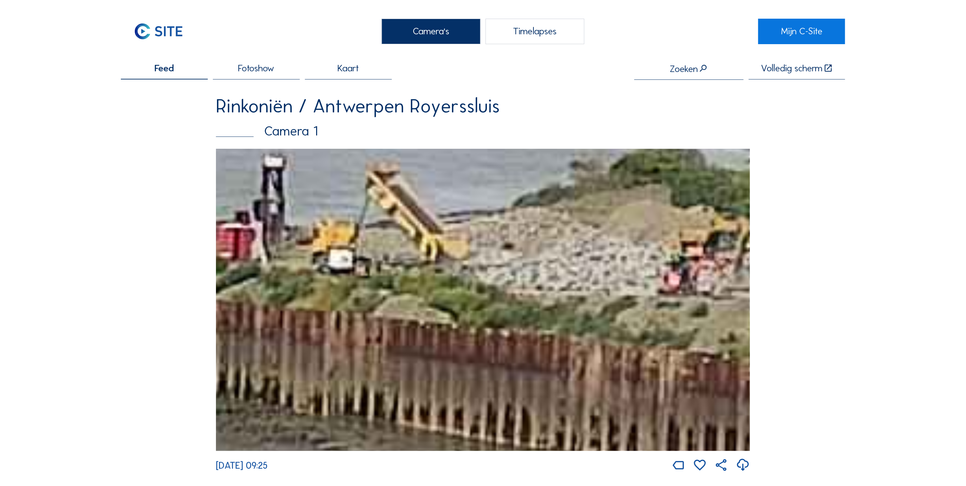
drag, startPoint x: 555, startPoint y: 256, endPoint x: 423, endPoint y: 232, distance: 134.2
click at [423, 231] on img at bounding box center [483, 300] width 534 height 302
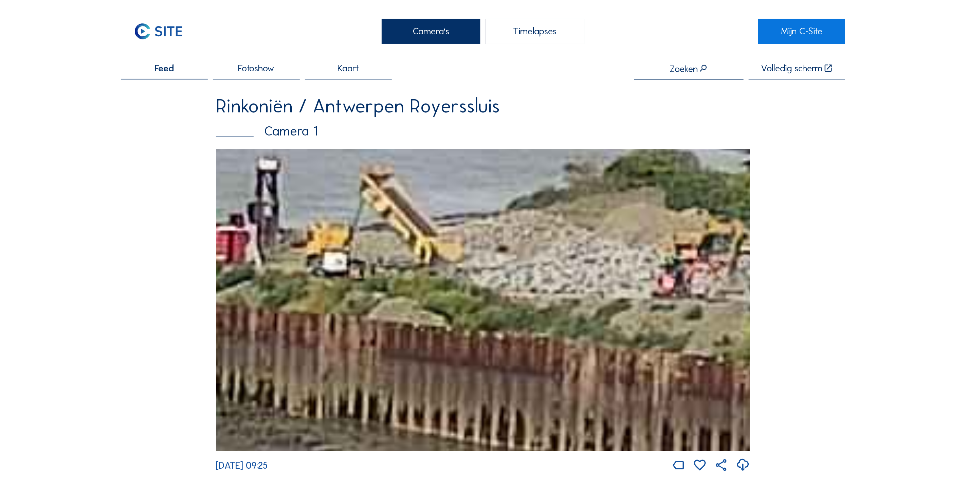
click at [615, 260] on img at bounding box center [483, 300] width 534 height 302
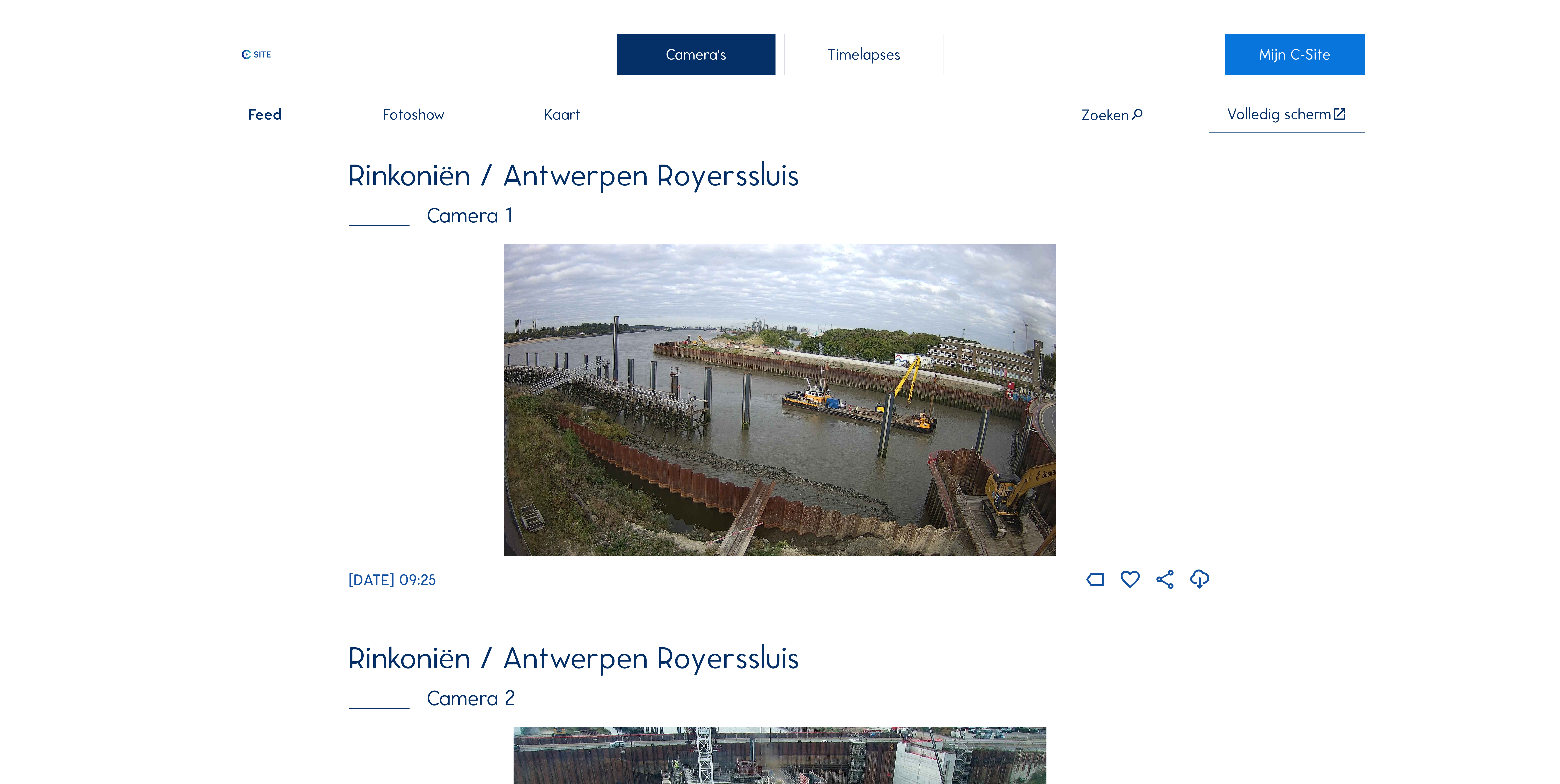
scroll to position [0, 0]
